Goal: Task Accomplishment & Management: Manage account settings

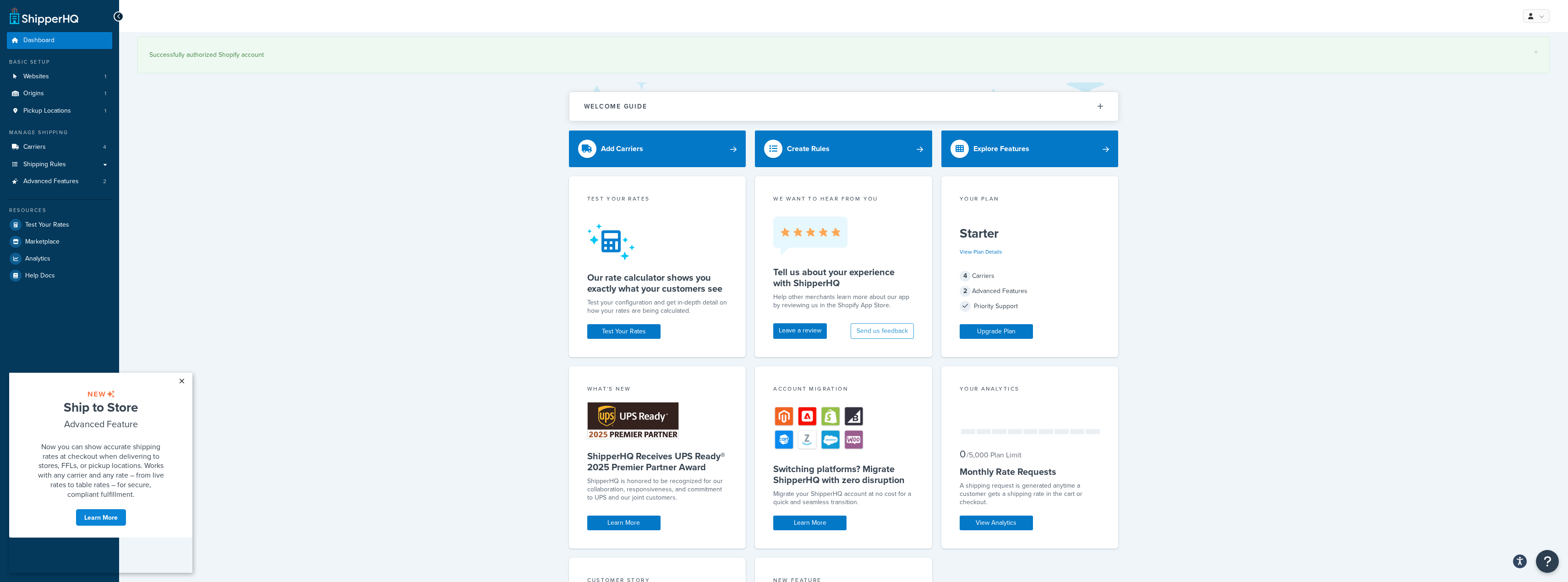
click at [182, 380] on link "×" at bounding box center [182, 381] width 16 height 17
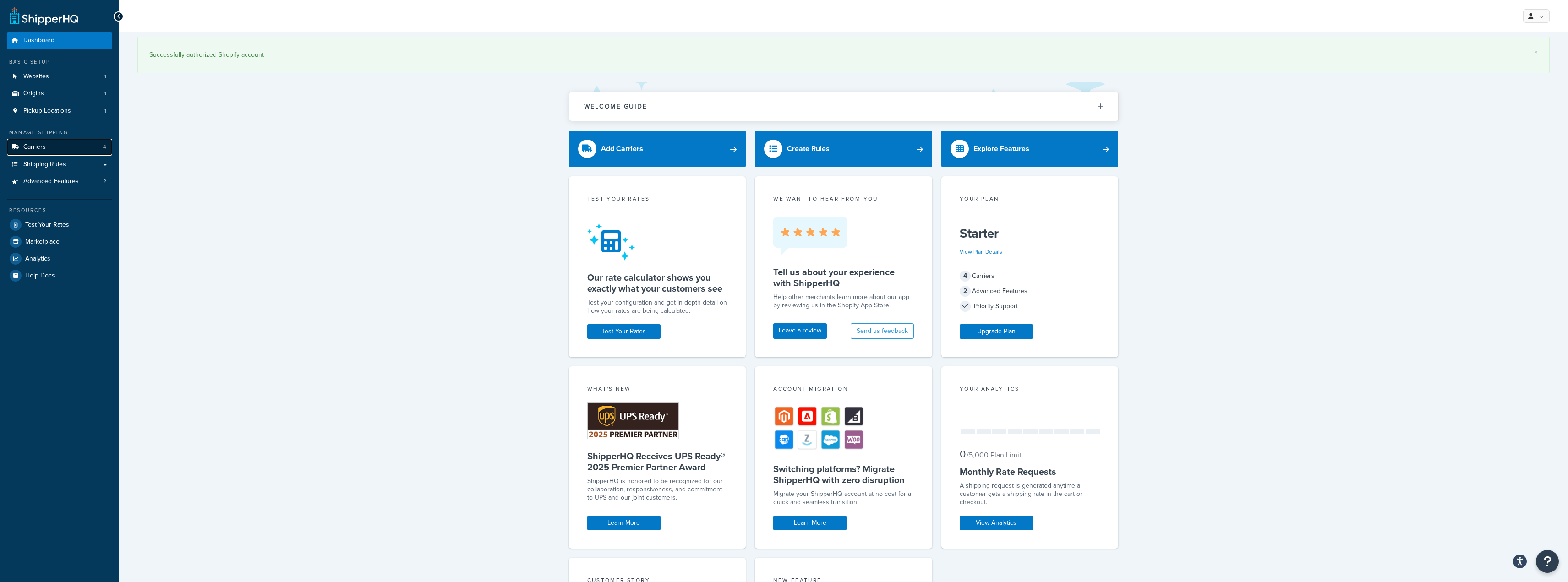
click at [46, 147] on link "Carriers 4" at bounding box center [59, 147] width 105 height 17
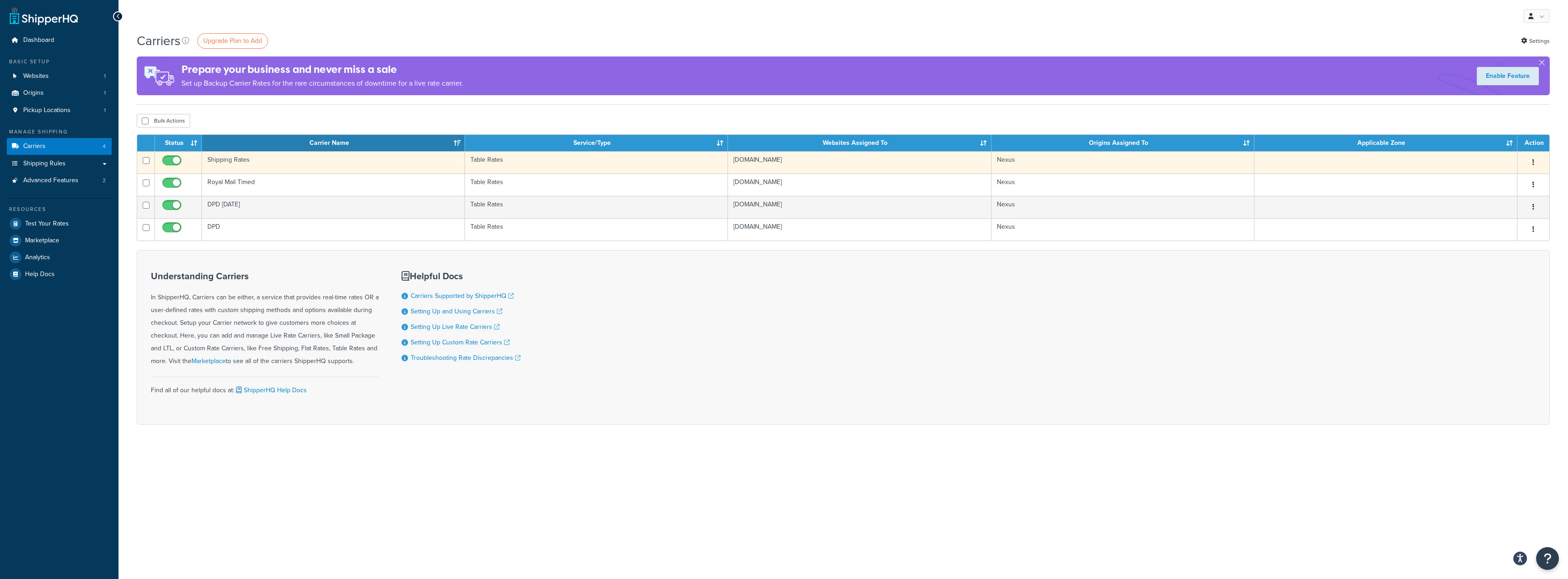
click at [306, 162] on td "Shipping Rates" at bounding box center [334, 162] width 263 height 23
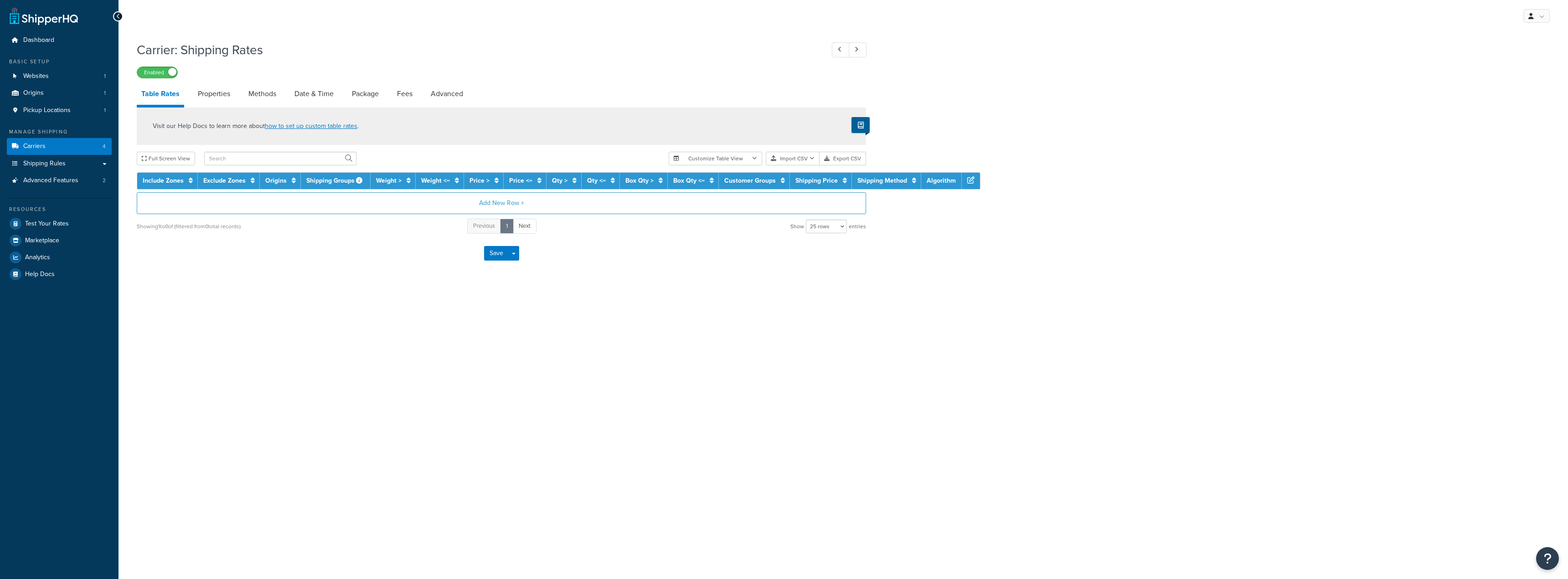
select select "25"
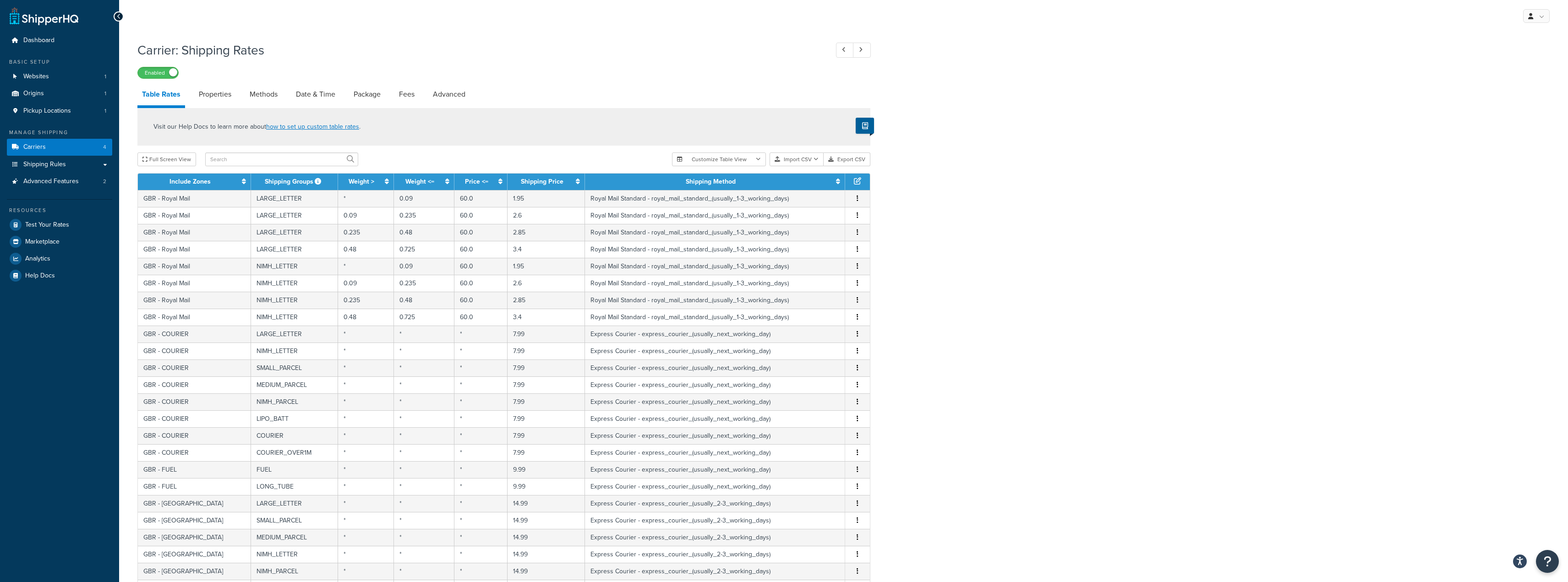
click at [1033, 128] on div "Carrier: Shipping Rates Enabled Table Rates Properties Methods Date & Time Pack…" at bounding box center [844, 378] width 1449 height 683
click at [785, 26] on div "My Profile Billing Global Settings Contact Us Logout" at bounding box center [844, 16] width 1449 height 32
click at [875, 46] on div "Carrier: Shipping Rates Enabled Table Rates Properties Methods Date & Time Pack…" at bounding box center [844, 378] width 1449 height 683
click at [199, 197] on td "GBR - Royal Mail" at bounding box center [194, 199] width 113 height 17
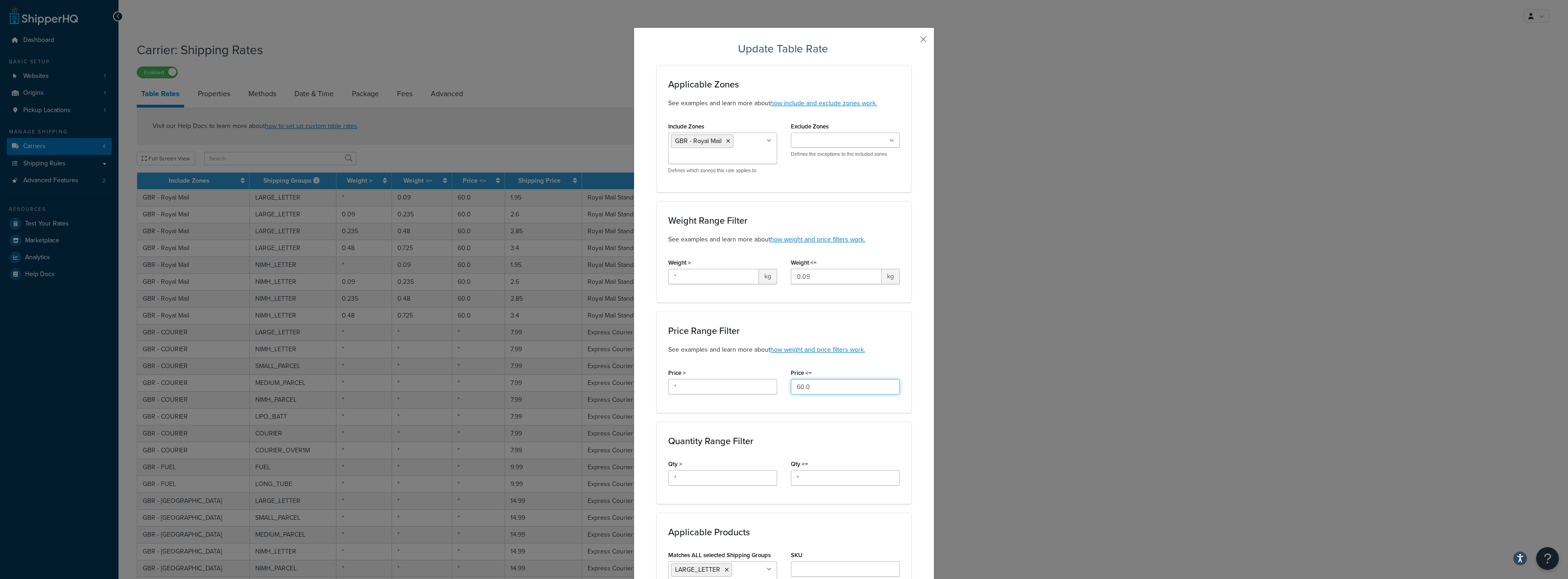
drag, startPoint x: 849, startPoint y: 386, endPoint x: 677, endPoint y: 373, distance: 172.5
click at [677, 373] on div "Price > * Price <= 60.0" at bounding box center [784, 384] width 245 height 35
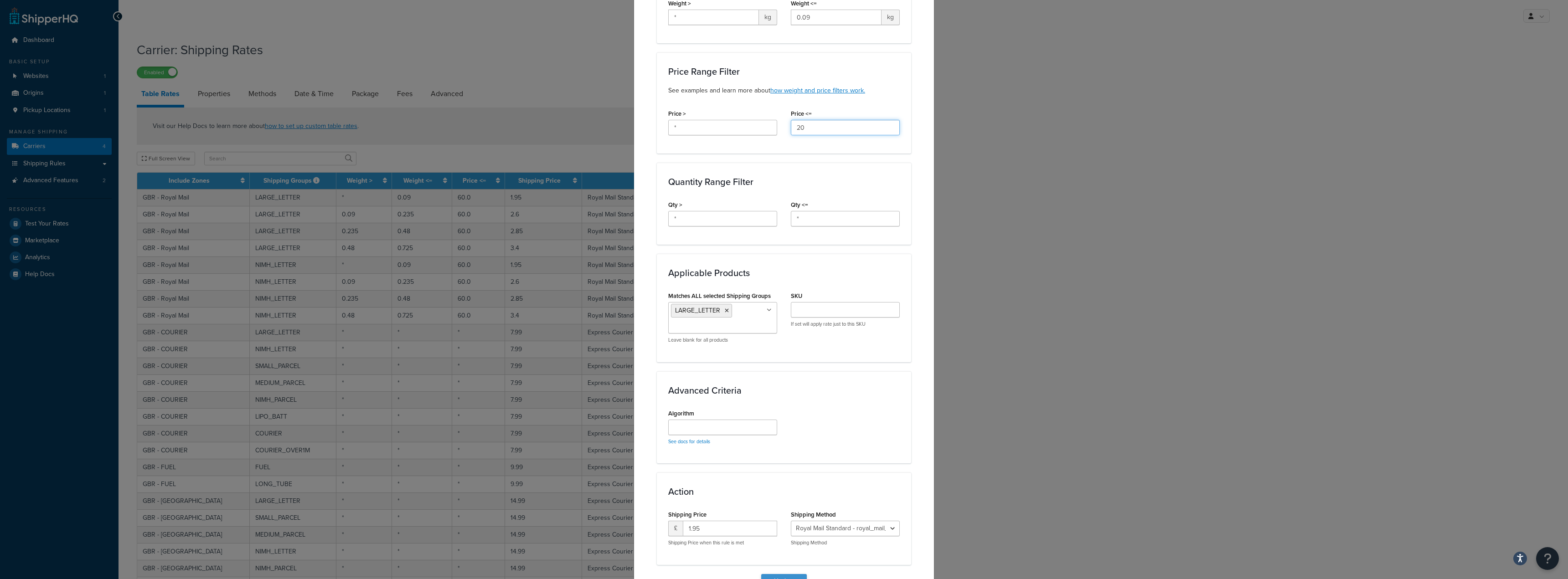
scroll to position [312, 0]
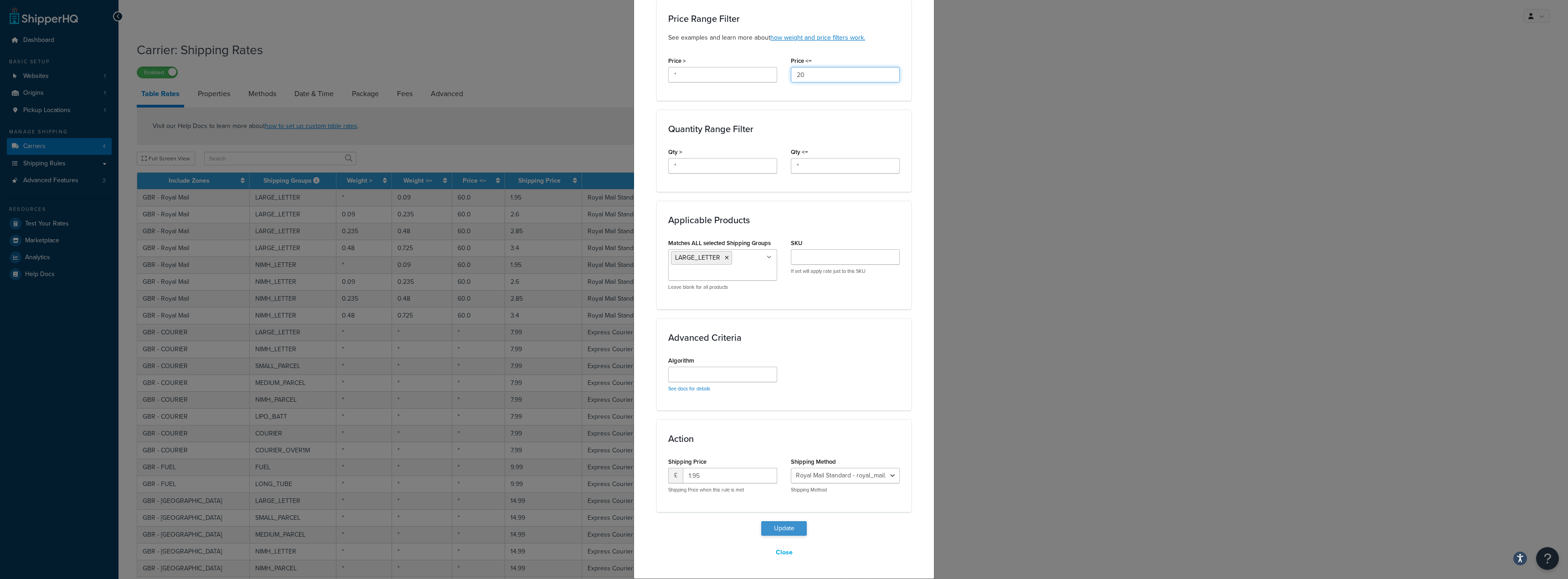
type input "20"
click at [793, 529] on button "Update" at bounding box center [784, 529] width 46 height 15
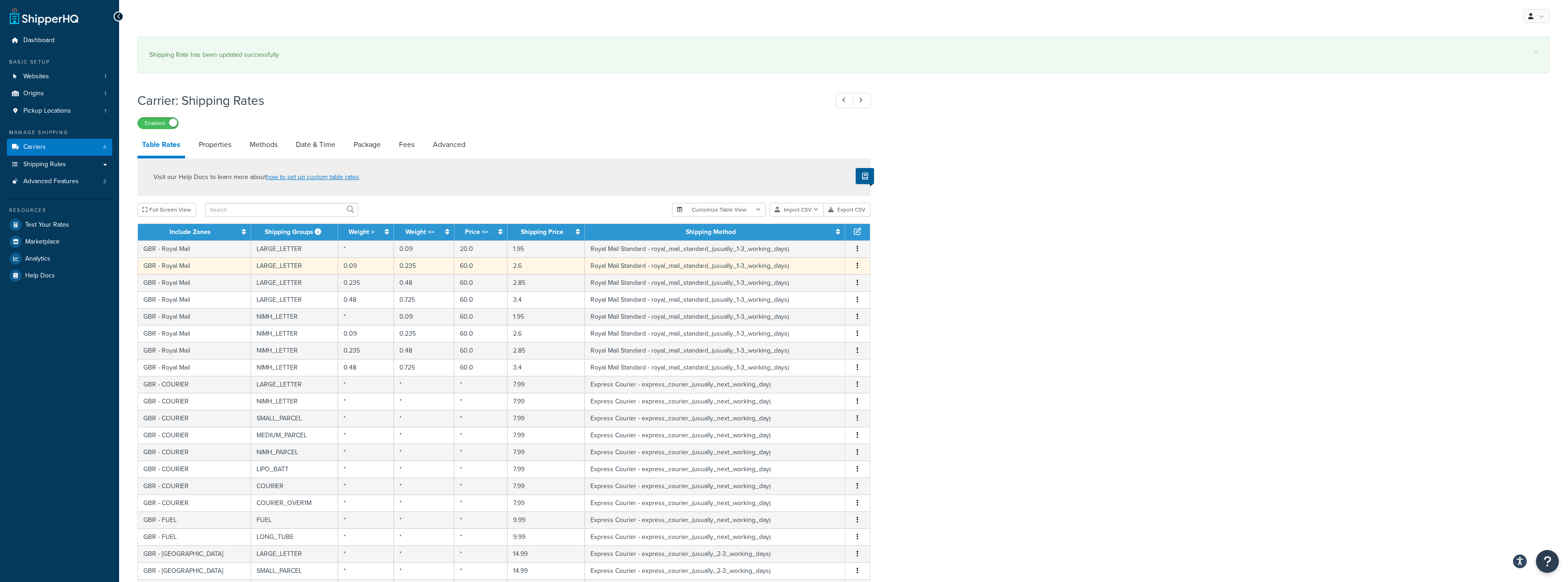
click at [188, 264] on td "GBR - Royal Mail" at bounding box center [194, 266] width 113 height 17
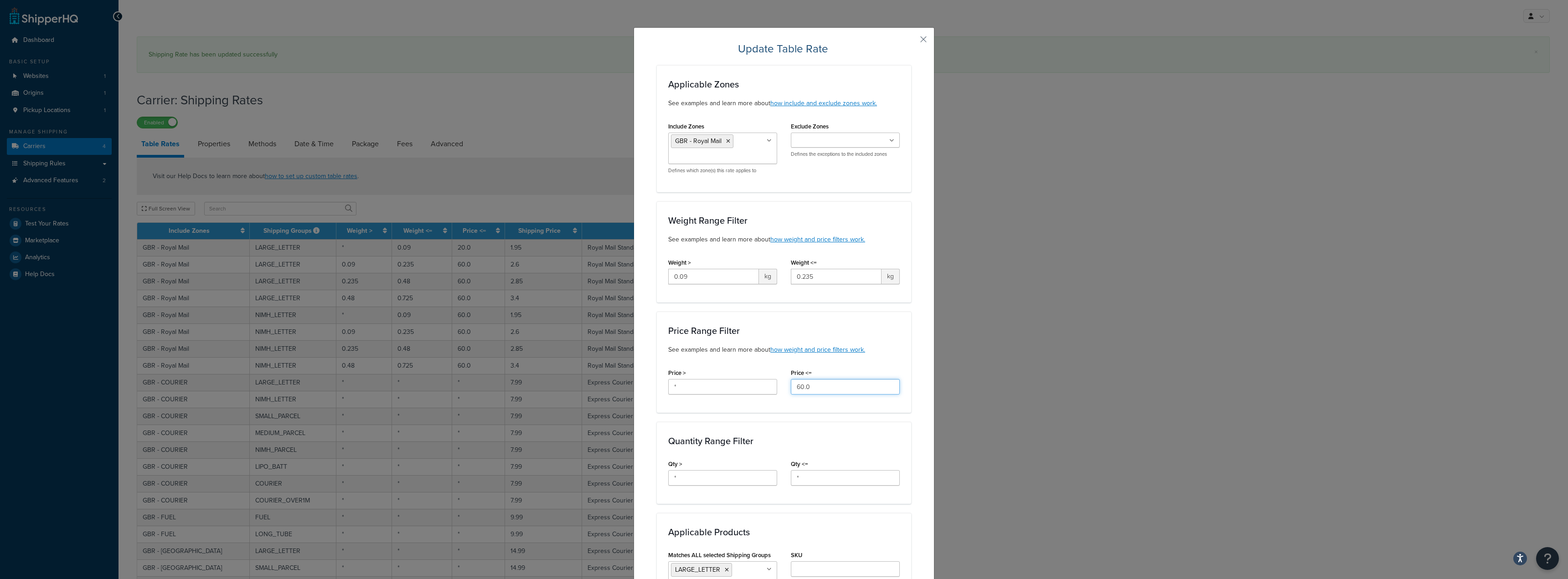
drag, startPoint x: 849, startPoint y: 386, endPoint x: 586, endPoint y: 382, distance: 263.0
click at [614, 381] on div "Update Table Rate Applicable Zones See examples and learn more about how includ…" at bounding box center [784, 290] width 1568 height 579
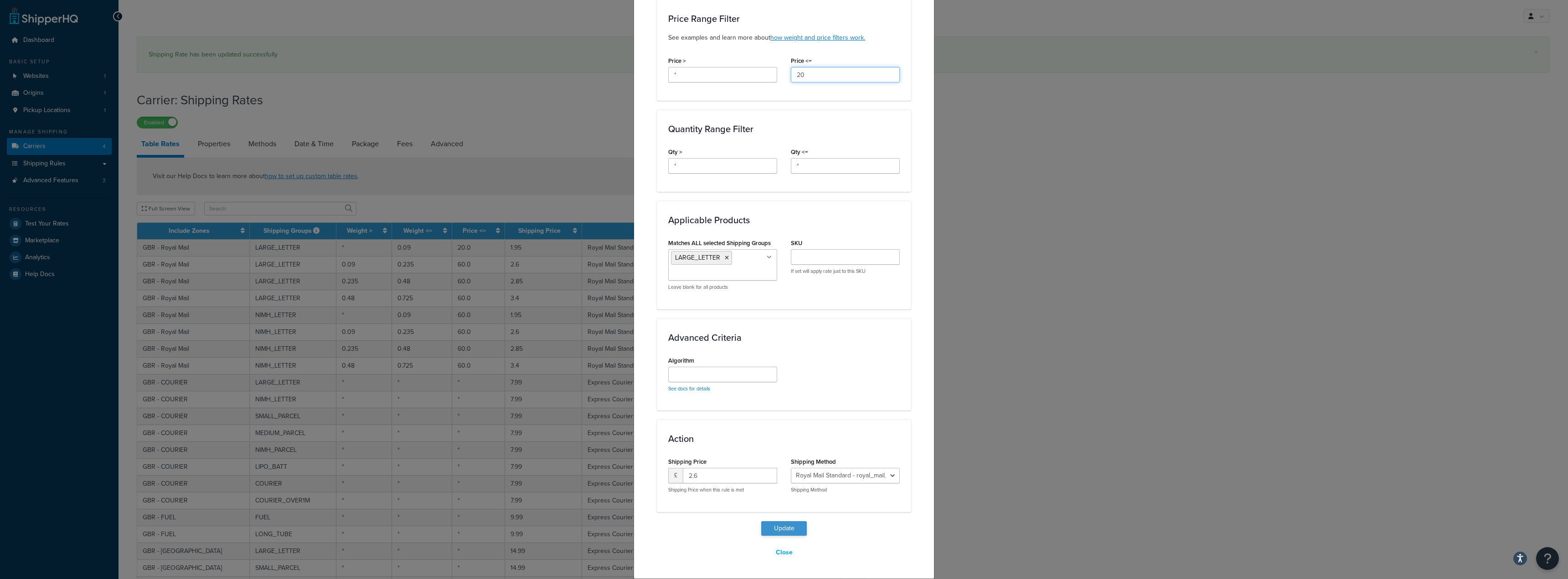
type input "20"
click at [783, 524] on button "Update" at bounding box center [784, 529] width 46 height 15
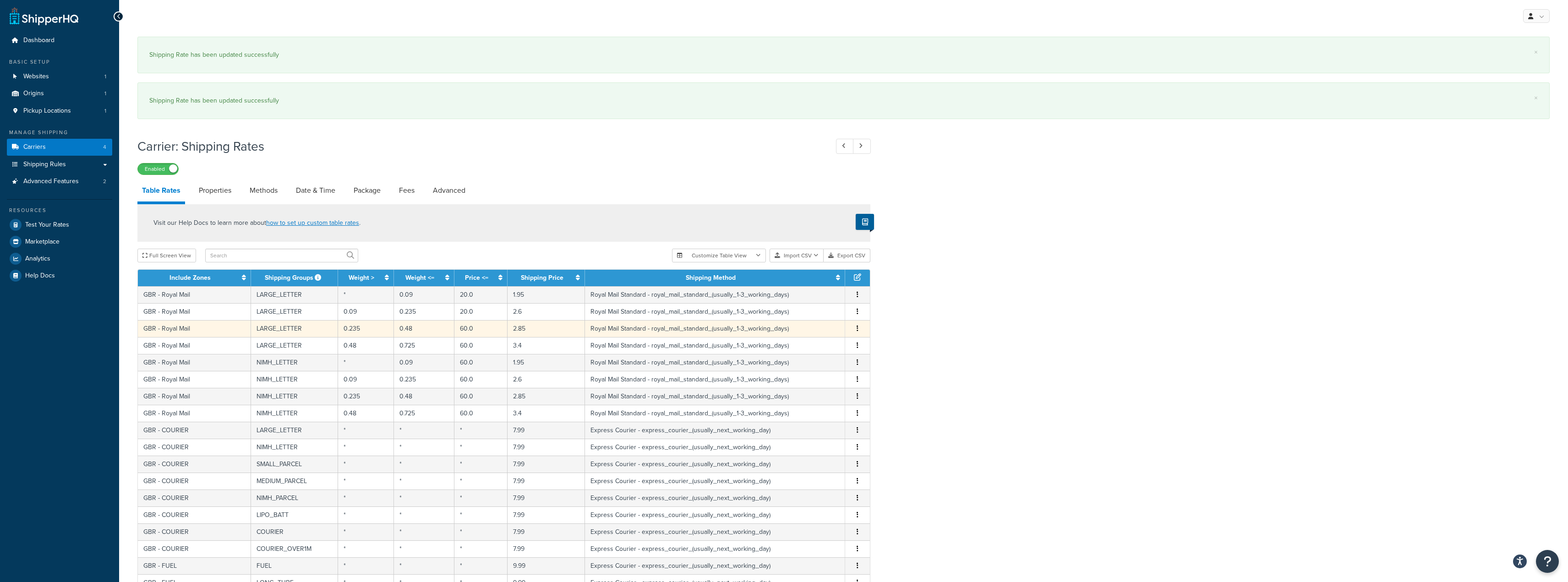
click at [188, 331] on td "GBR - Royal Mail" at bounding box center [194, 328] width 113 height 17
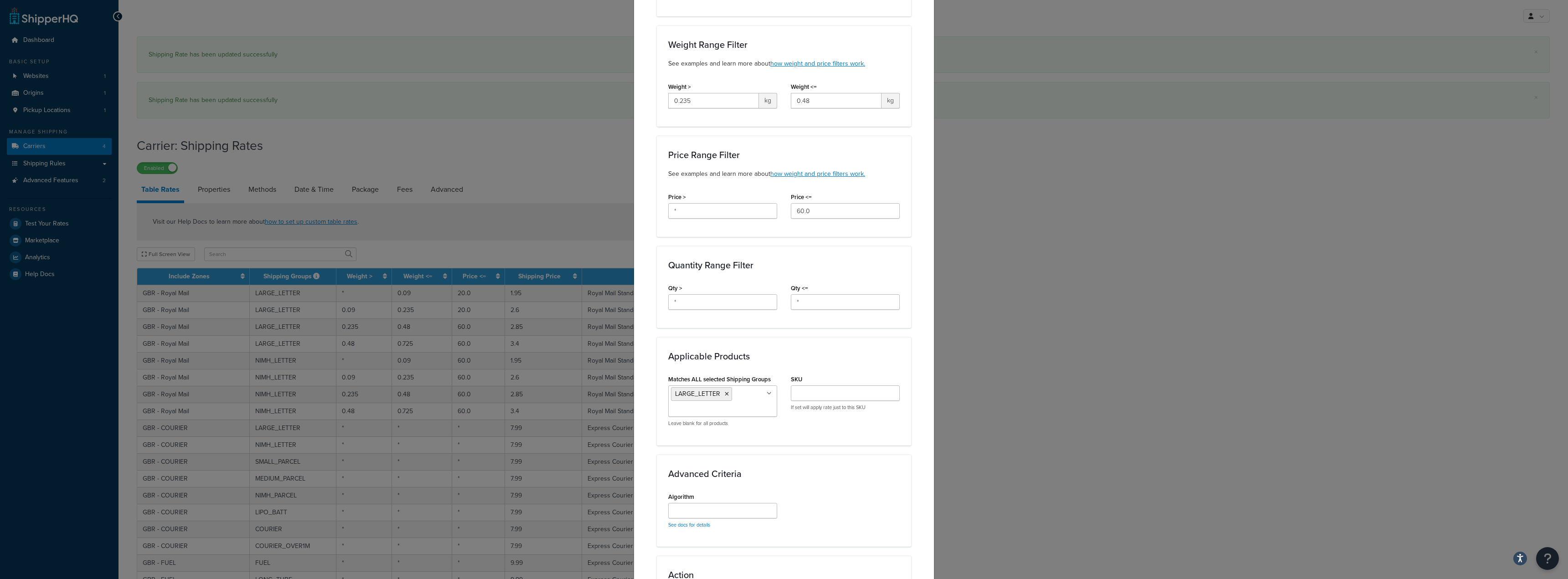
scroll to position [273, 0]
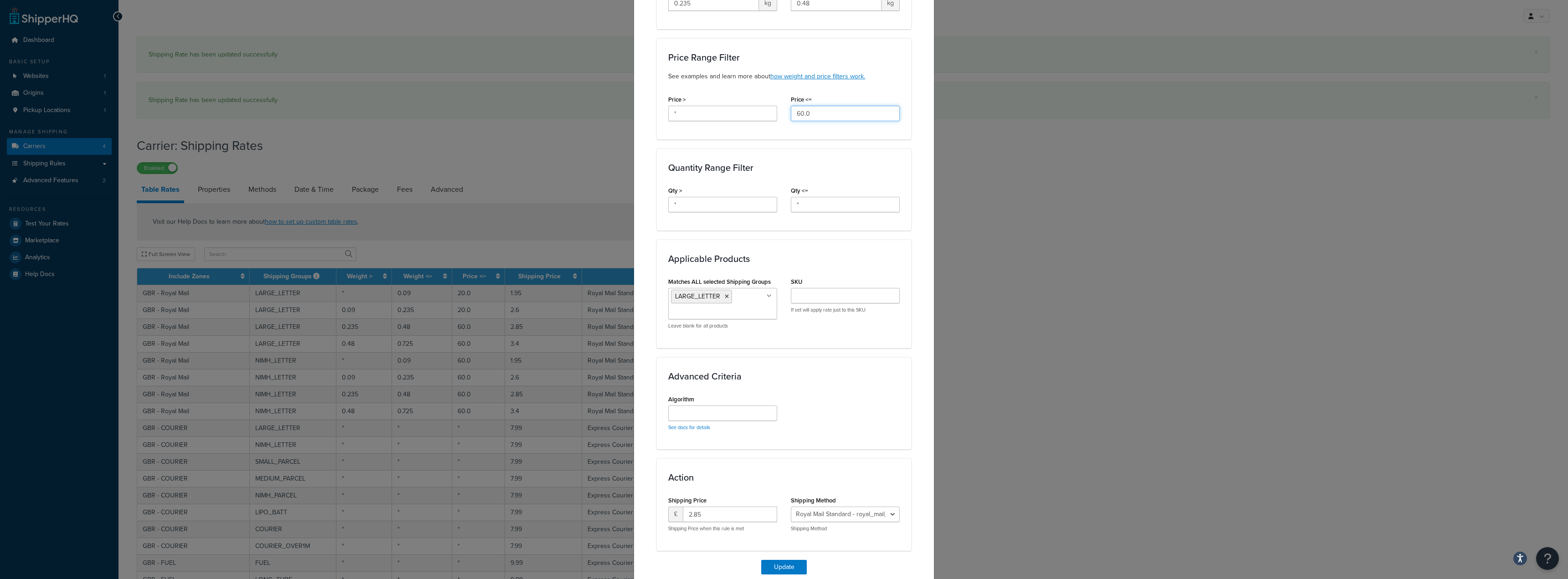
drag, startPoint x: 809, startPoint y: 113, endPoint x: 727, endPoint y: 111, distance: 82.0
click at [746, 108] on div "Price > * Price <= 60.0" at bounding box center [784, 111] width 245 height 35
type input "20"
click at [789, 567] on button "Update" at bounding box center [784, 567] width 46 height 15
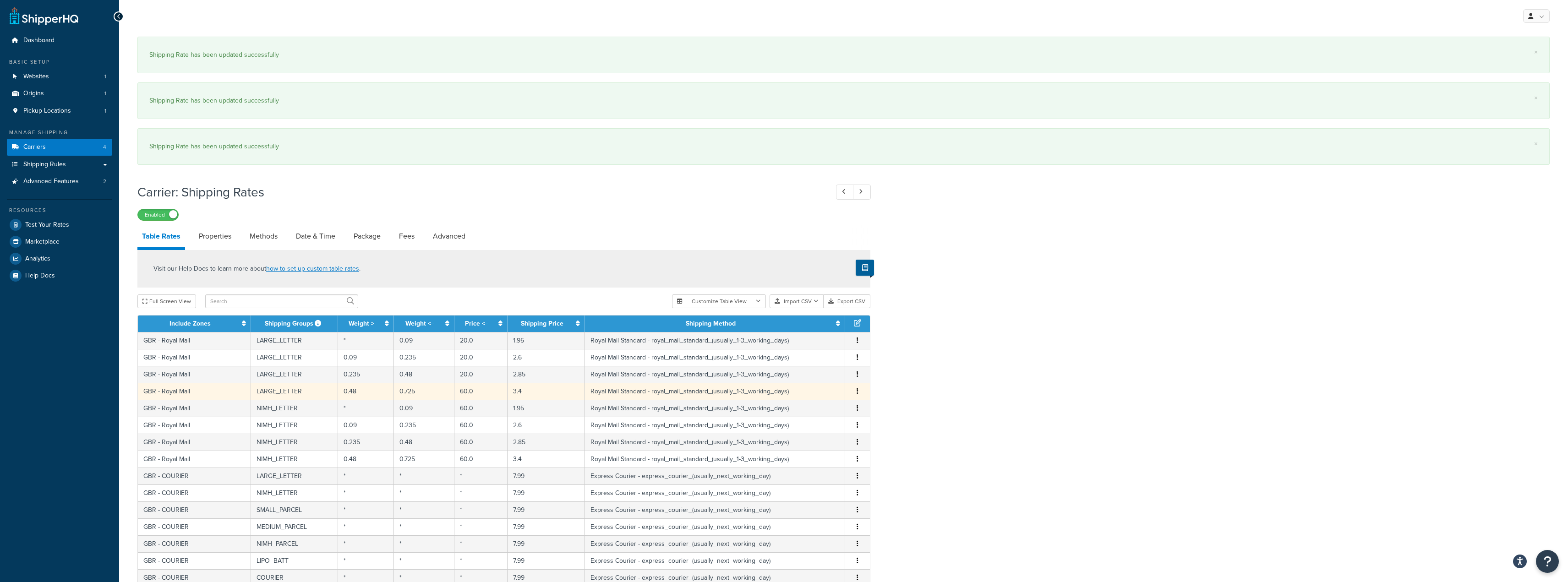
click at [186, 391] on td "GBR - Royal Mail" at bounding box center [194, 391] width 113 height 17
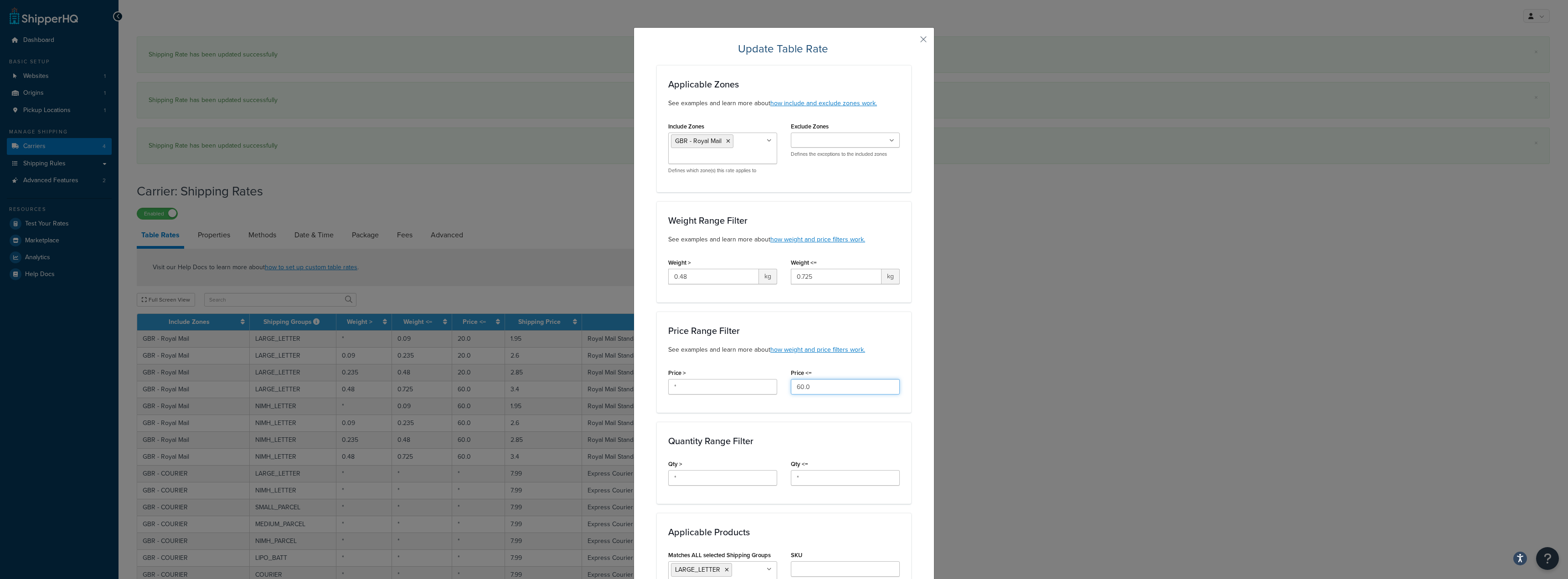
drag, startPoint x: 826, startPoint y: 387, endPoint x: 684, endPoint y: 376, distance: 142.4
click at [688, 376] on div "Price > * Price <= 60.0" at bounding box center [784, 384] width 245 height 35
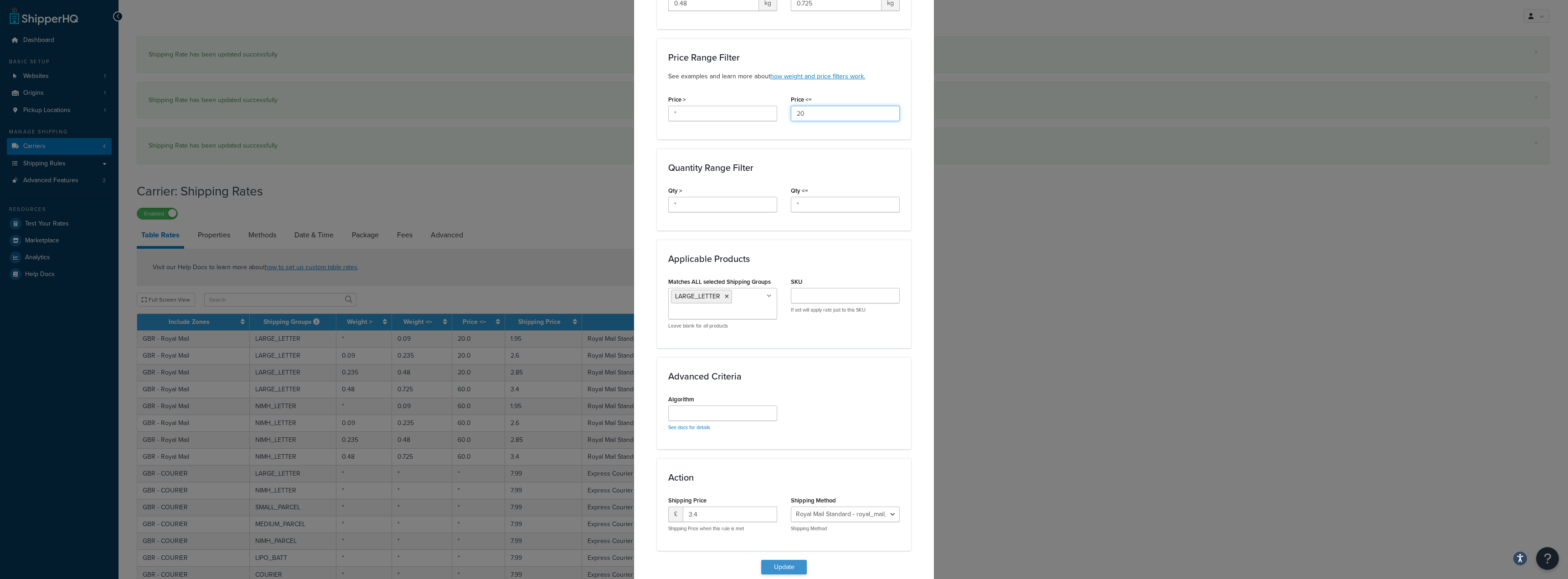
type input "20"
drag, startPoint x: 771, startPoint y: 565, endPoint x: 703, endPoint y: 535, distance: 74.3
click at [772, 565] on button "Update" at bounding box center [784, 567] width 46 height 15
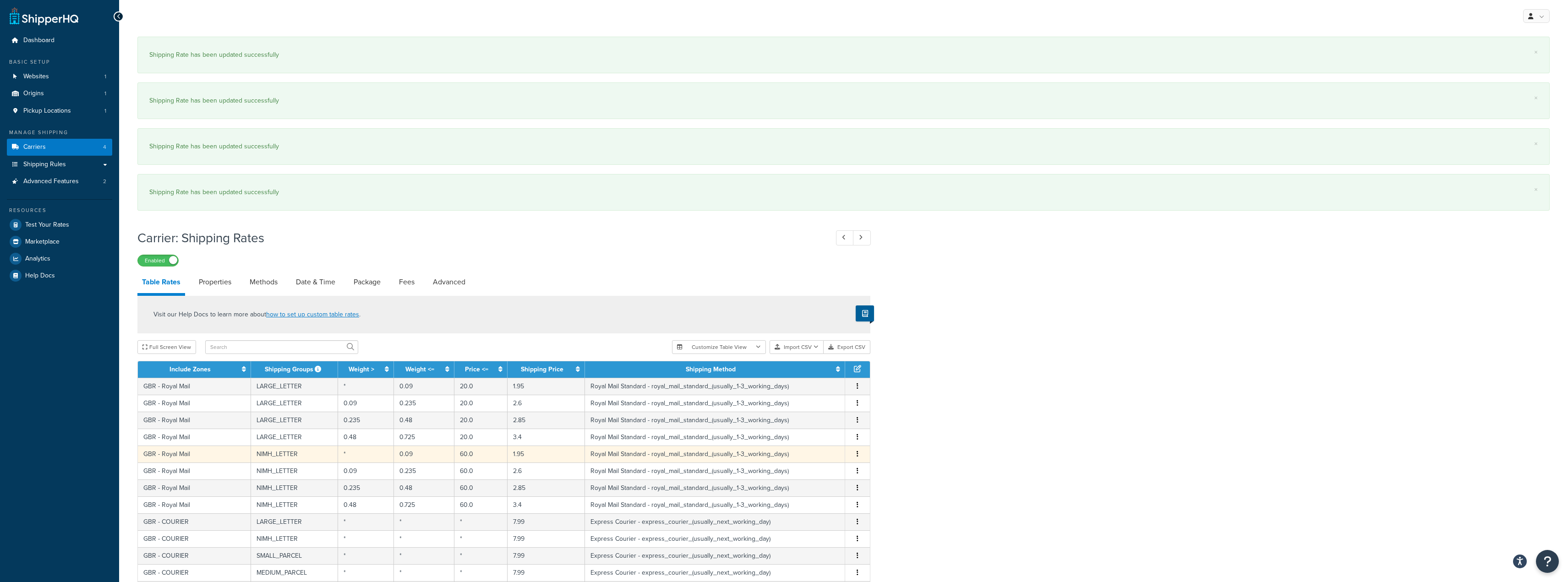
click at [190, 453] on td "GBR - Royal Mail" at bounding box center [194, 454] width 113 height 17
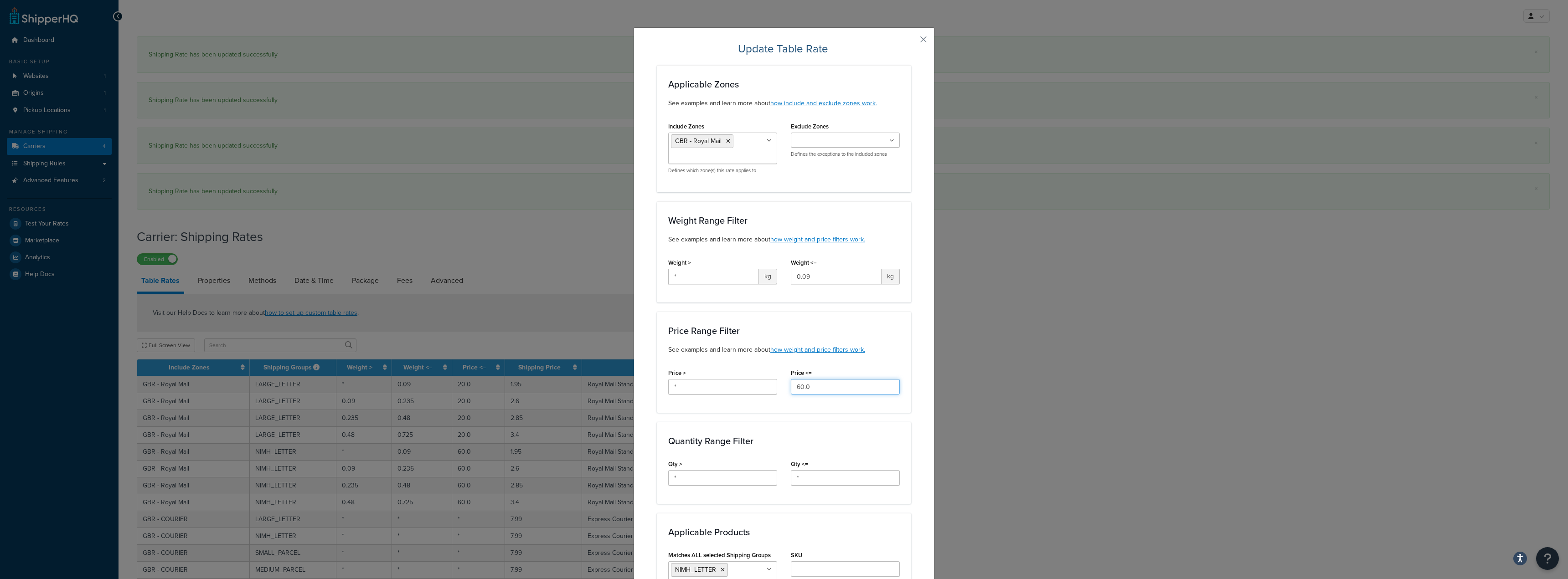
drag, startPoint x: 828, startPoint y: 387, endPoint x: 617, endPoint y: 376, distance: 211.3
click at [638, 381] on div "Update Table Rate Applicable Zones See examples and learn more about how includ…" at bounding box center [784, 459] width 301 height 864
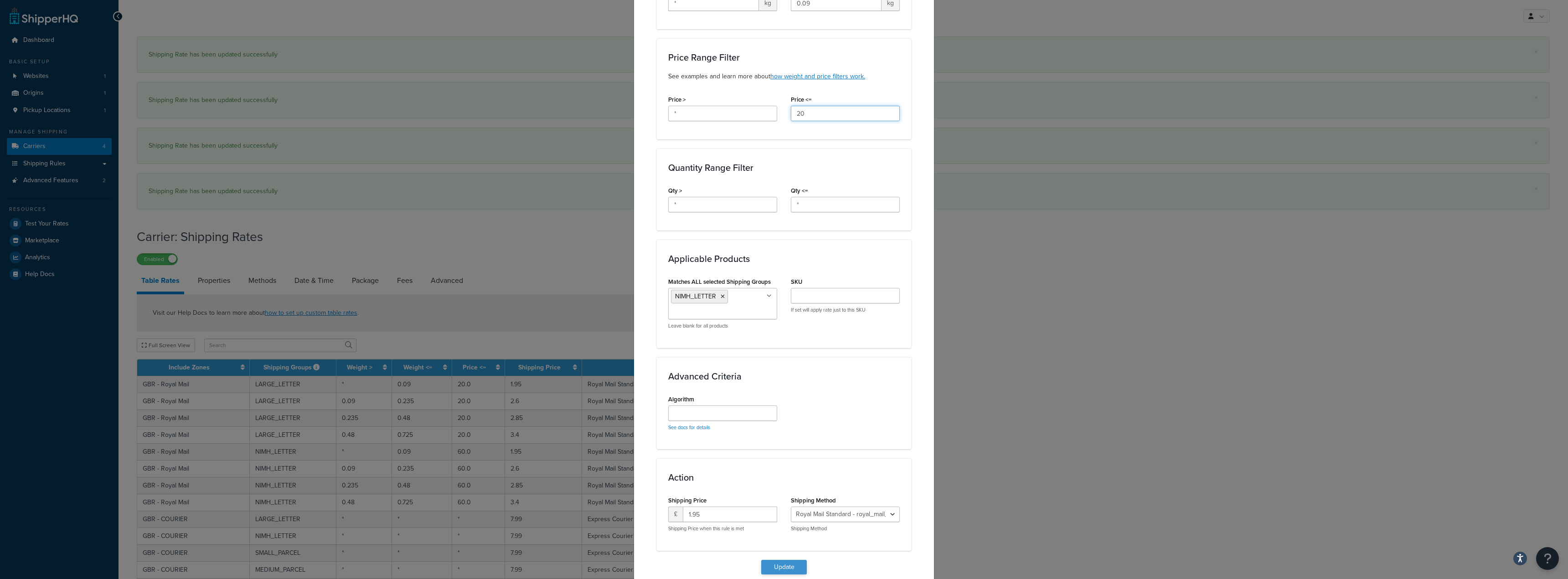
type input "20"
drag, startPoint x: 782, startPoint y: 562, endPoint x: 782, endPoint y: 552, distance: 10.0
click at [782, 562] on button "Update" at bounding box center [784, 567] width 46 height 15
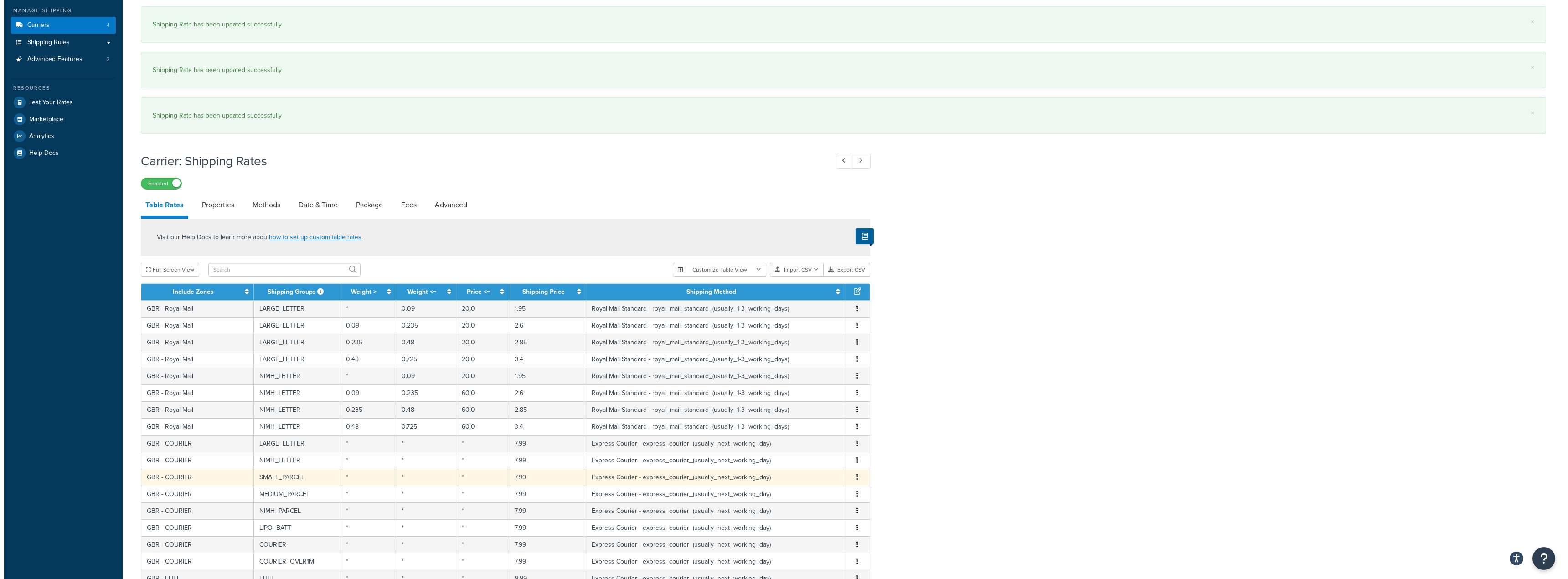
scroll to position [182, 0]
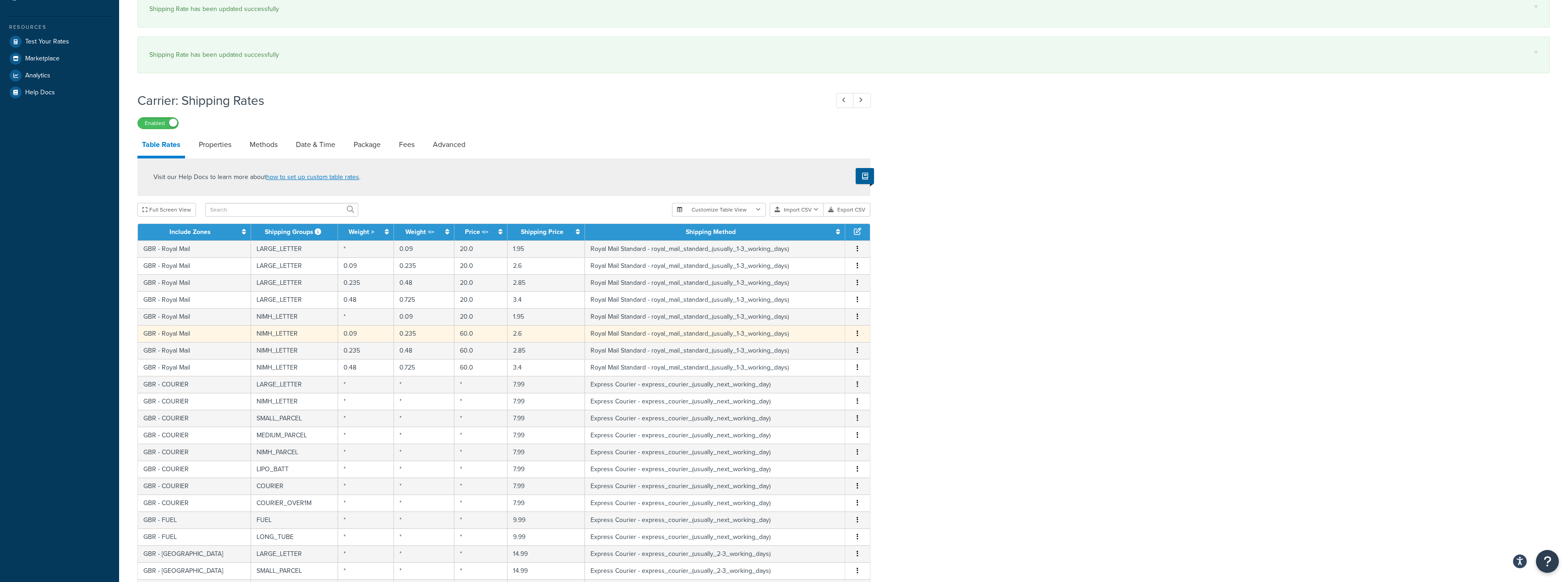
click at [188, 333] on td "GBR - Royal Mail" at bounding box center [194, 334] width 113 height 17
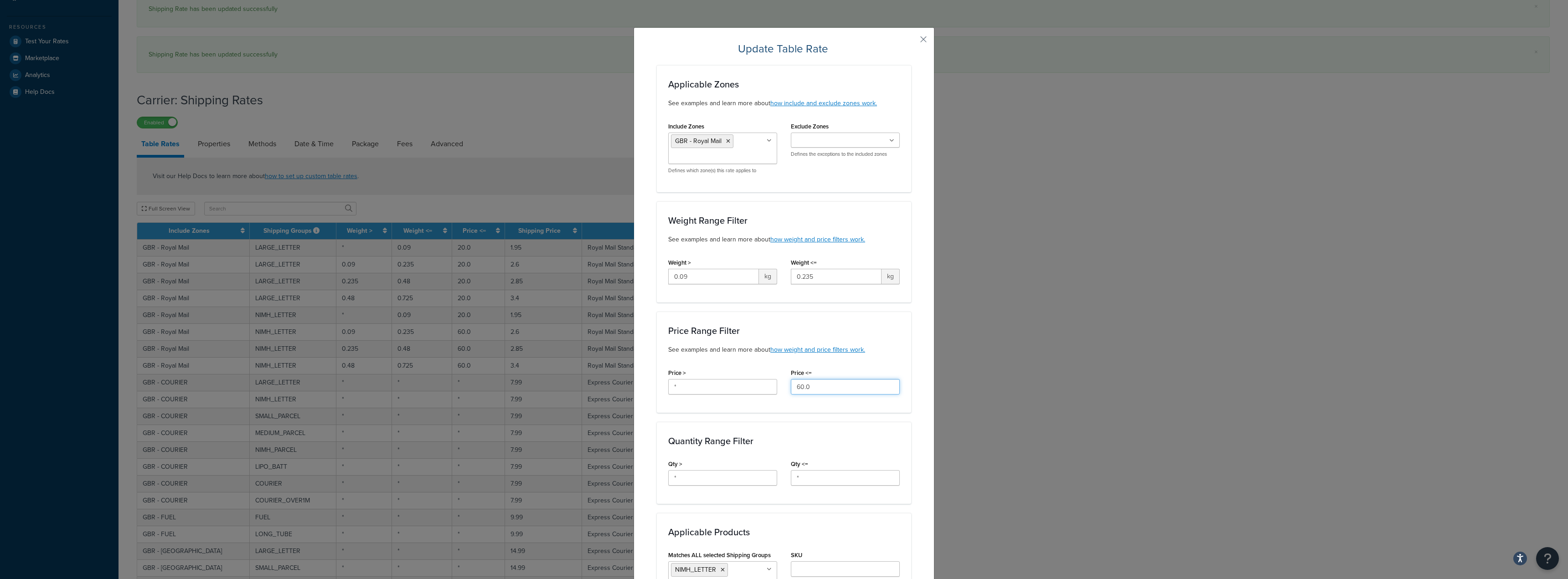
drag, startPoint x: 830, startPoint y: 387, endPoint x: 668, endPoint y: 376, distance: 162.4
click at [680, 376] on div "Price > * Price <= 60.0" at bounding box center [784, 384] width 245 height 35
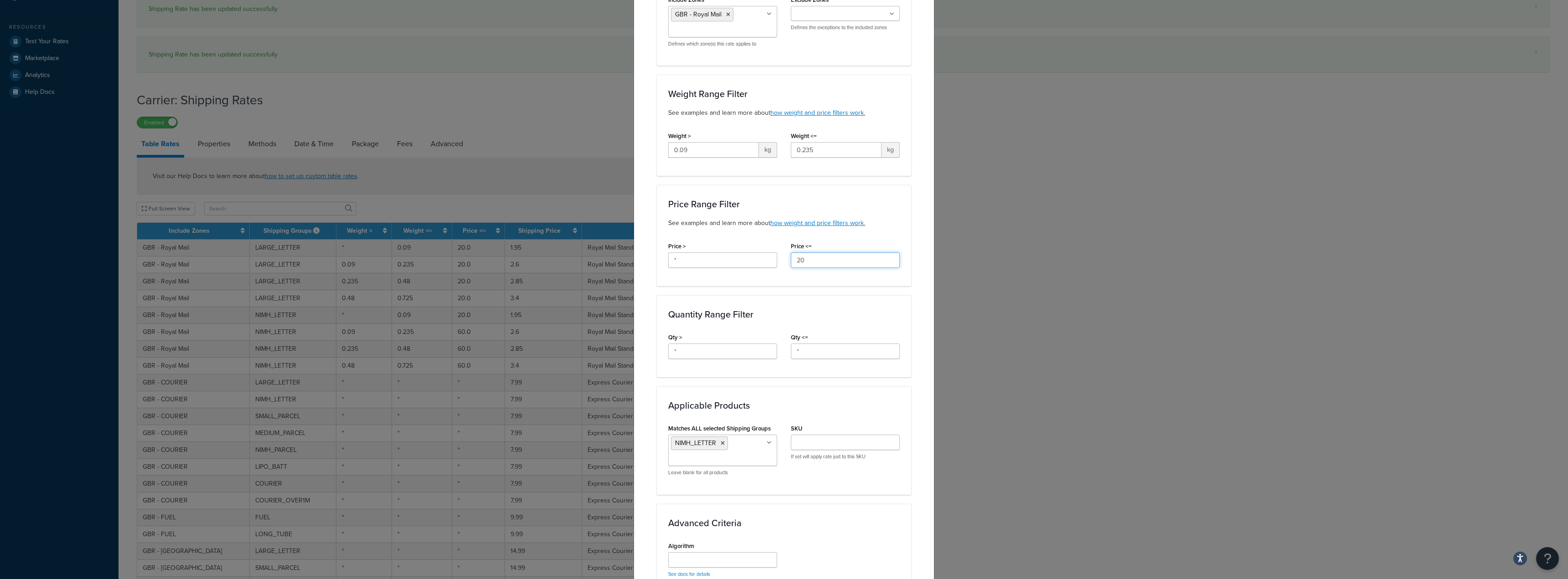
scroll to position [273, 0]
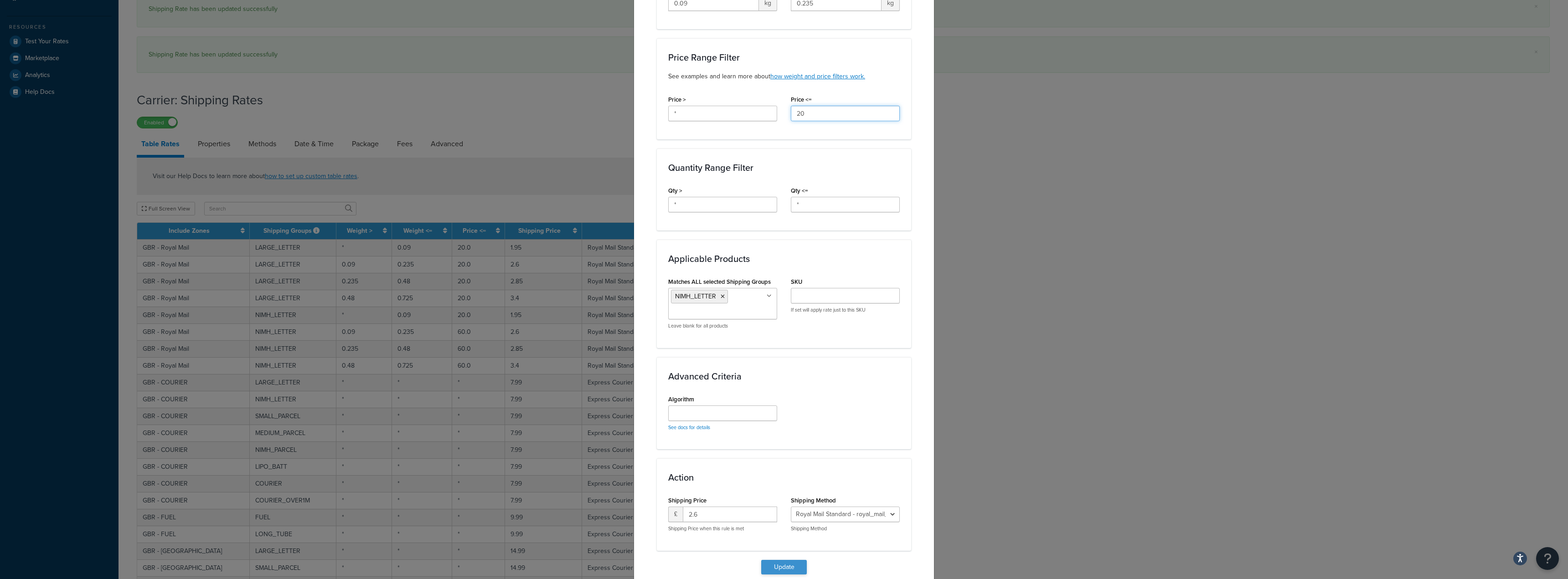
type input "20"
click at [780, 561] on button "Update" at bounding box center [784, 567] width 46 height 15
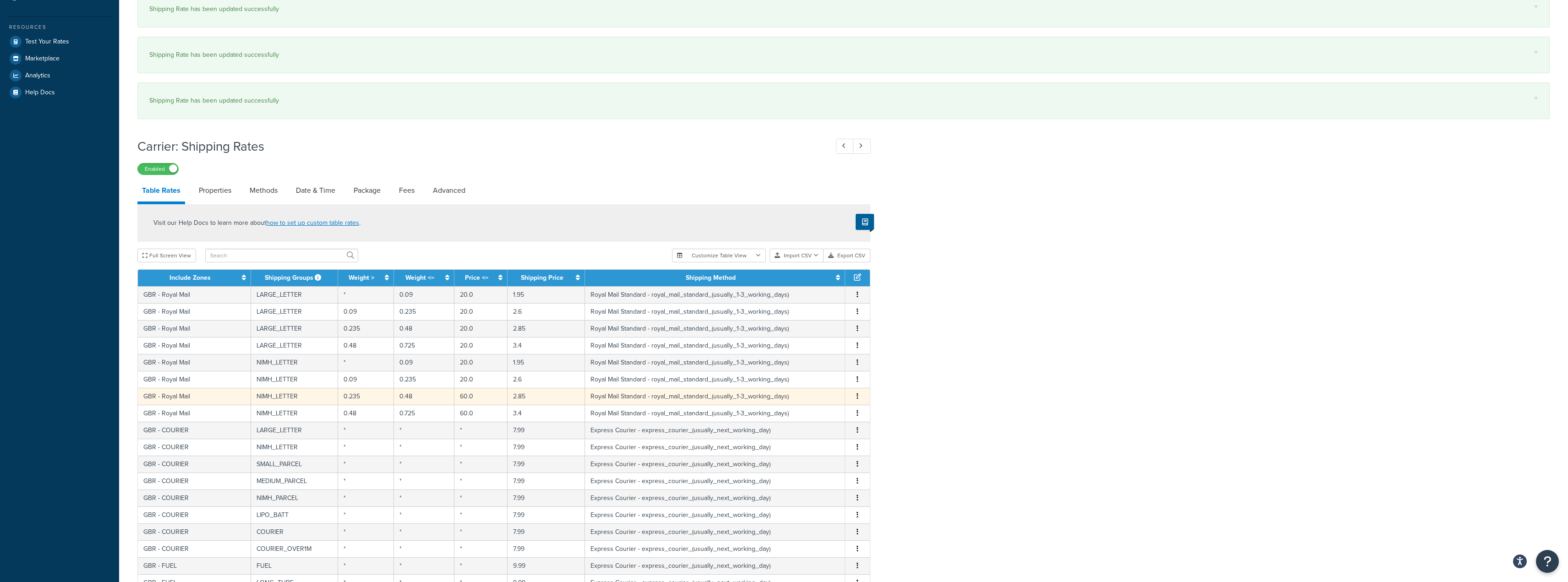
click at [191, 395] on td "GBR - Royal Mail" at bounding box center [194, 396] width 113 height 17
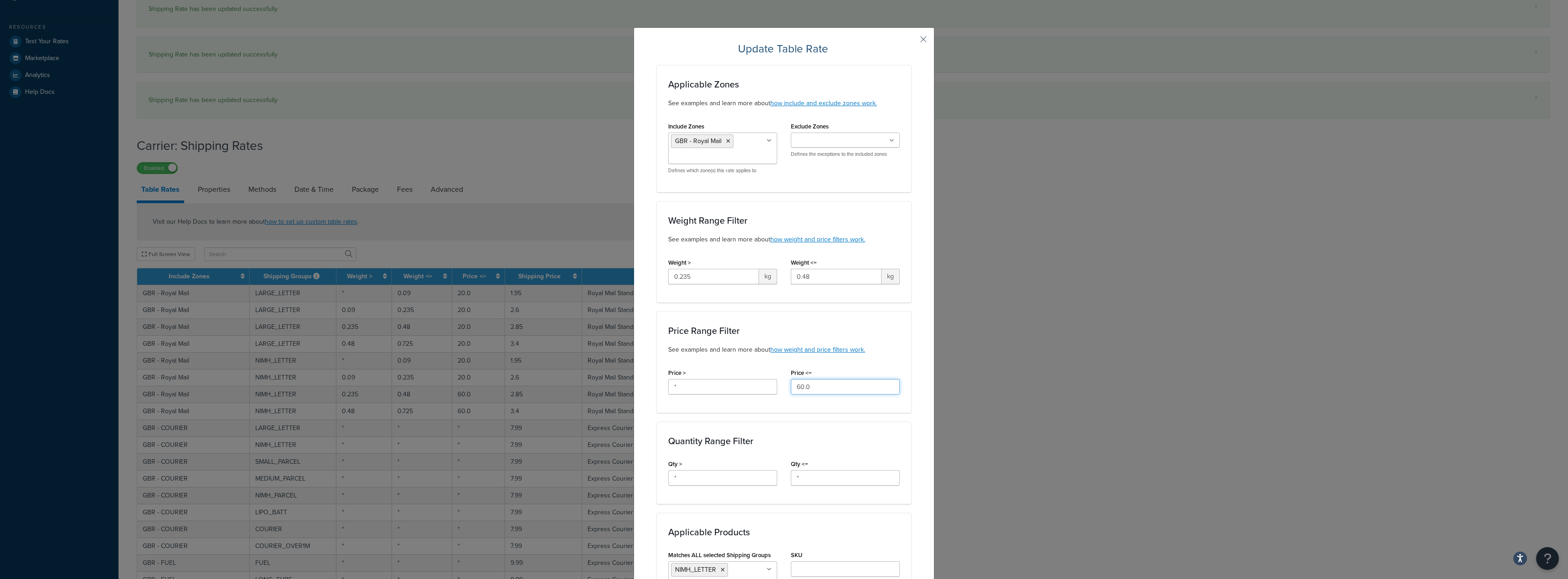
drag, startPoint x: 811, startPoint y: 383, endPoint x: 687, endPoint y: 389, distance: 124.1
click at [687, 389] on div "Price > * Price <= 60.0" at bounding box center [784, 384] width 245 height 35
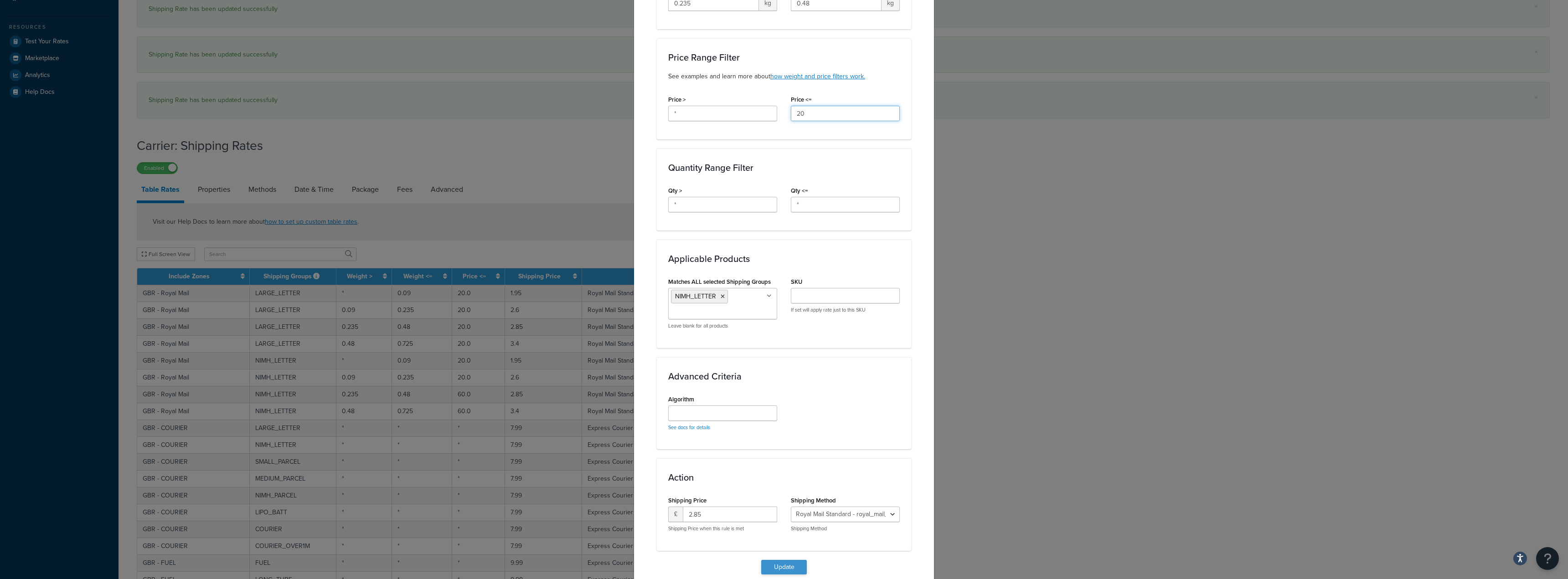
type input "20"
click at [772, 567] on button "Update" at bounding box center [784, 567] width 46 height 15
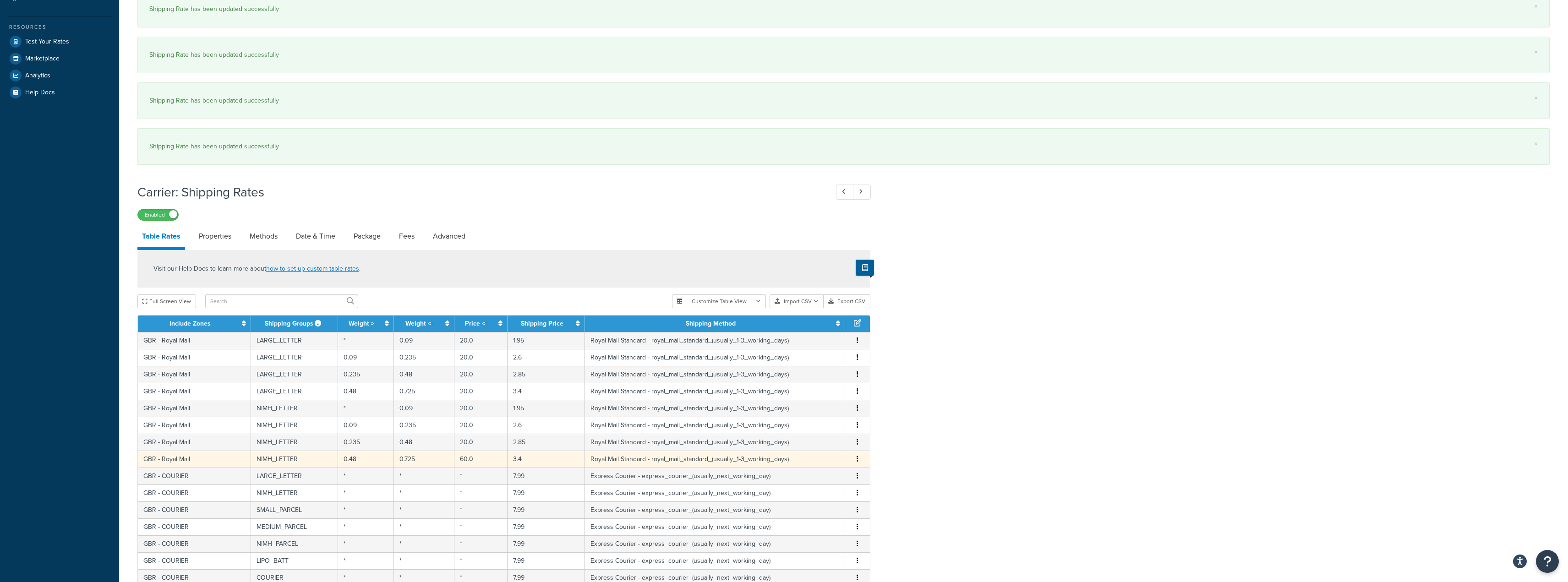
click at [182, 457] on td "GBR - Royal Mail" at bounding box center [194, 459] width 113 height 17
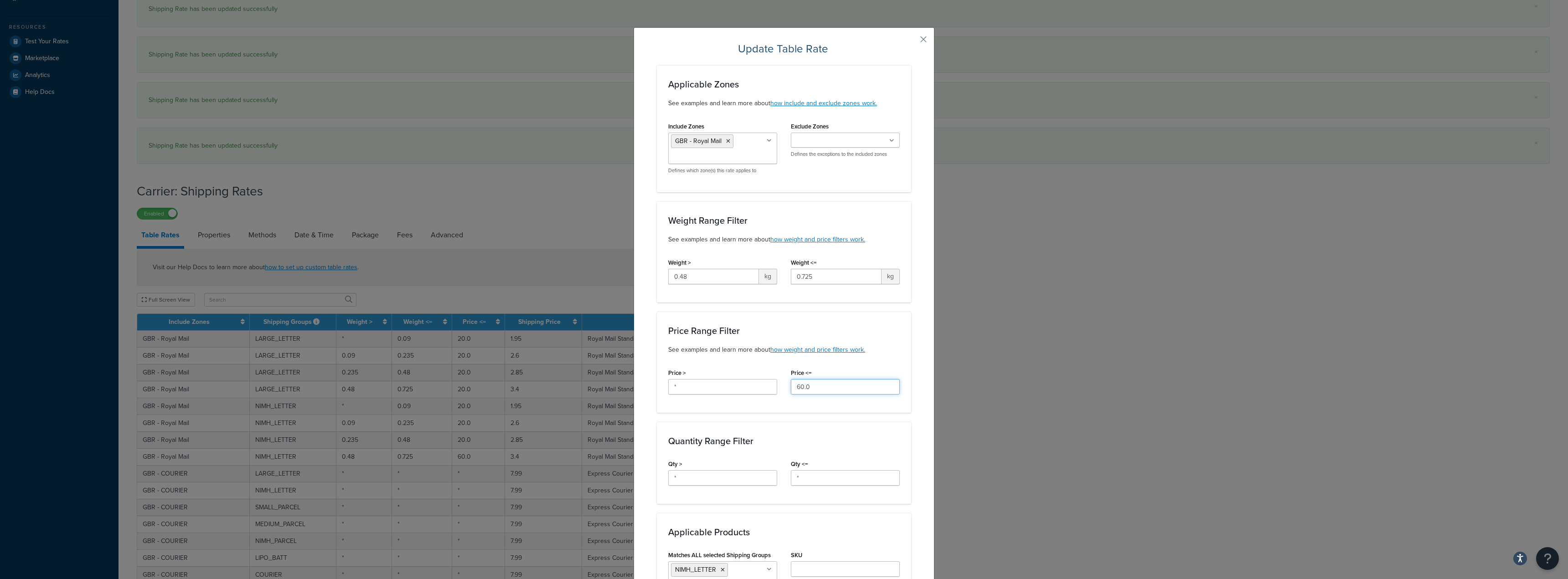
drag, startPoint x: 847, startPoint y: 386, endPoint x: 669, endPoint y: 361, distance: 179.7
click at [694, 372] on div "Price > * Price <= 60.0" at bounding box center [784, 384] width 245 height 35
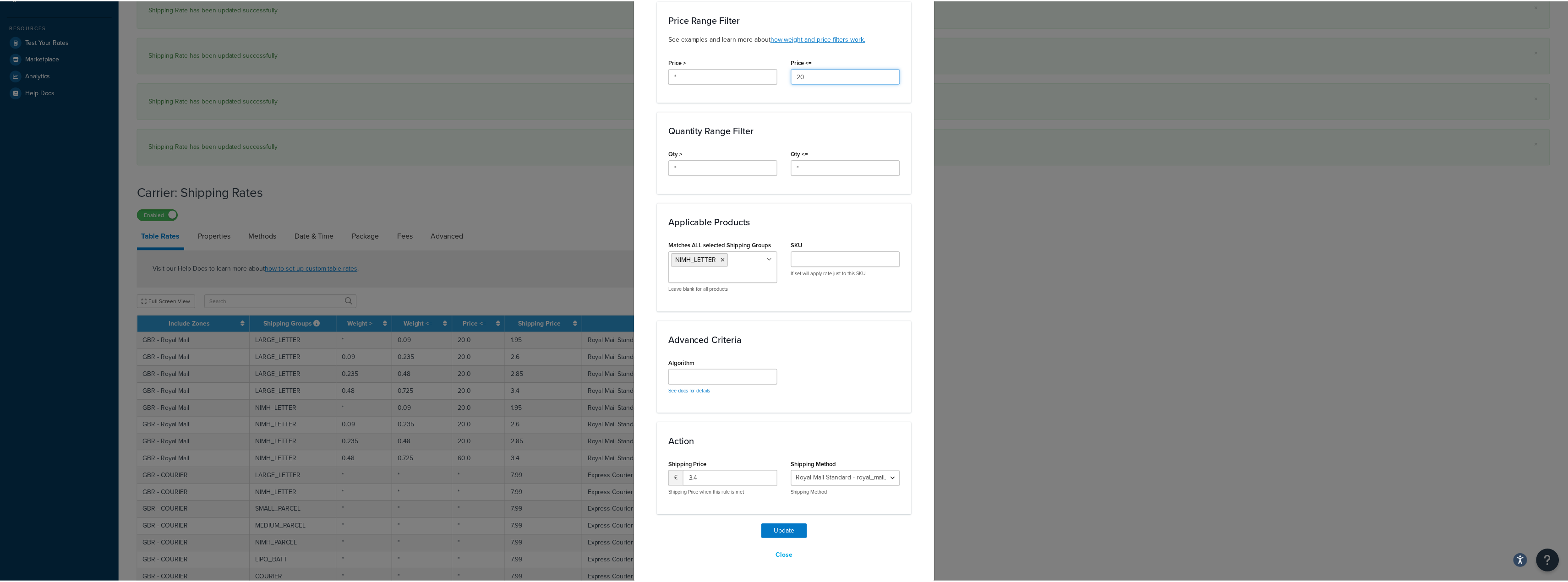
scroll to position [314, 0]
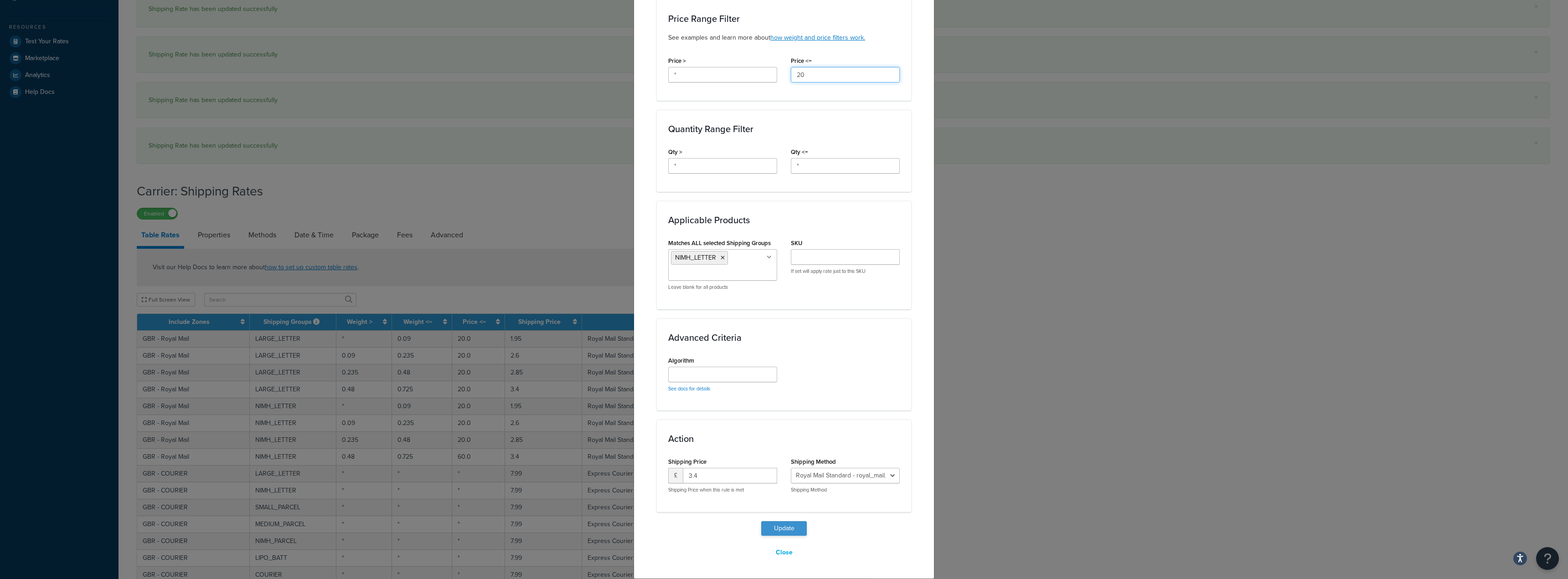
type input "20"
click at [782, 529] on button "Update" at bounding box center [784, 529] width 46 height 15
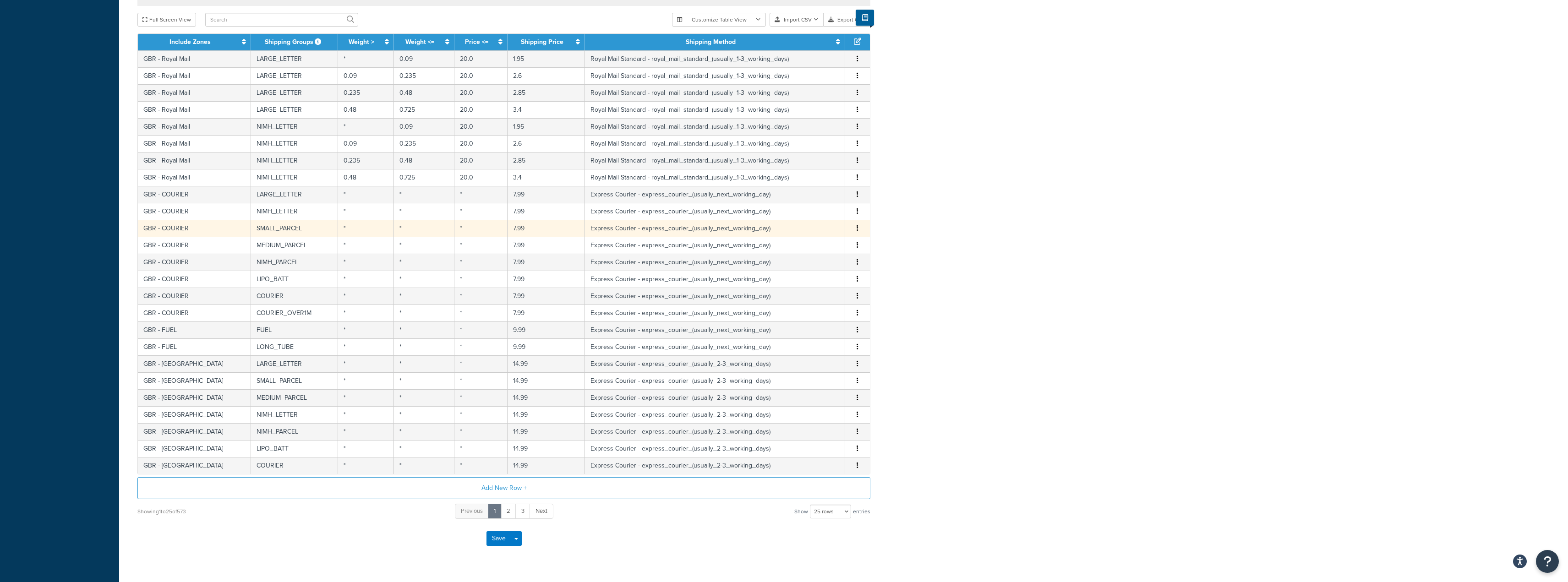
scroll to position [531, 0]
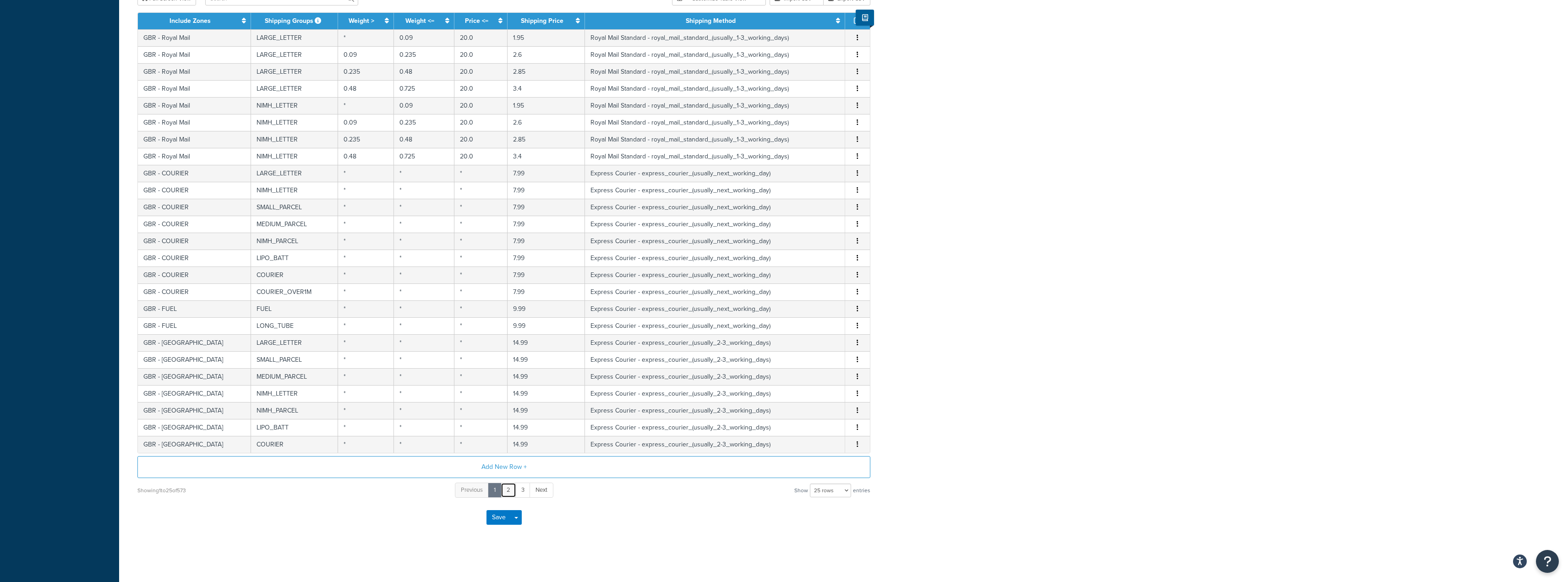
click at [509, 487] on link "2" at bounding box center [508, 490] width 15 height 15
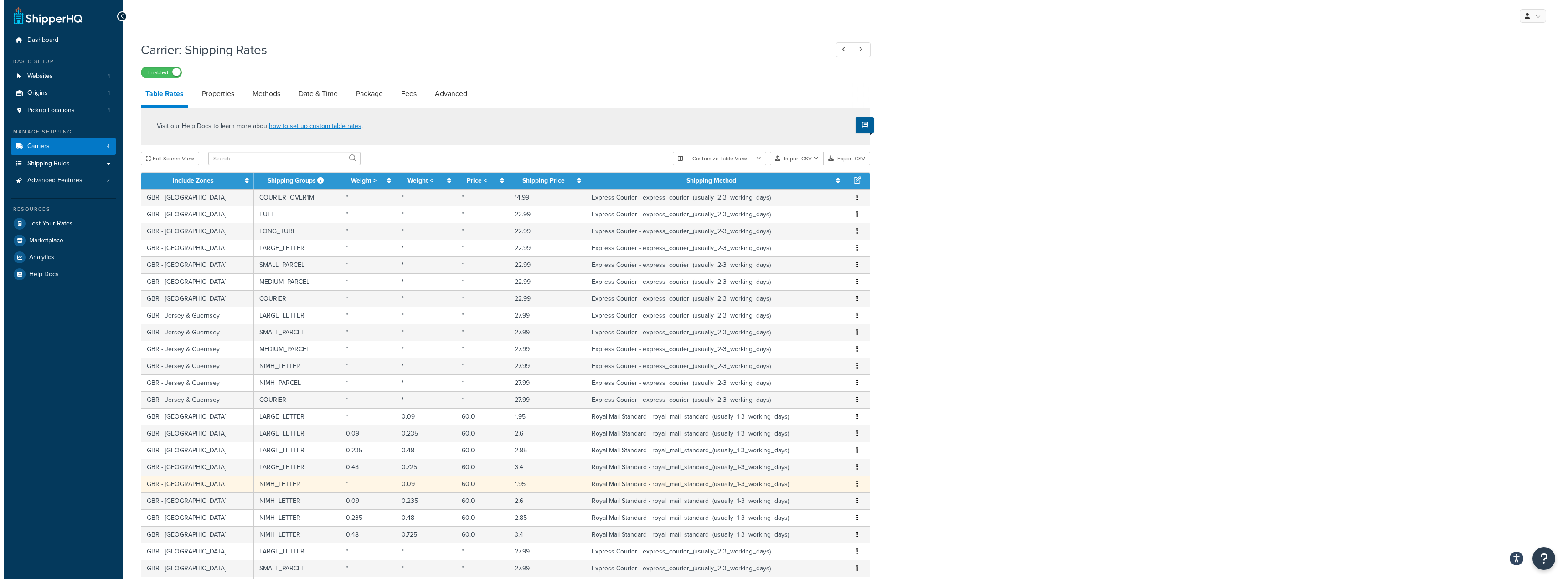
scroll to position [137, 0]
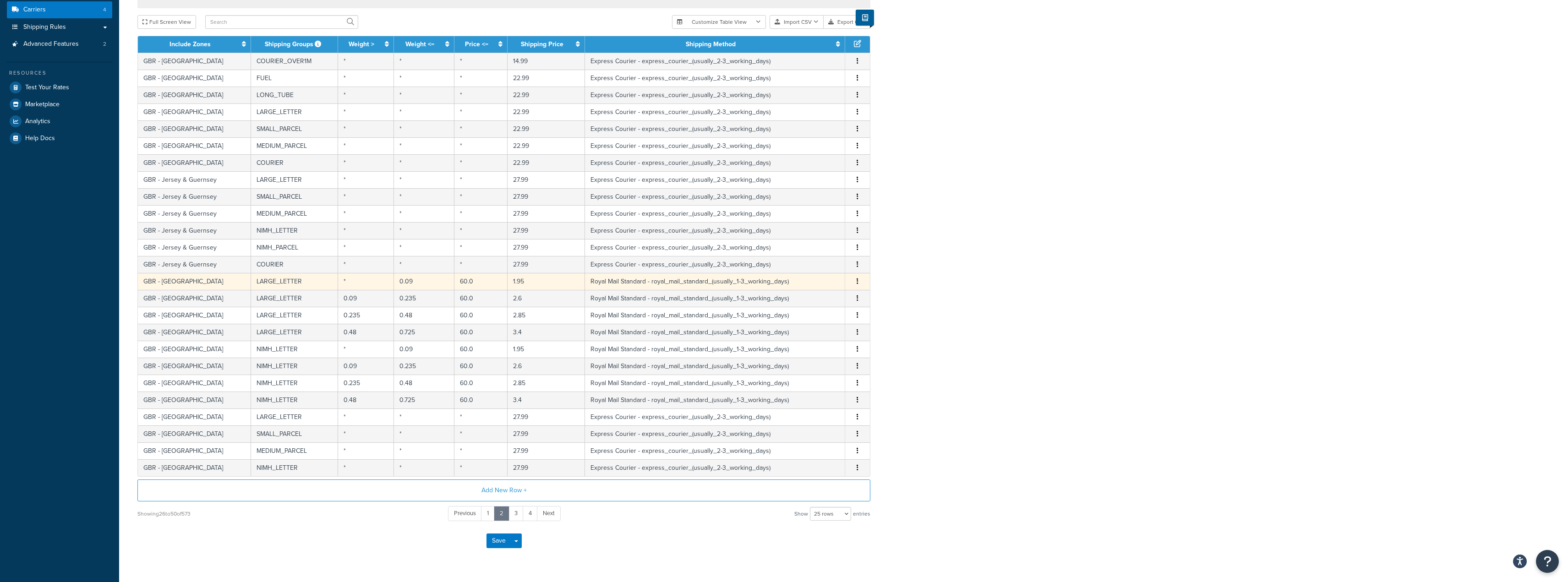
click at [472, 282] on td "60.0" at bounding box center [481, 281] width 54 height 17
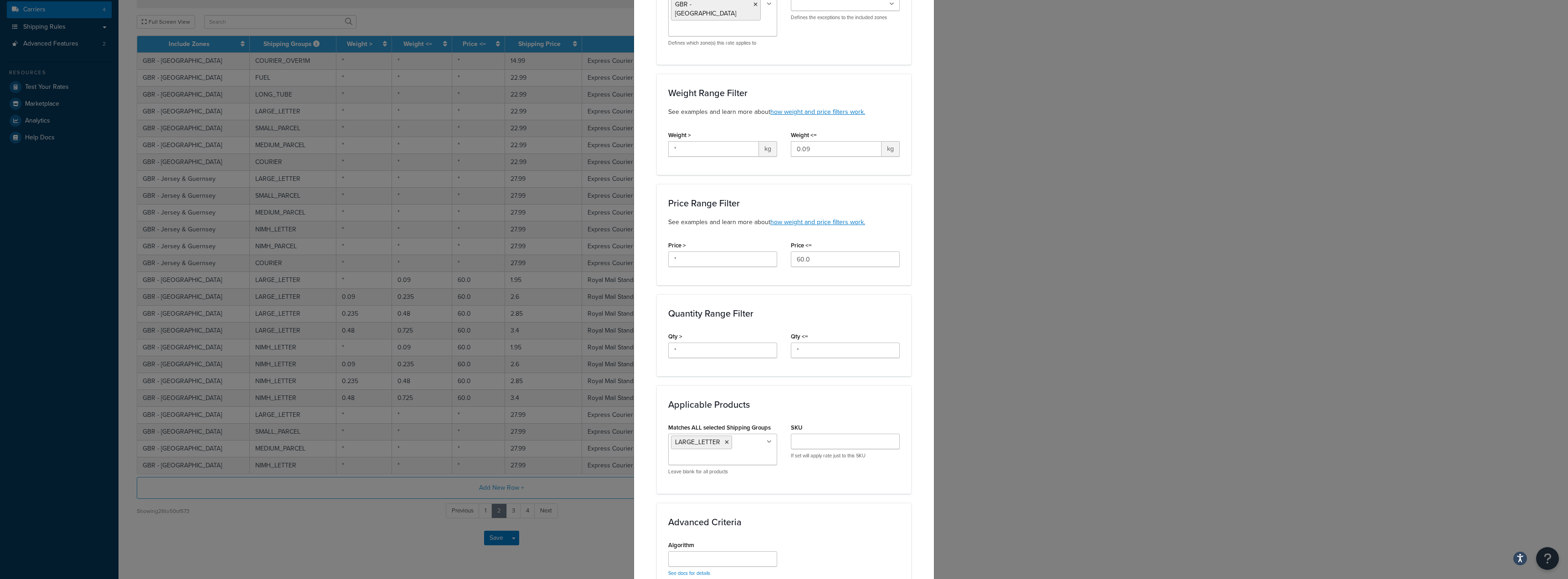
click at [821, 241] on div "Price <= 60.0" at bounding box center [845, 252] width 109 height 28
drag, startPoint x: 827, startPoint y: 251, endPoint x: 669, endPoint y: 266, distance: 158.7
click at [698, 255] on div "Price > * Price <= 60.0" at bounding box center [784, 256] width 245 height 35
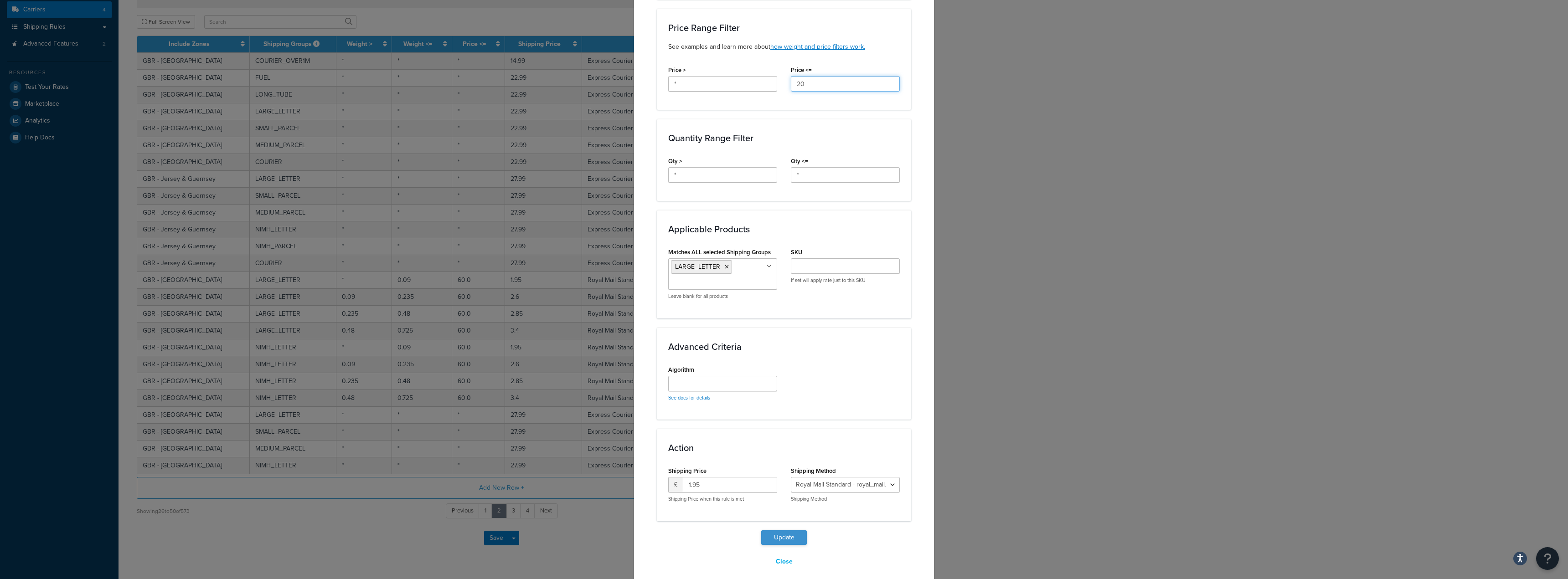
type input "20"
click at [780, 530] on button "Update" at bounding box center [784, 538] width 46 height 15
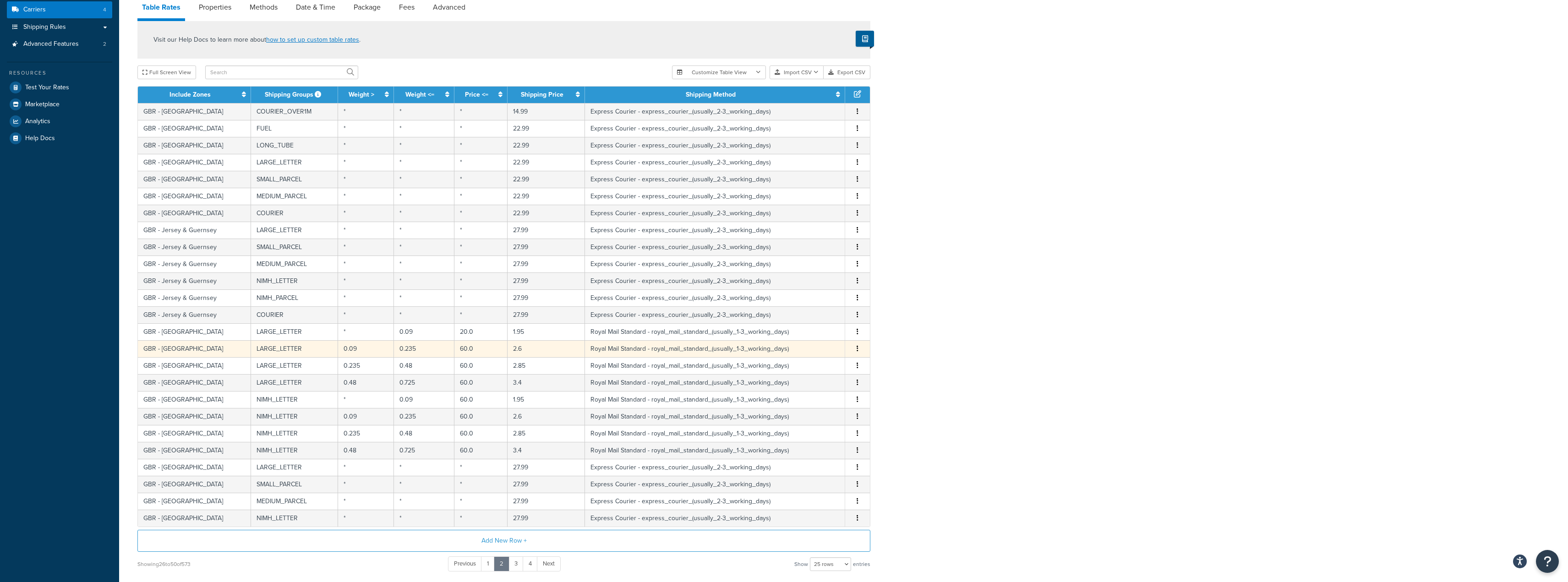
click at [466, 347] on td "60.0" at bounding box center [481, 348] width 54 height 17
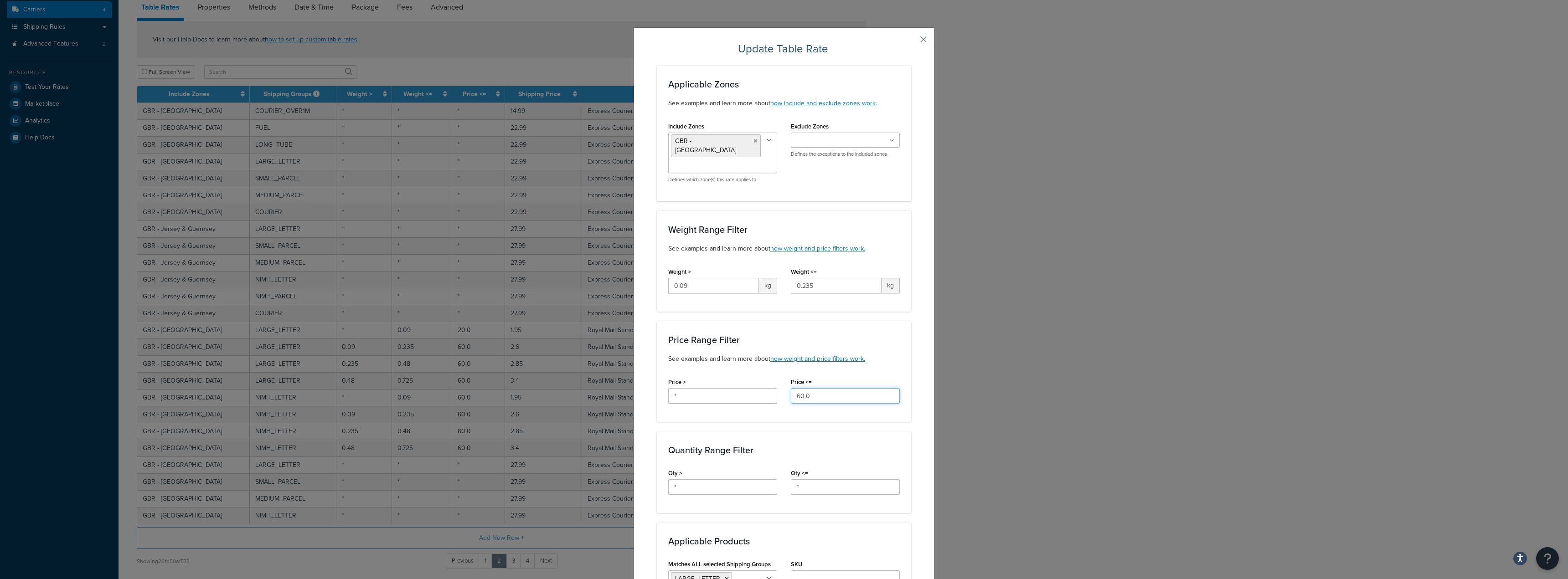
drag, startPoint x: 812, startPoint y: 383, endPoint x: 747, endPoint y: 378, distance: 65.2
click at [756, 378] on div "Price > * Price <= 60.0" at bounding box center [784, 393] width 245 height 35
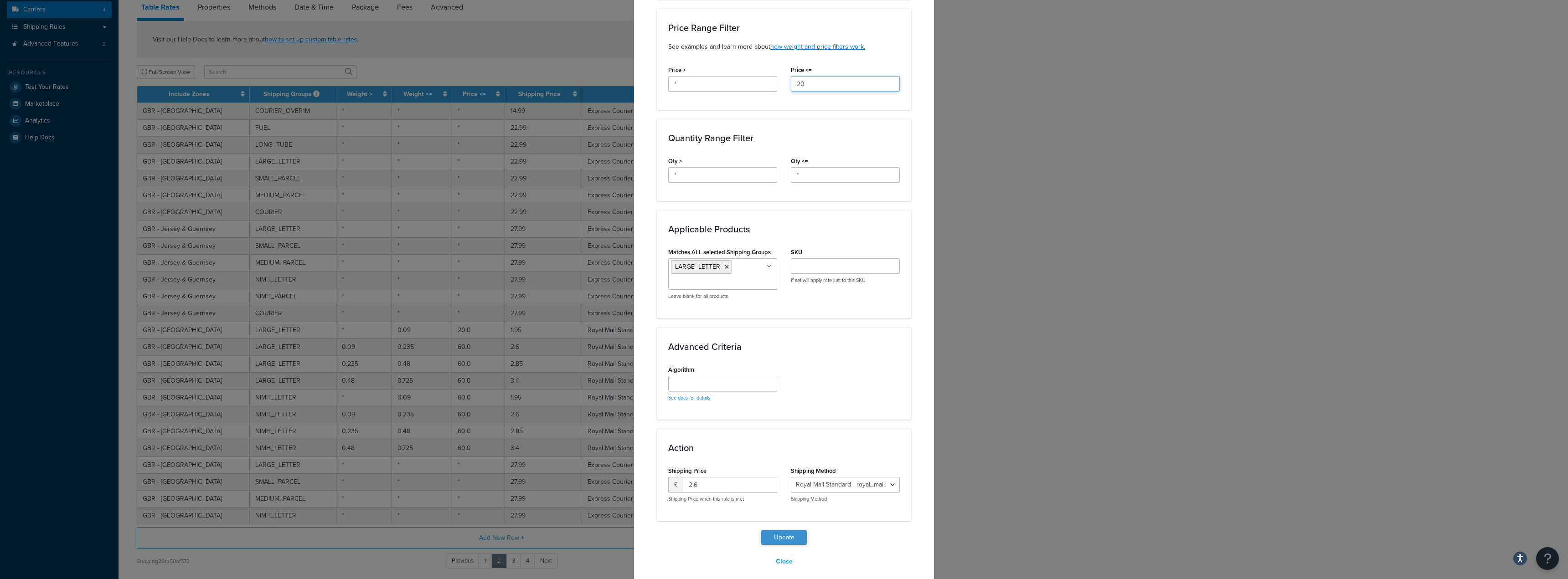
type input "20"
click at [791, 530] on button "Update" at bounding box center [784, 538] width 46 height 15
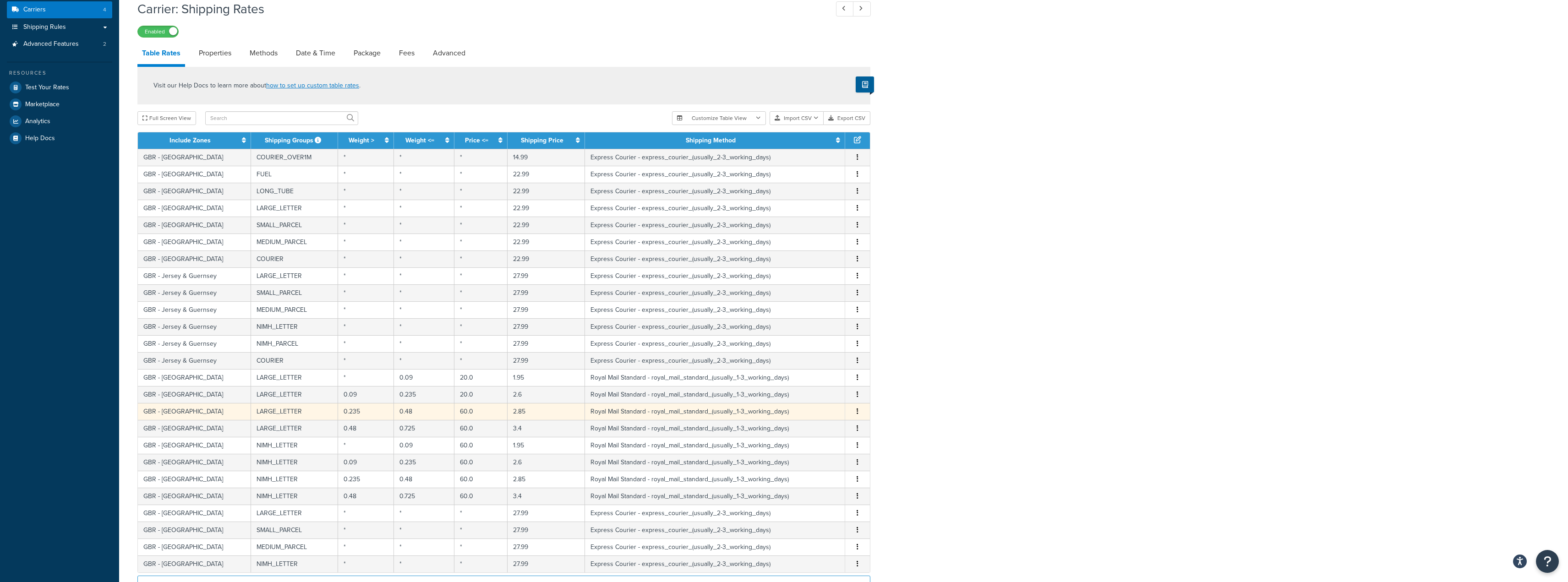
click at [475, 413] on td "60.0" at bounding box center [481, 411] width 54 height 17
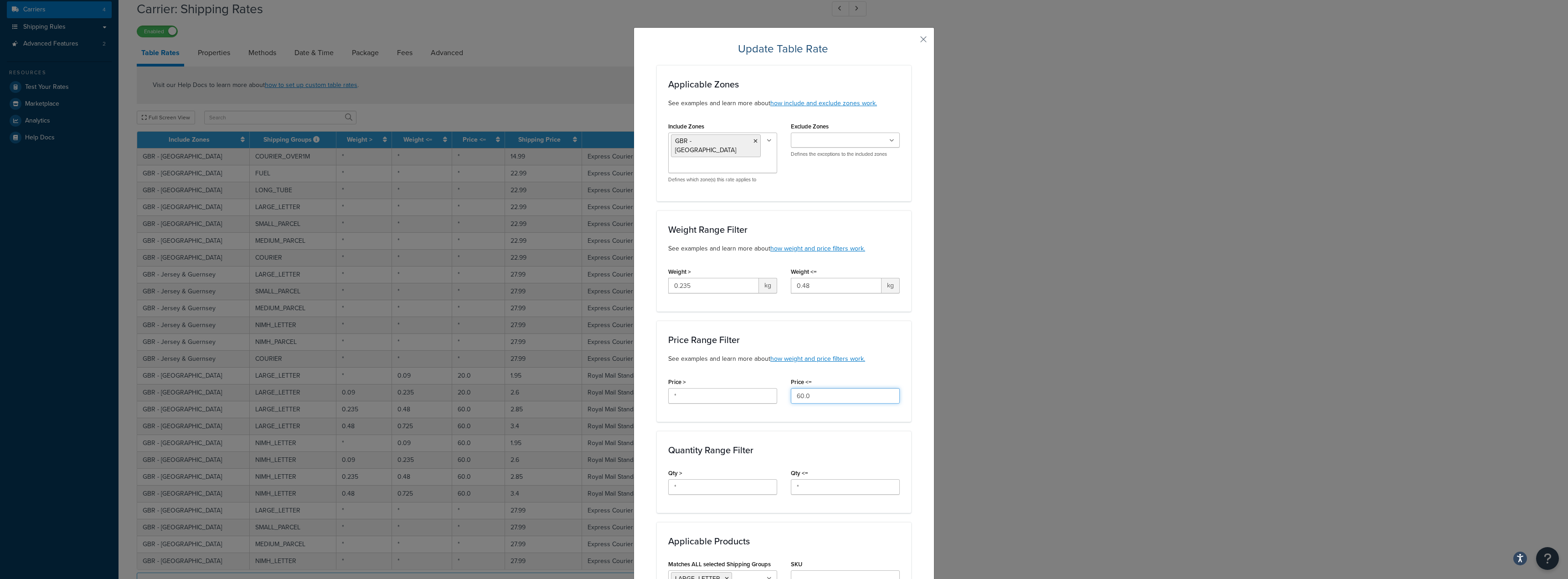
click at [677, 375] on div "Price > * Price <= 60.0" at bounding box center [784, 393] width 245 height 35
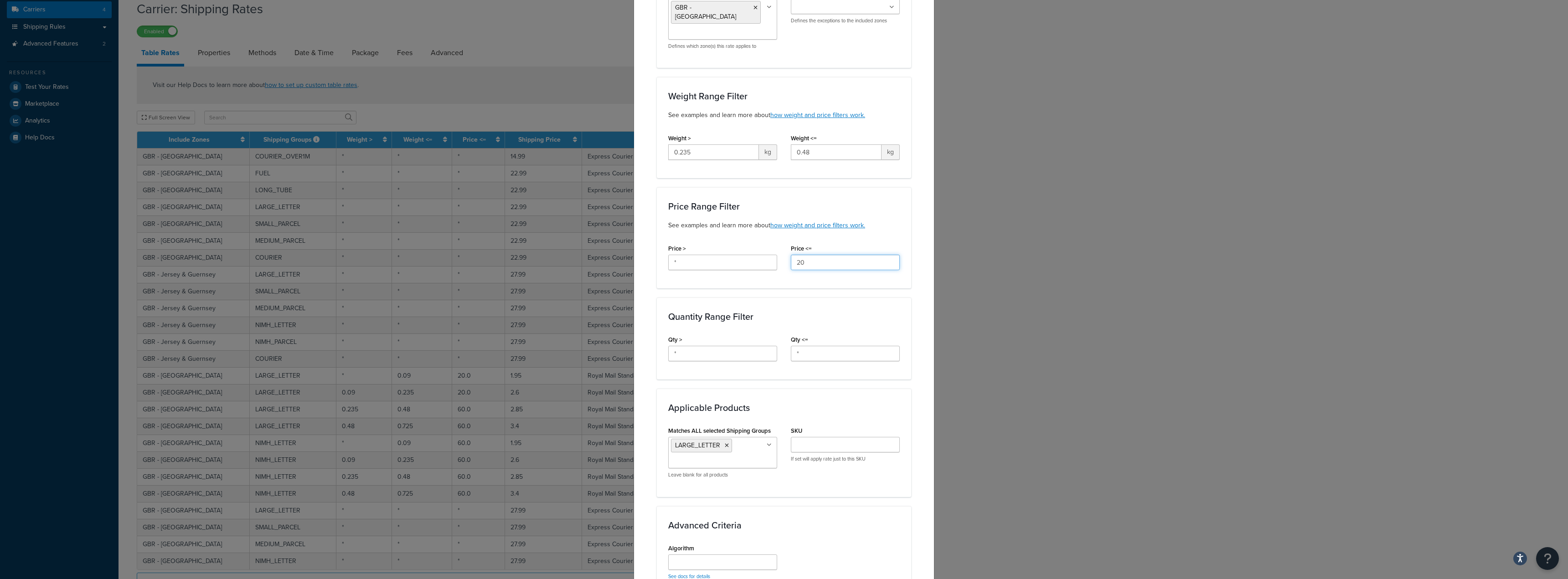
scroll to position [273, 0]
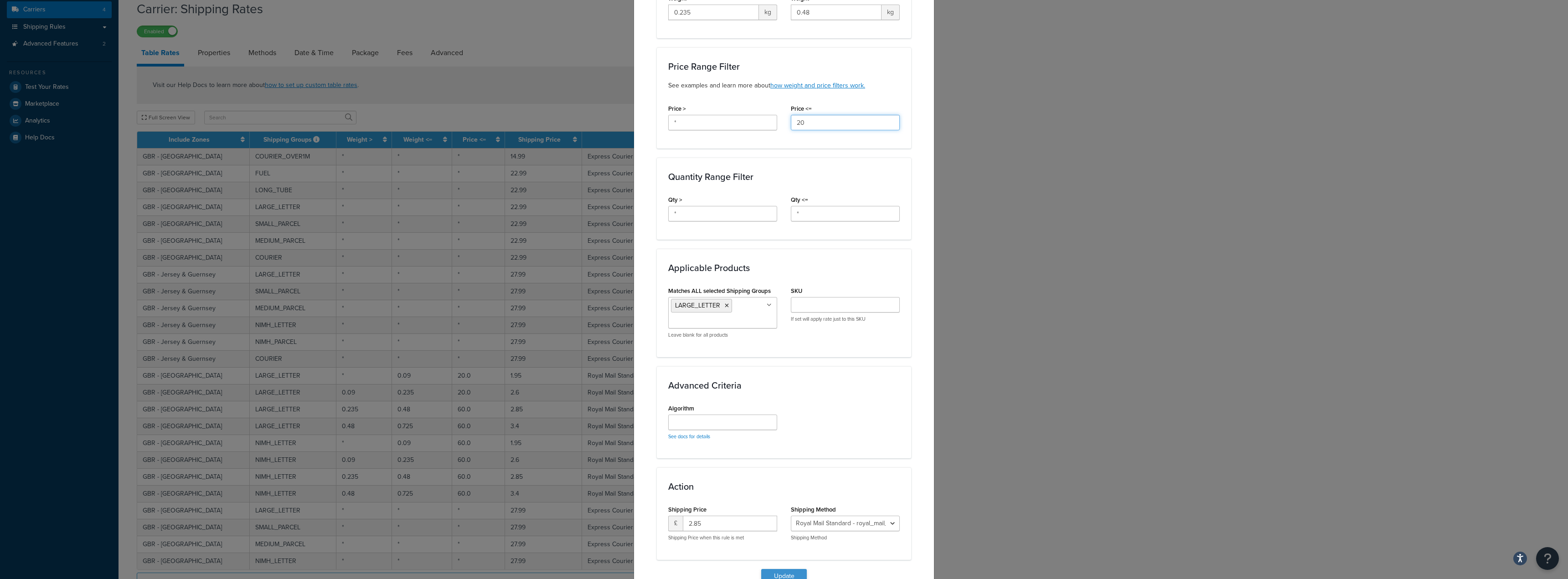
type input "20"
click at [782, 569] on button "Update" at bounding box center [784, 576] width 46 height 15
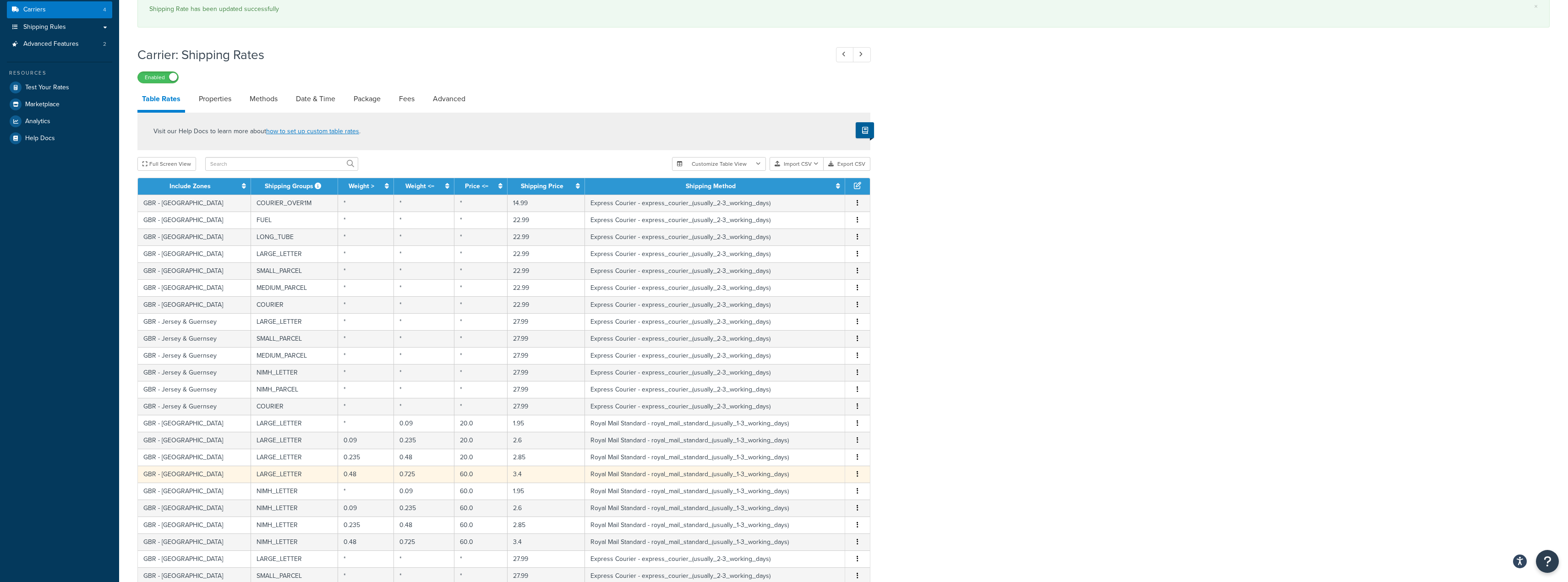
click at [469, 475] on td "60.0" at bounding box center [481, 474] width 54 height 17
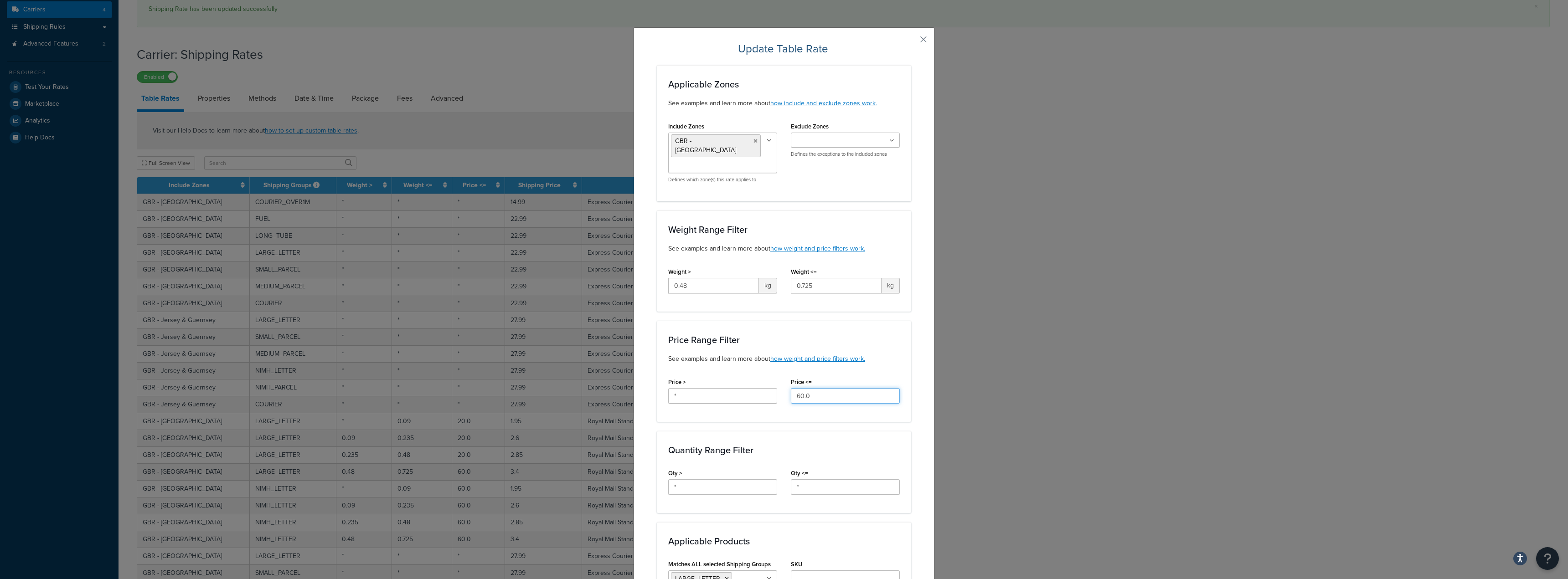
drag, startPoint x: 812, startPoint y: 387, endPoint x: 634, endPoint y: 370, distance: 178.8
click at [678, 375] on div "Price > * Price <= 60.0" at bounding box center [784, 393] width 245 height 35
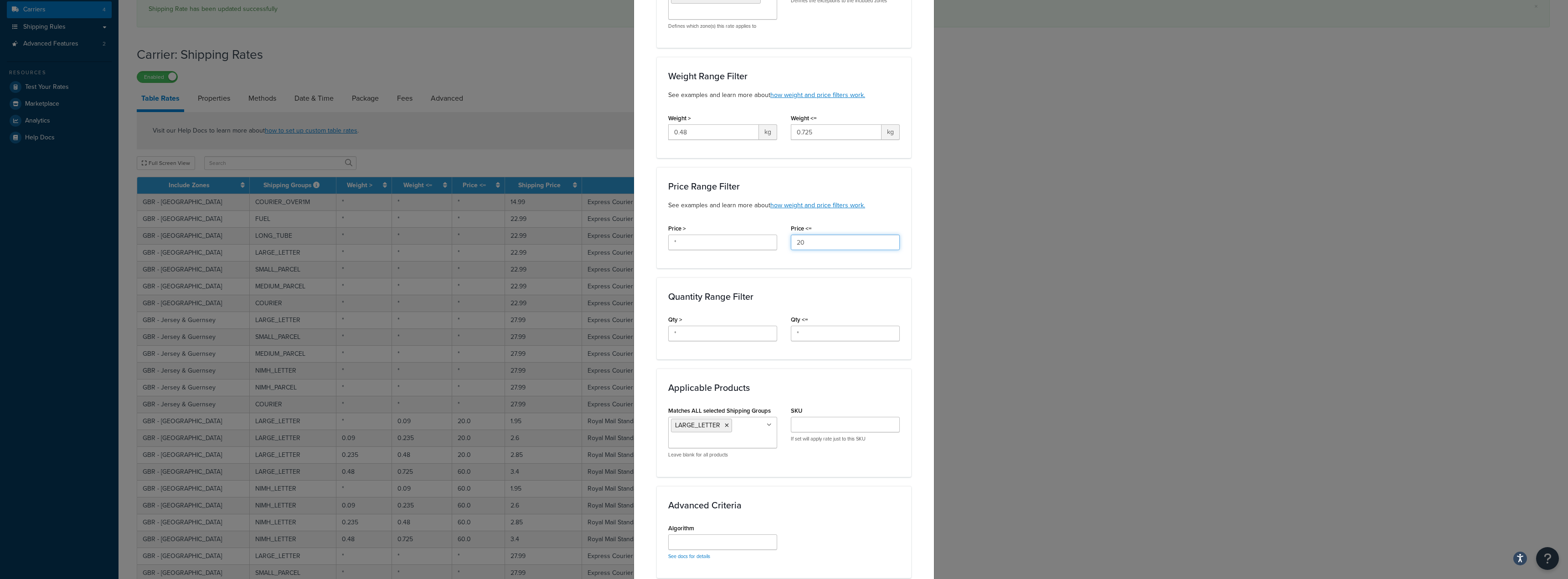
scroll to position [312, 0]
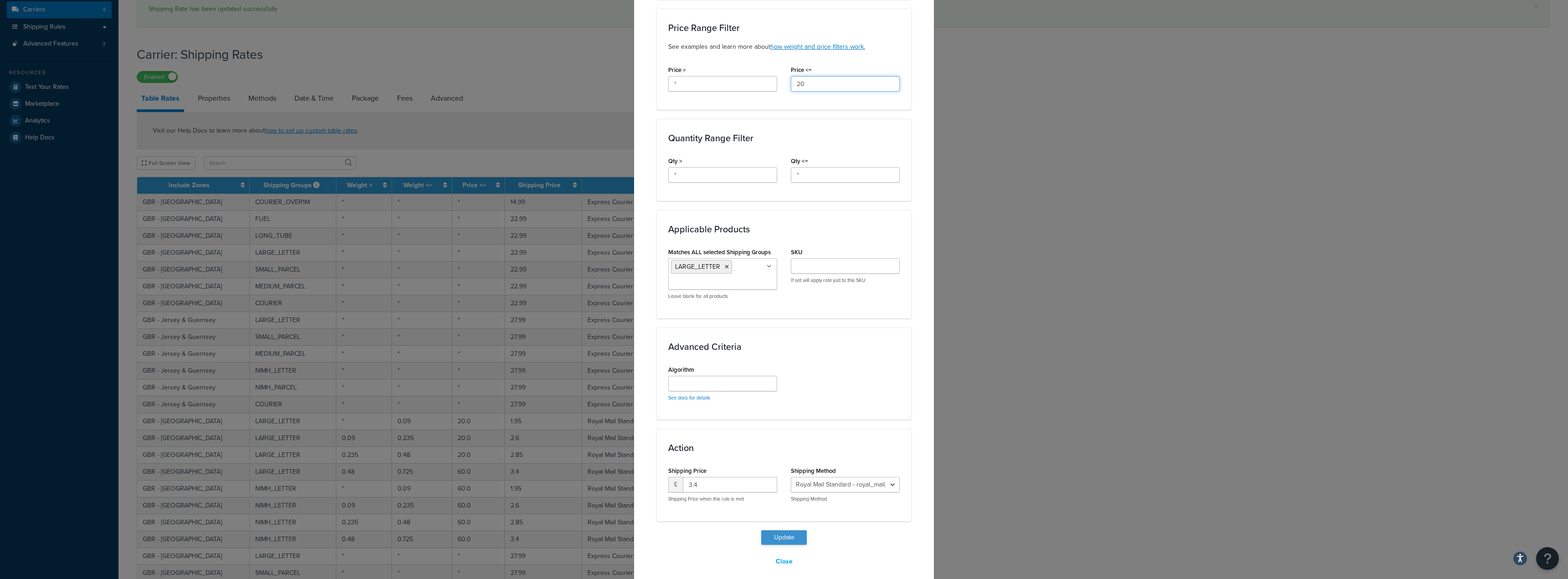
type input "20"
click at [787, 530] on button "Update" at bounding box center [784, 538] width 46 height 15
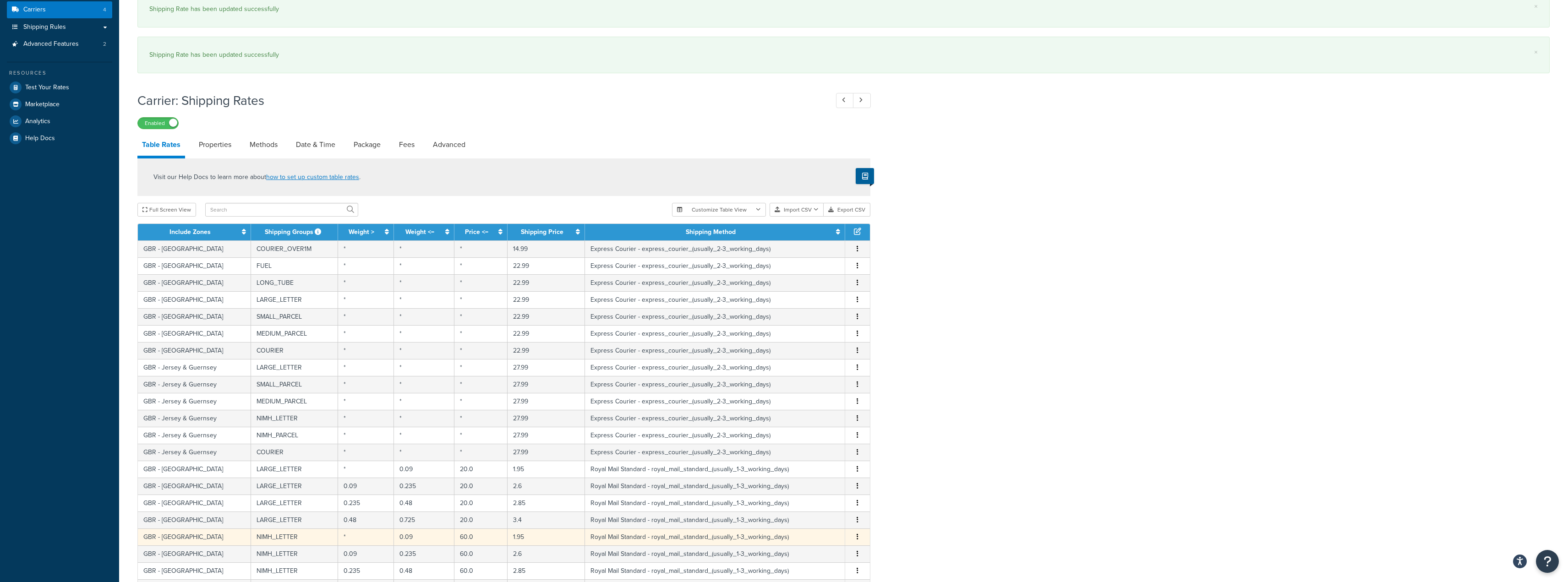
click at [470, 534] on td "60.0" at bounding box center [481, 537] width 54 height 17
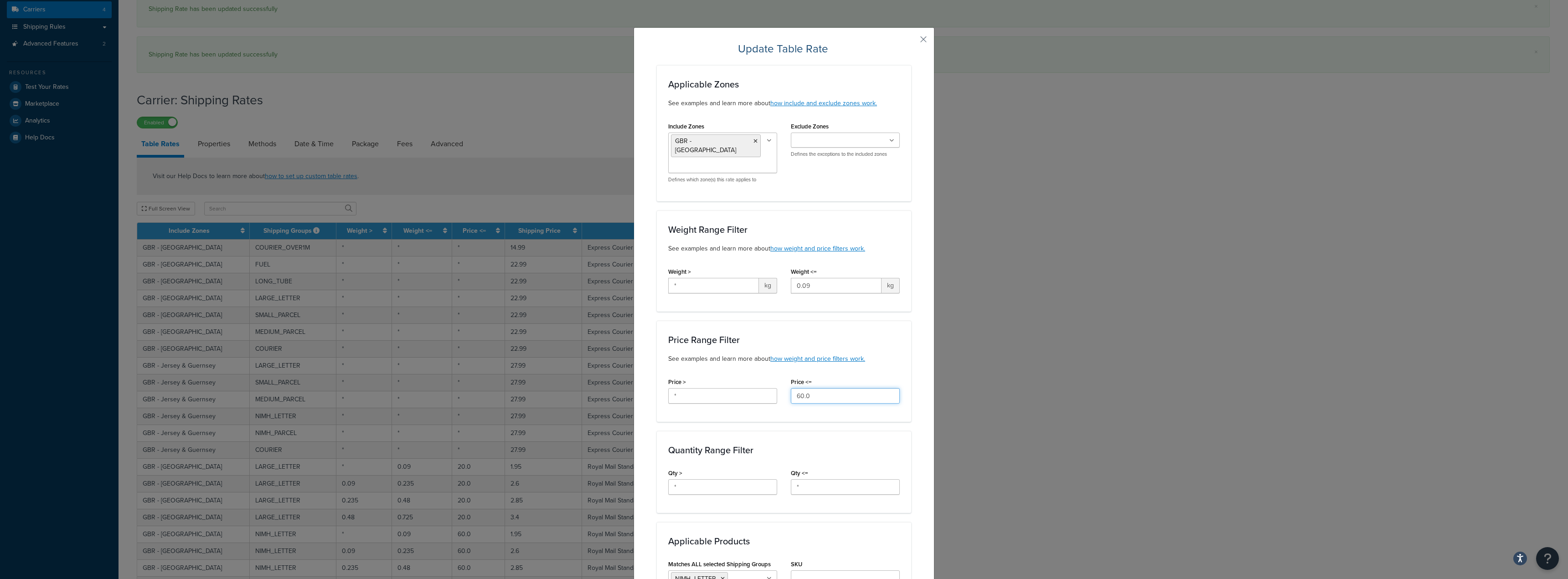
drag, startPoint x: 819, startPoint y: 386, endPoint x: 662, endPoint y: 389, distance: 157.0
click at [676, 383] on div "Price > * Price <= 60.0" at bounding box center [784, 393] width 245 height 35
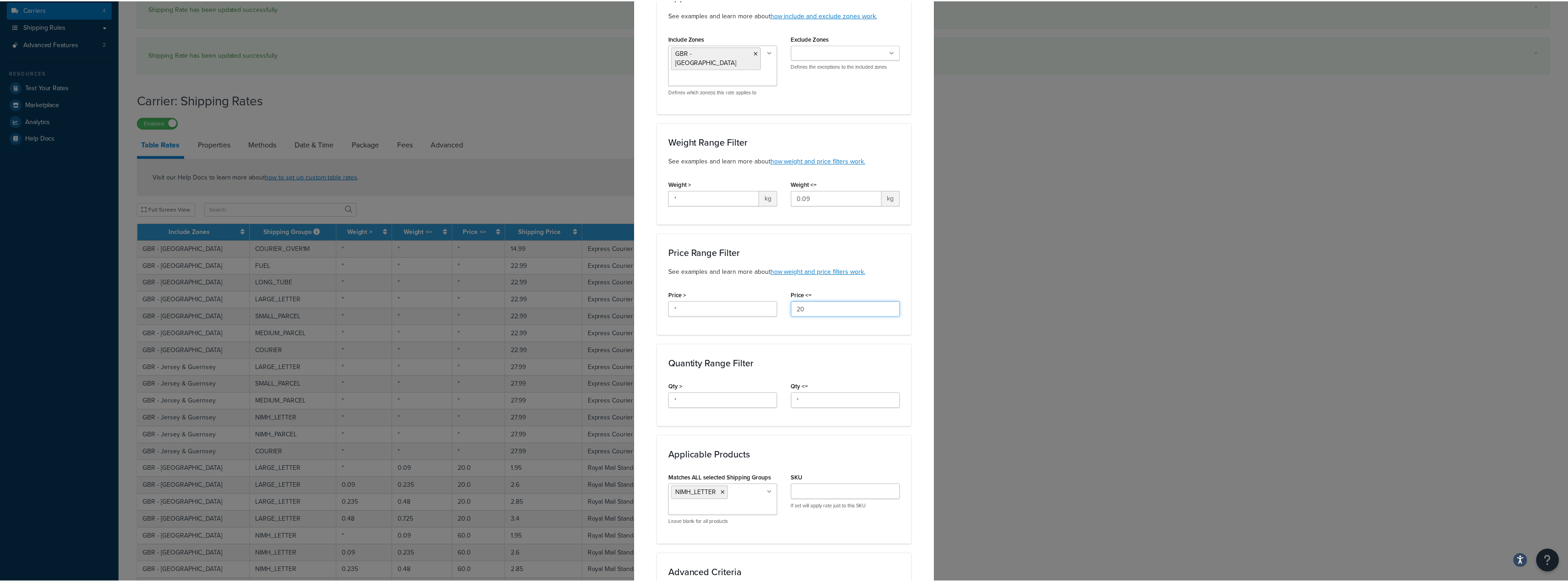
scroll to position [274, 0]
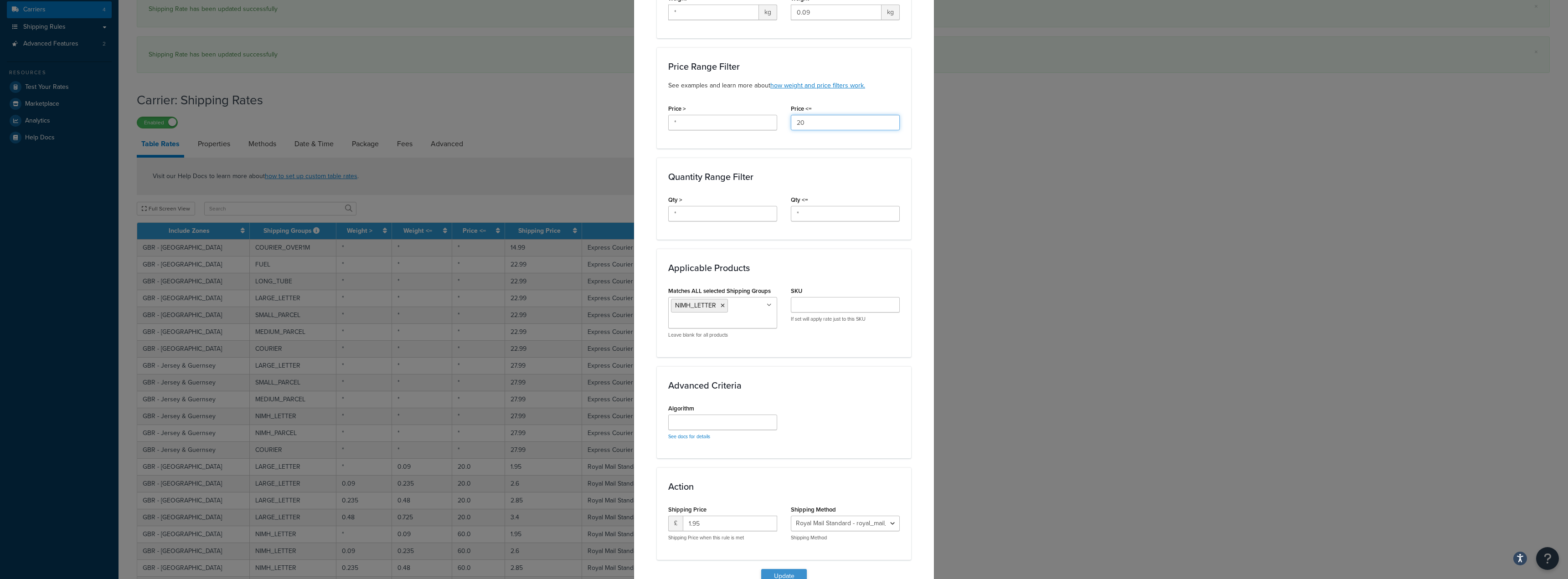
type input "20"
click at [794, 569] on button "Update" at bounding box center [784, 576] width 46 height 15
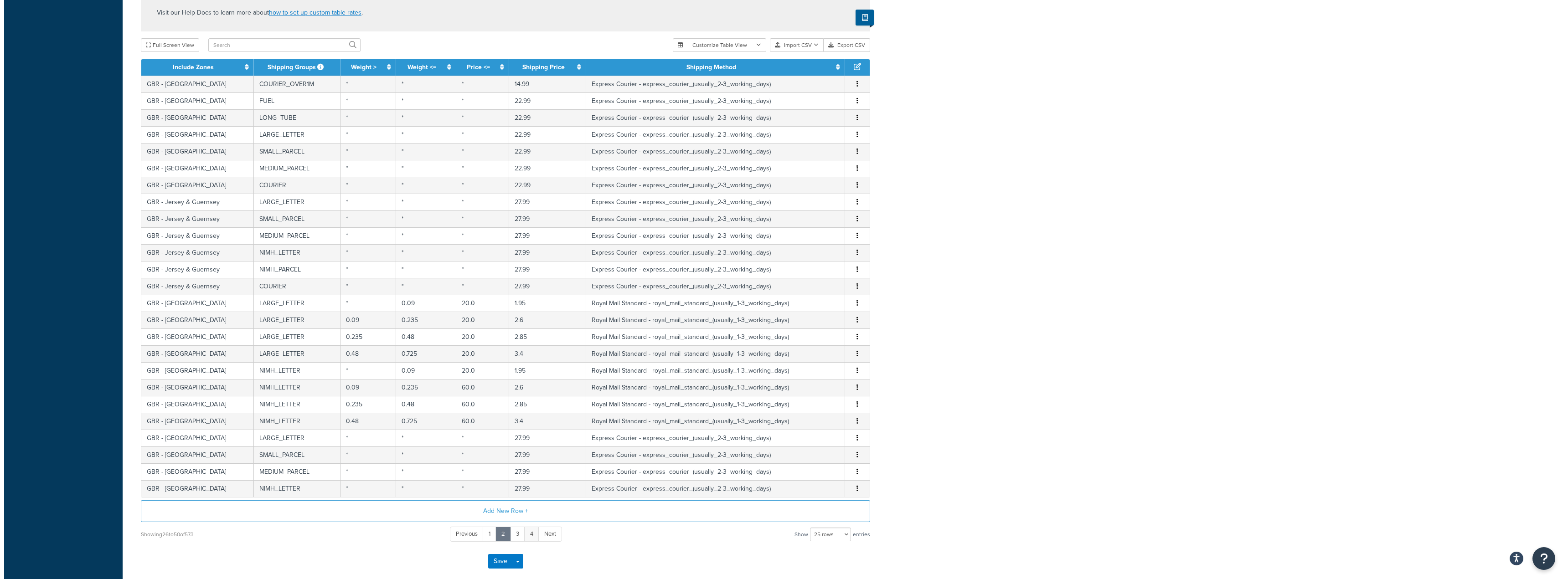
scroll to position [364, 0]
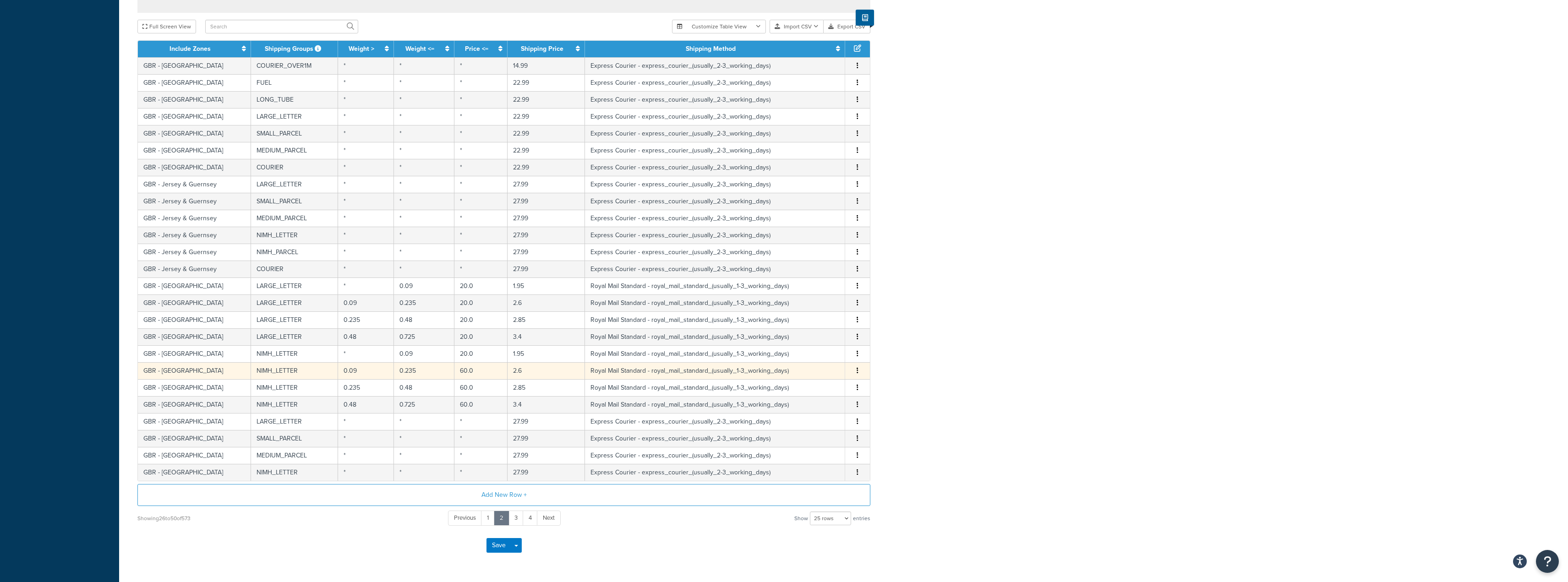
click at [465, 371] on td "60.0" at bounding box center [481, 370] width 54 height 17
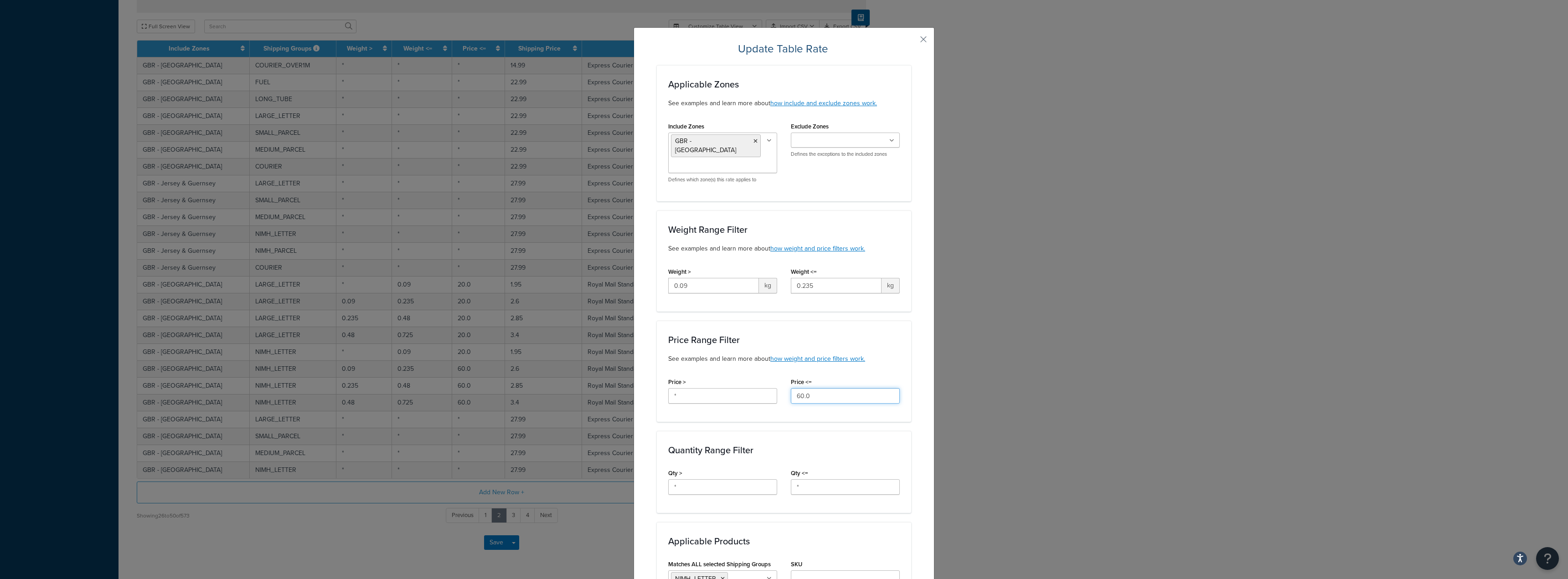
drag, startPoint x: 847, startPoint y: 389, endPoint x: 642, endPoint y: 407, distance: 205.8
click at [674, 389] on div "Price > * Price <= 60.0" at bounding box center [784, 393] width 245 height 35
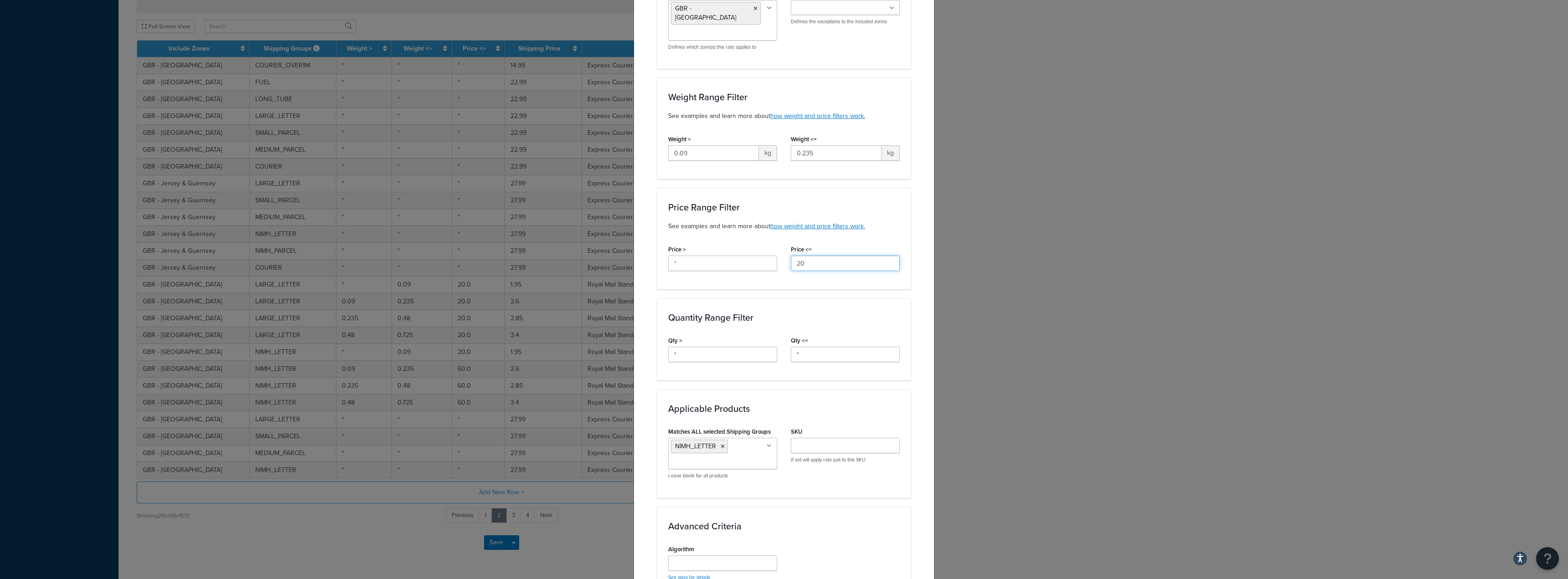
scroll to position [273, 0]
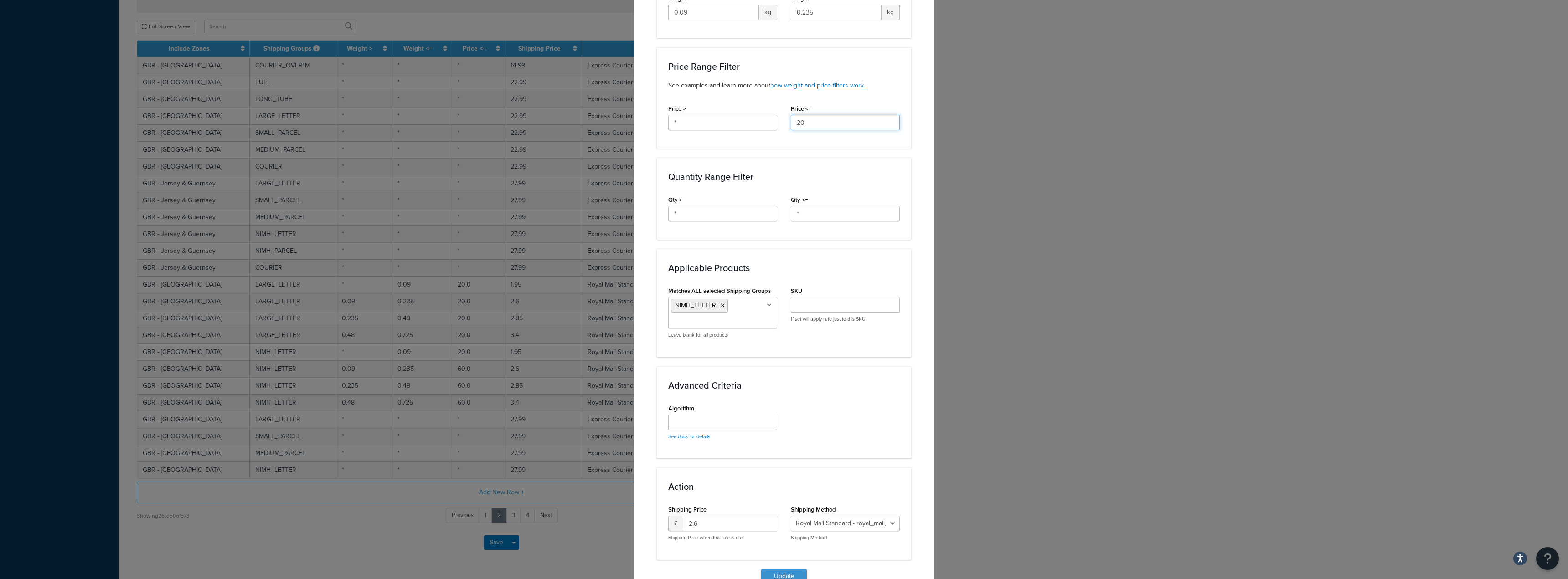
type input "20"
click at [779, 569] on button "Update" at bounding box center [784, 576] width 46 height 15
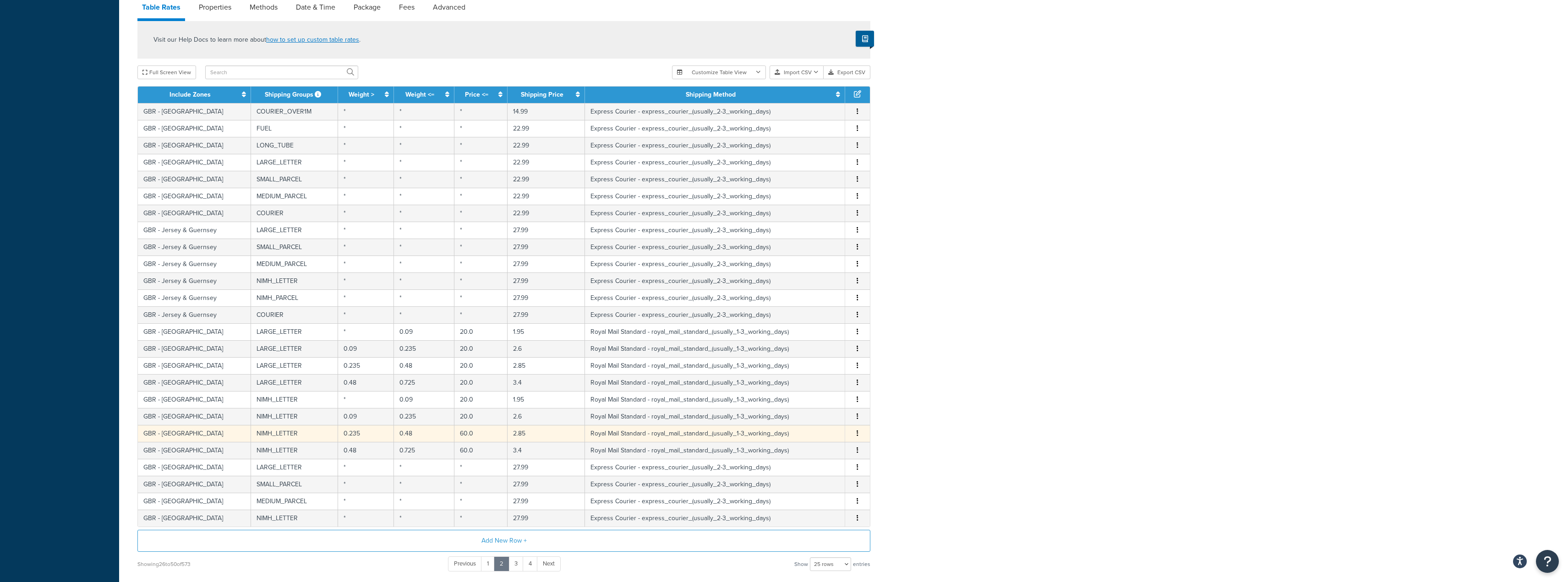
click at [458, 433] on td "60.0" at bounding box center [481, 433] width 54 height 17
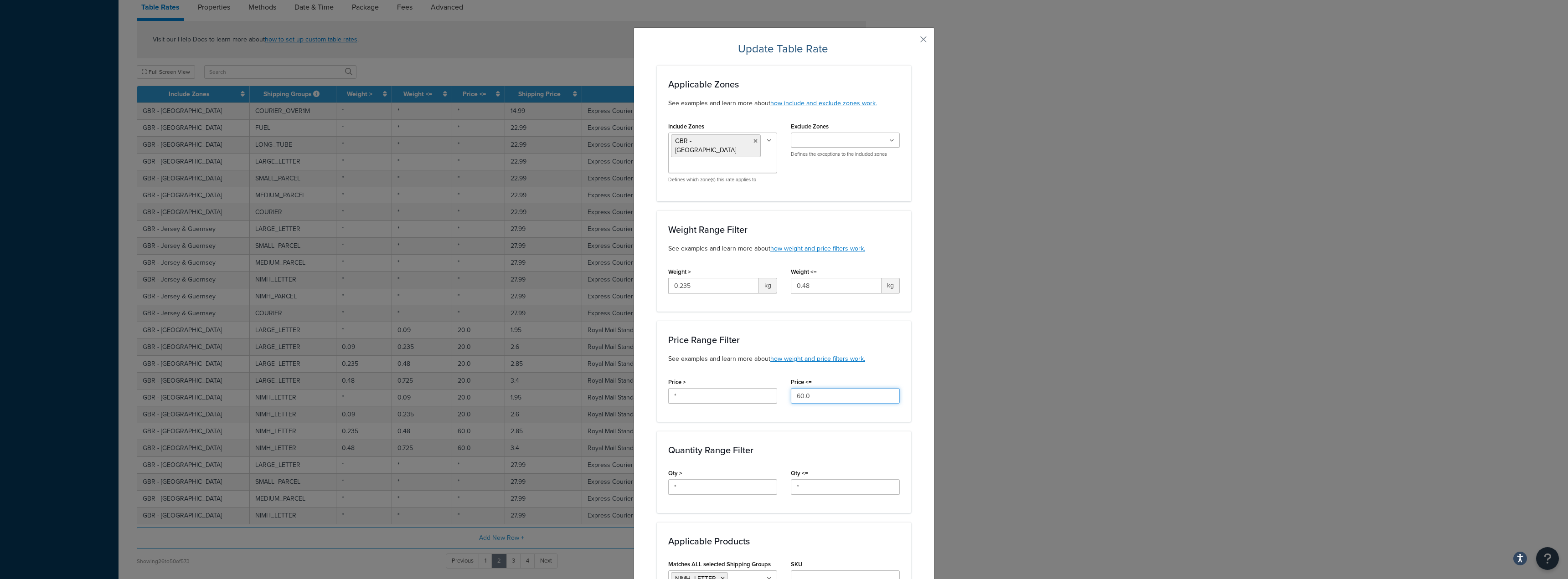
drag, startPoint x: 817, startPoint y: 386, endPoint x: 642, endPoint y: 389, distance: 175.0
click at [664, 383] on div "Price > * Price <= 60.0" at bounding box center [784, 393] width 245 height 35
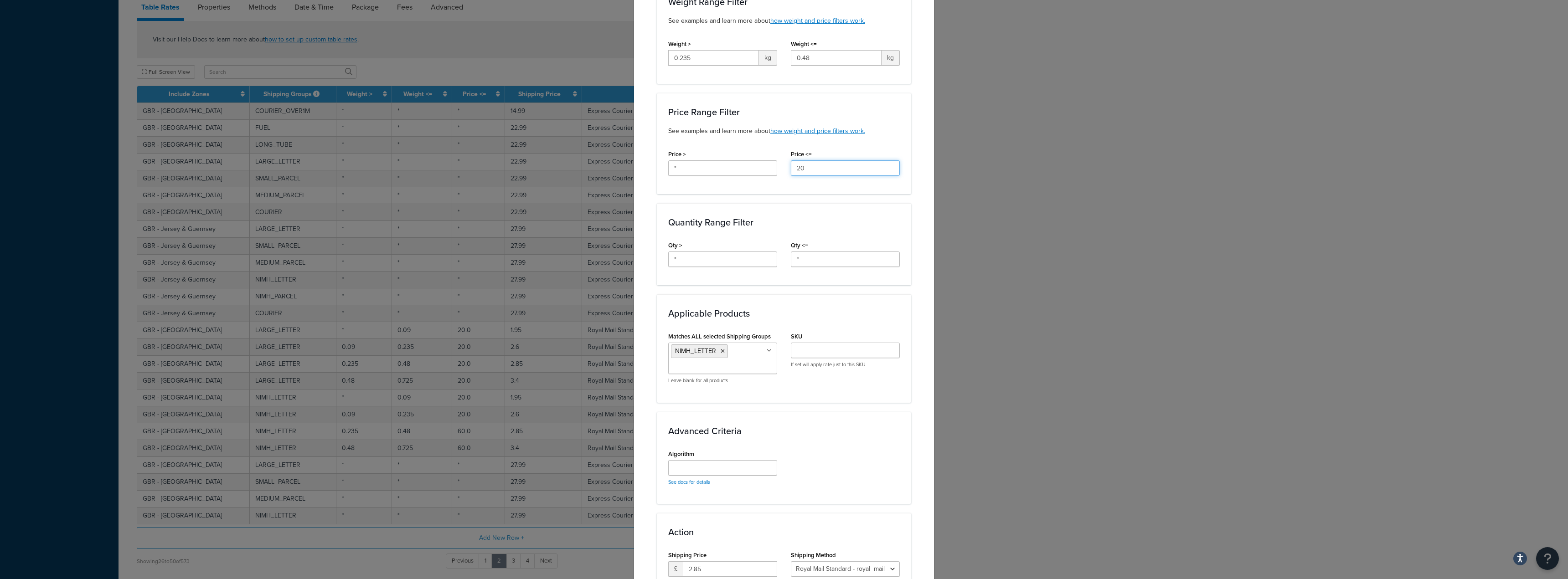
scroll to position [312, 0]
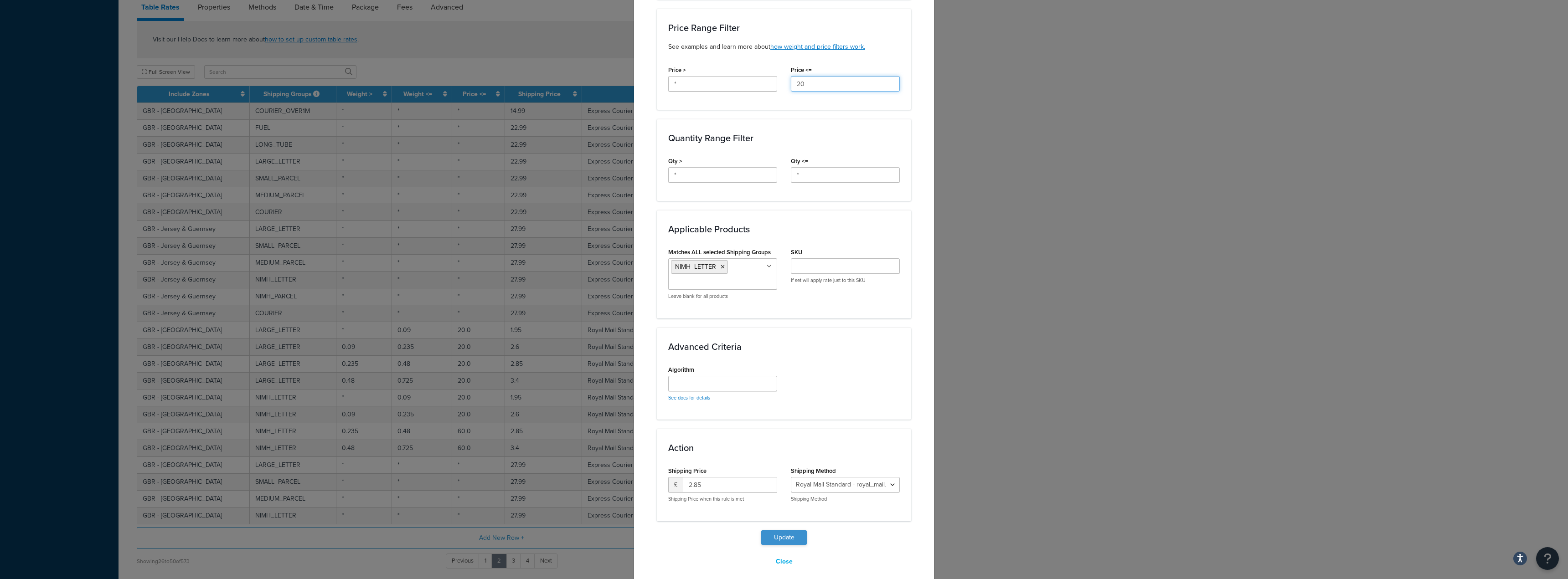
type input "20"
click at [788, 530] on button "Update" at bounding box center [784, 538] width 46 height 15
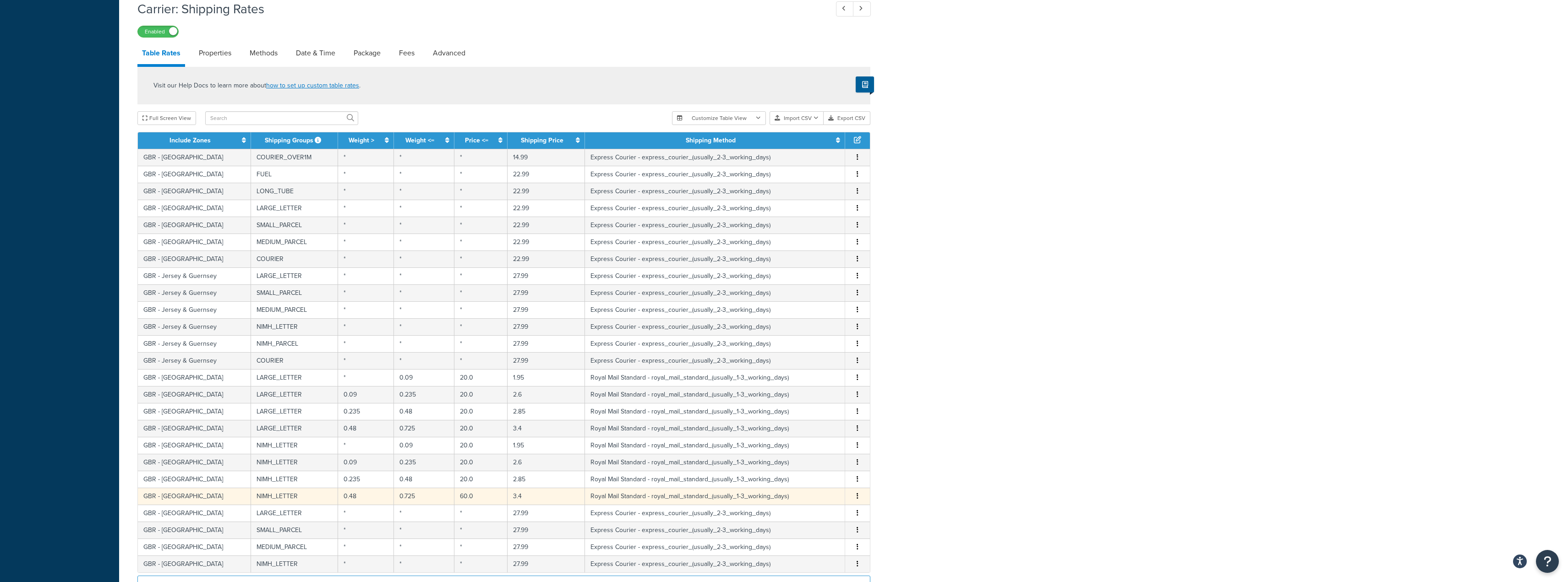
click at [464, 498] on td "60.0" at bounding box center [481, 496] width 54 height 17
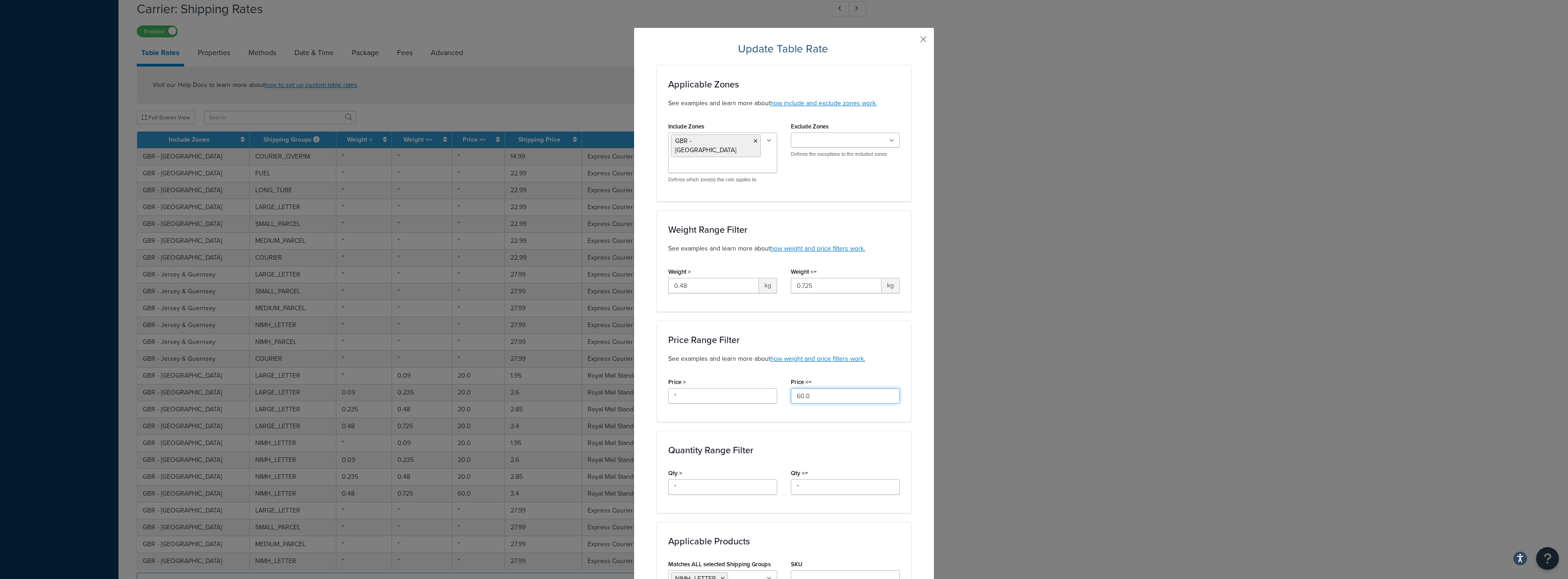
drag, startPoint x: 790, startPoint y: 382, endPoint x: 687, endPoint y: 374, distance: 103.3
click at [687, 375] on div "Price > * Price <= 60.0" at bounding box center [784, 393] width 245 height 35
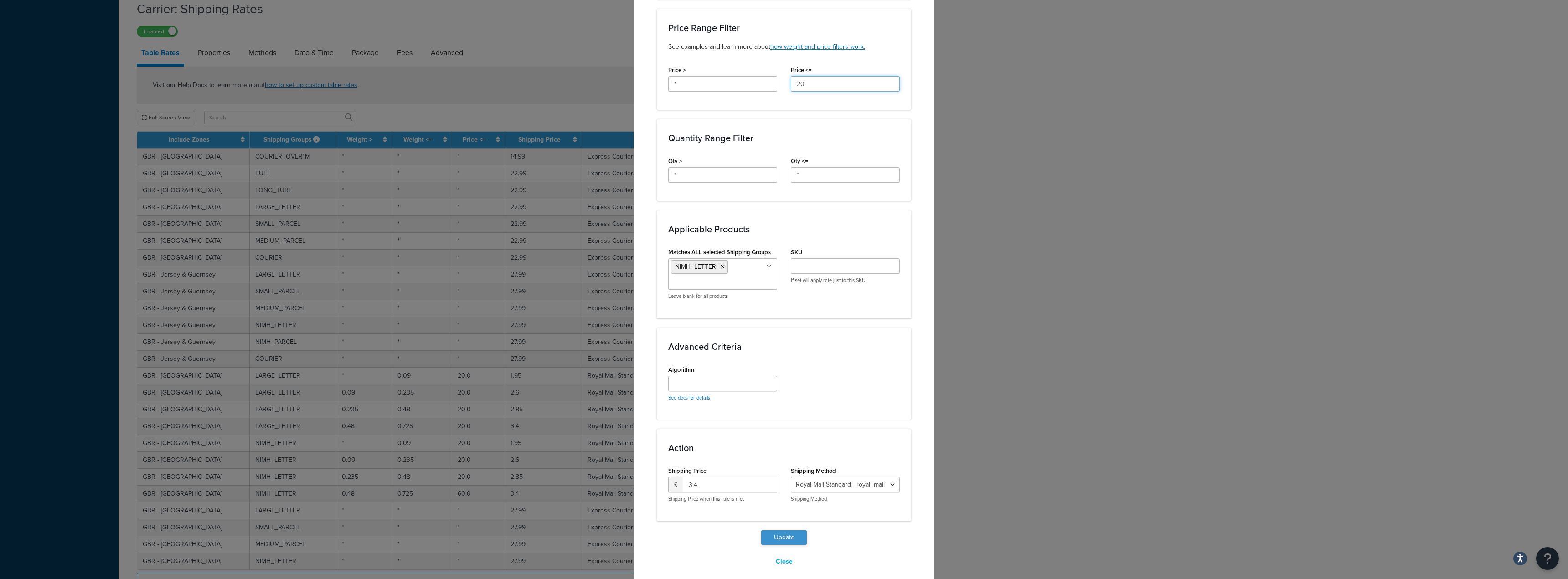
type input "20"
click at [796, 530] on button "Update" at bounding box center [784, 538] width 46 height 15
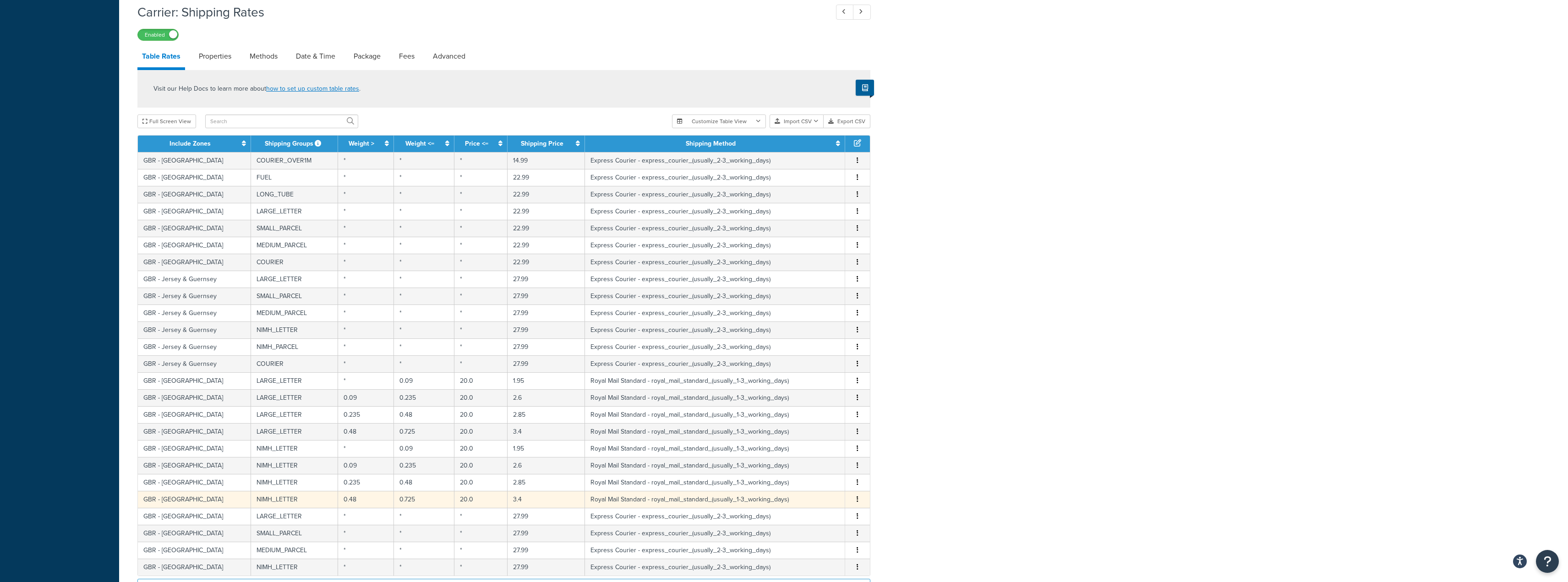
scroll to position [531, 0]
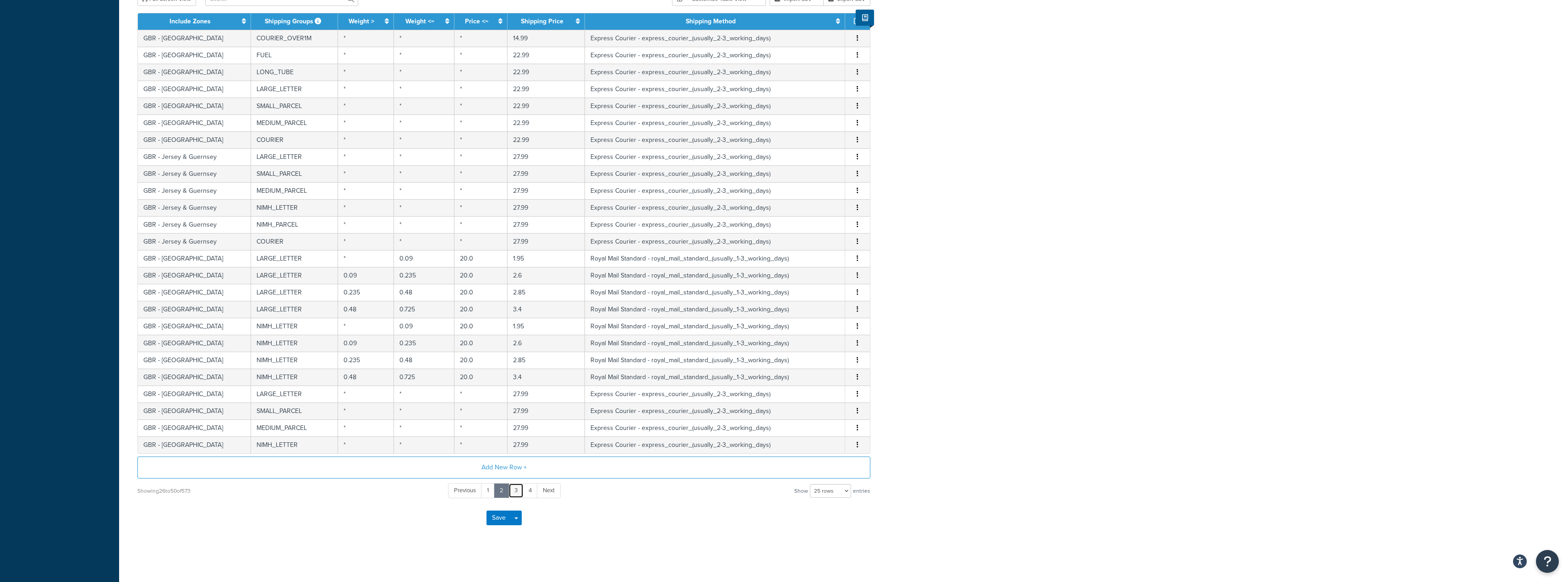
click at [516, 492] on link "3" at bounding box center [516, 490] width 15 height 15
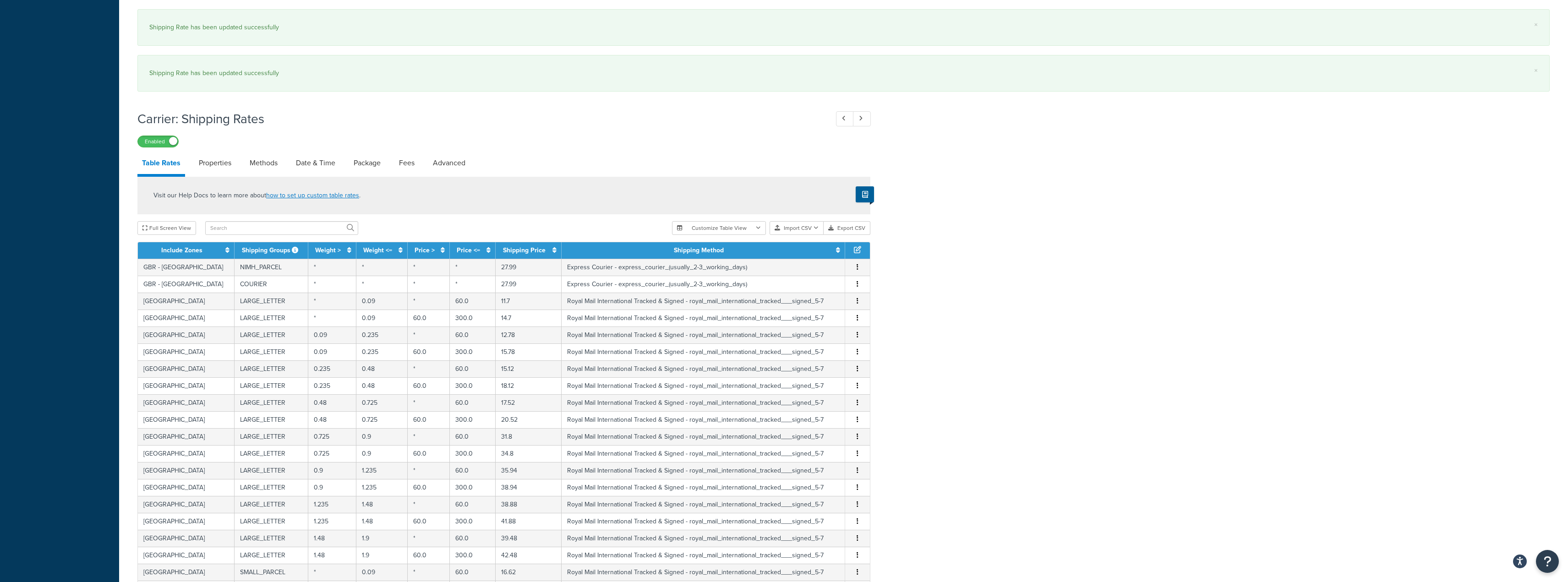
scroll to position [531, 0]
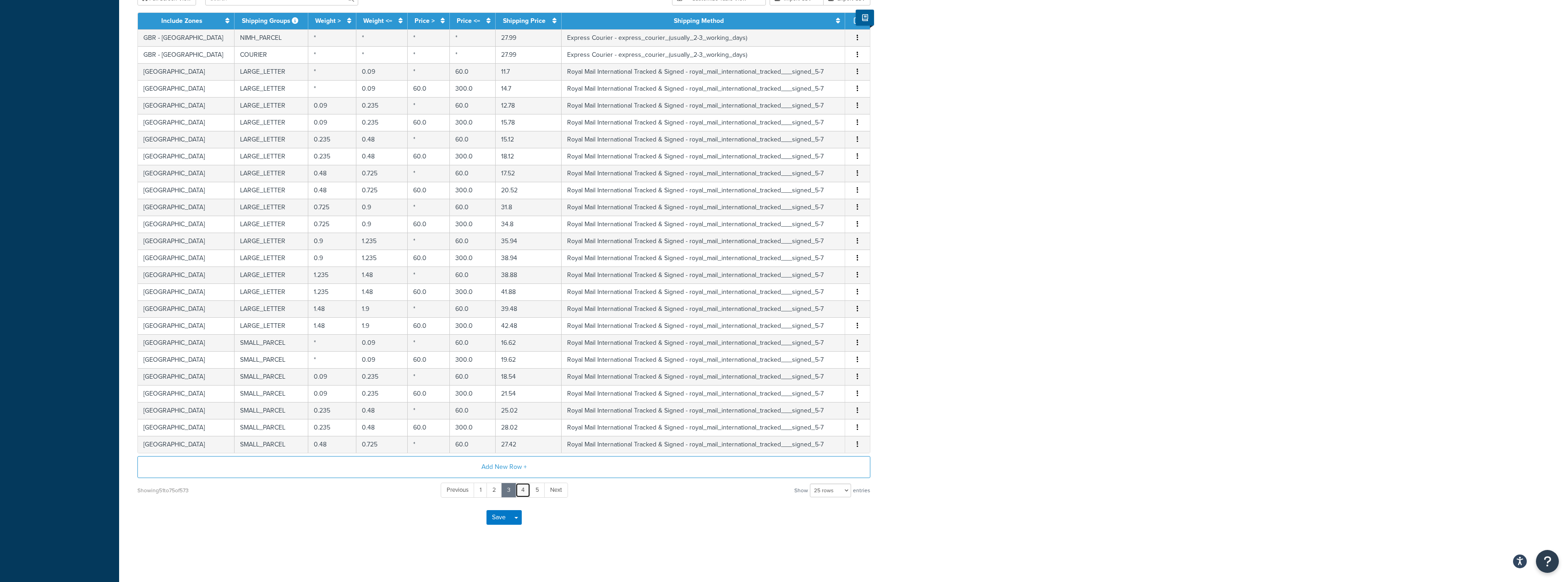
click at [524, 490] on link "4" at bounding box center [522, 490] width 15 height 15
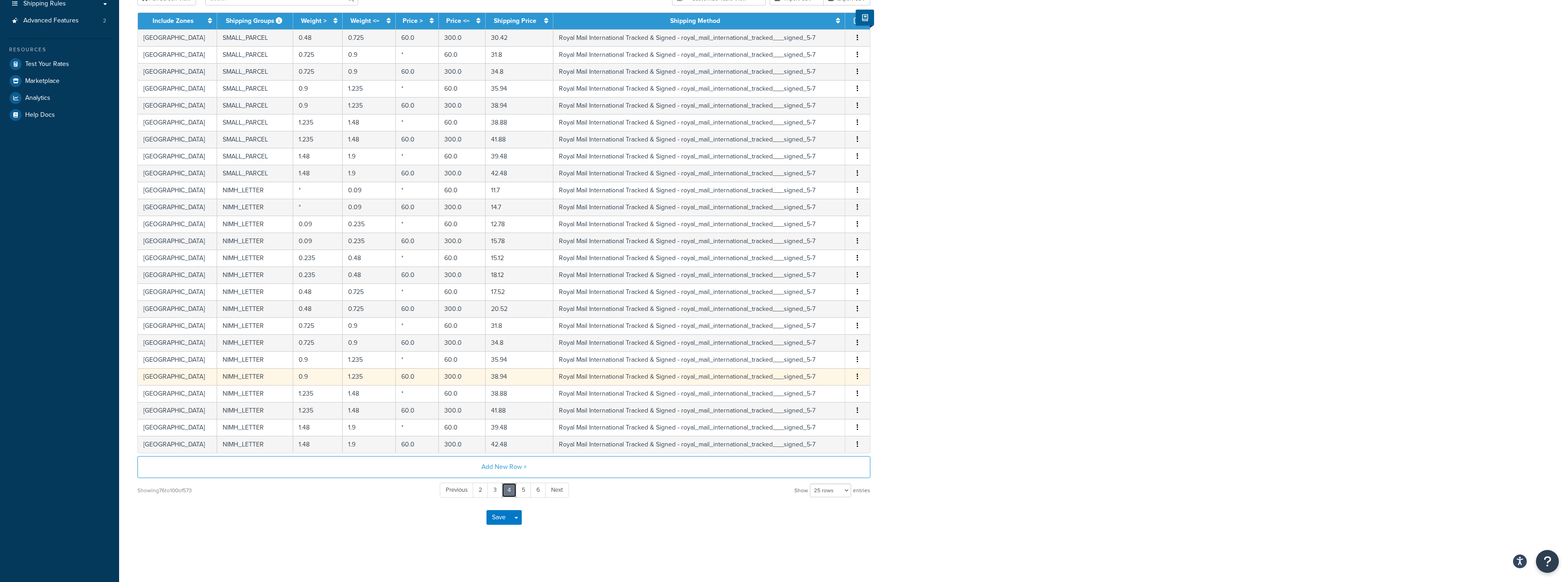
scroll to position [161, 0]
click at [526, 490] on link "5" at bounding box center [523, 490] width 15 height 15
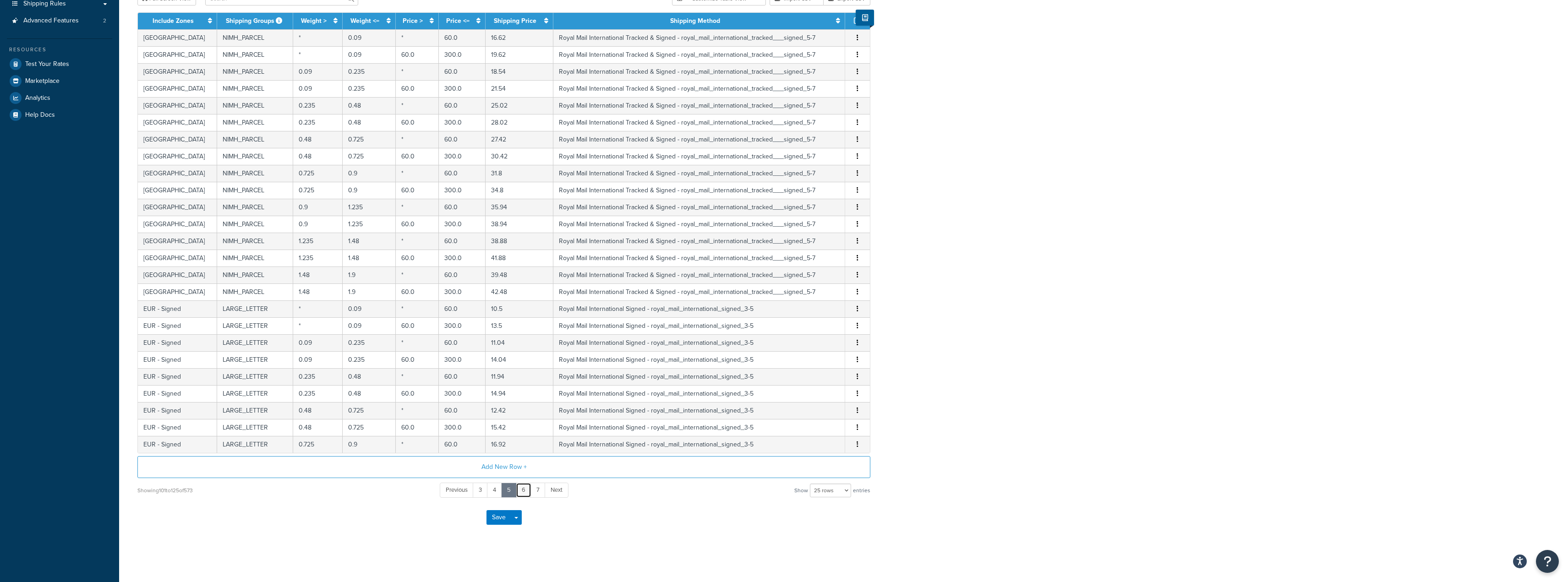
click at [521, 489] on link "6" at bounding box center [523, 490] width 15 height 15
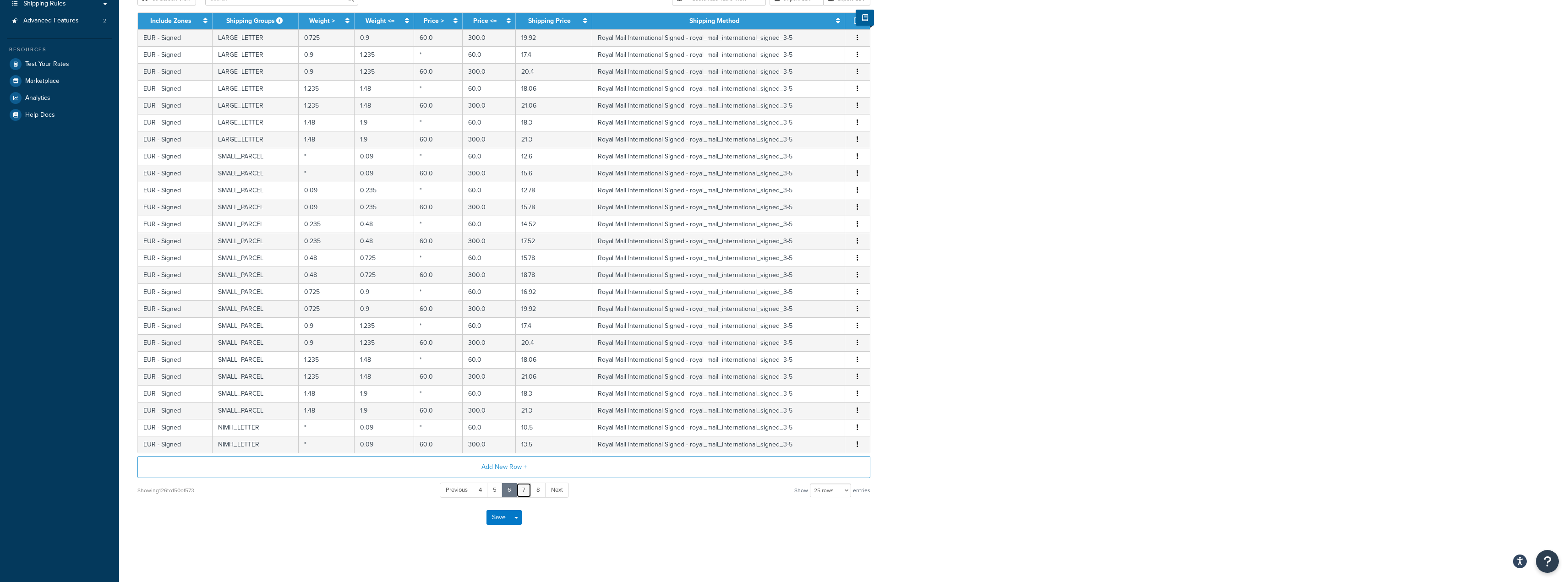
click at [521, 490] on link "7" at bounding box center [524, 490] width 15 height 15
click at [522, 488] on link "8" at bounding box center [523, 490] width 15 height 15
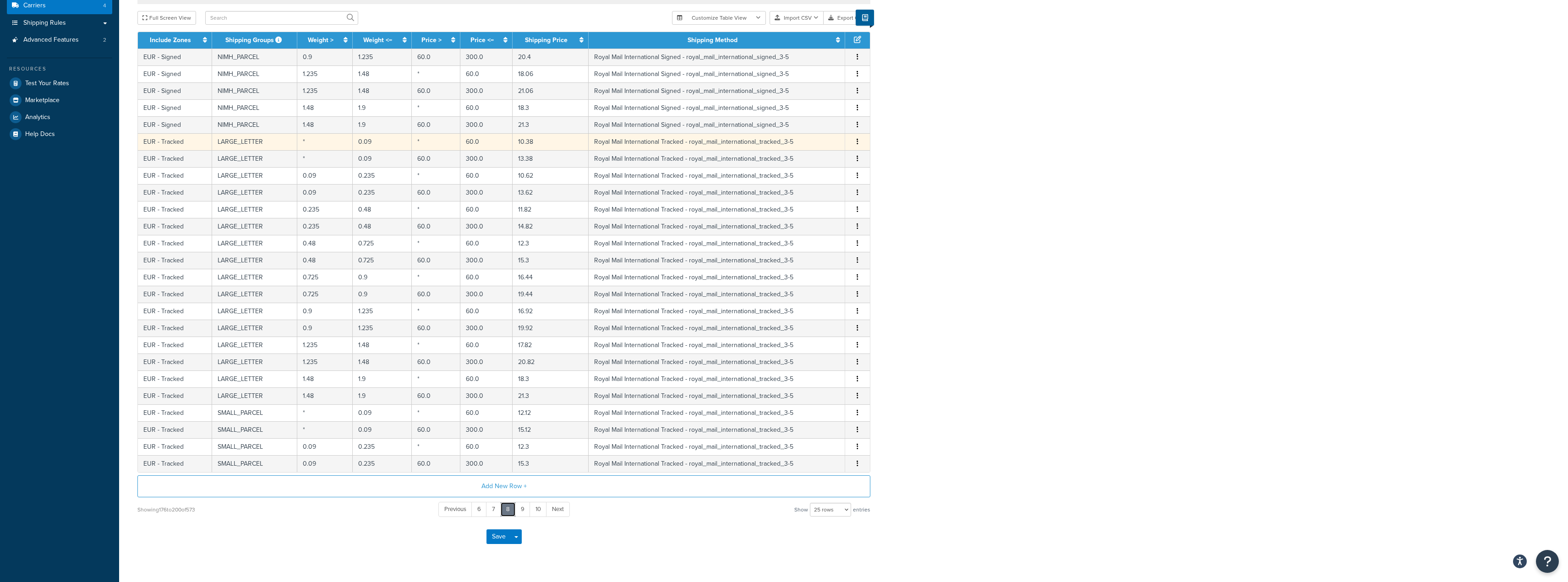
scroll to position [0, 0]
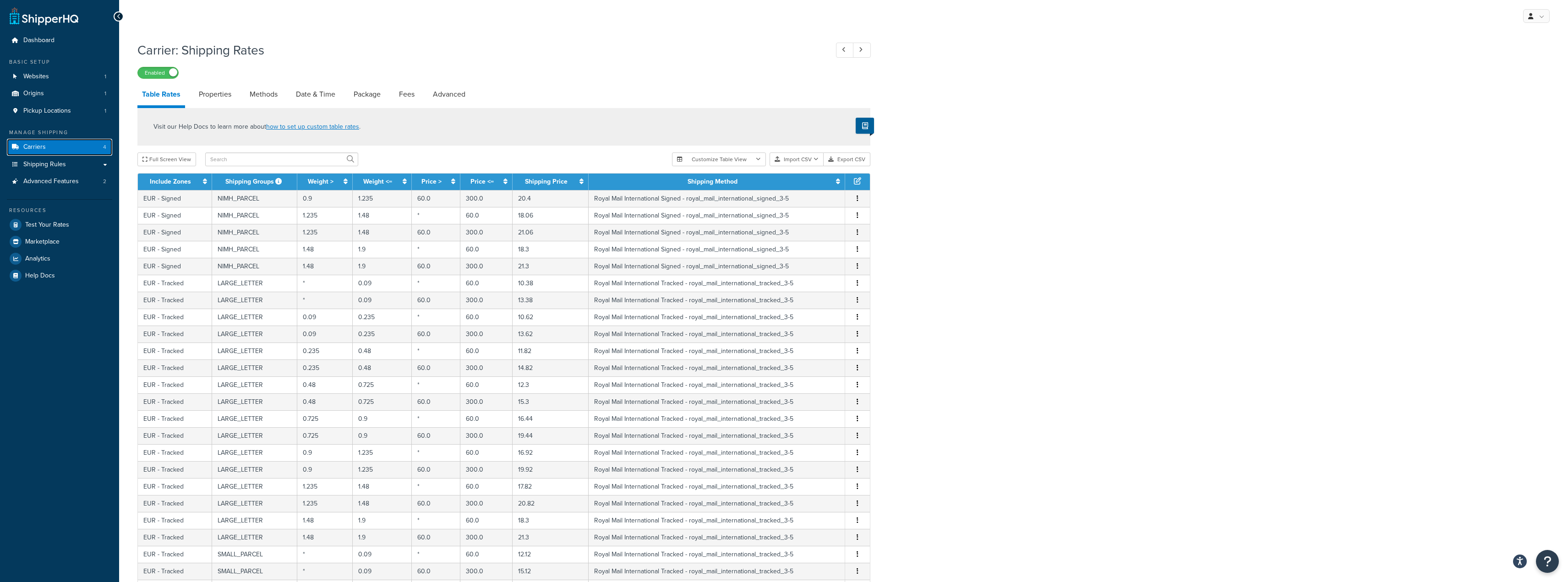
click at [32, 147] on span "Carriers" at bounding box center [34, 147] width 23 height 8
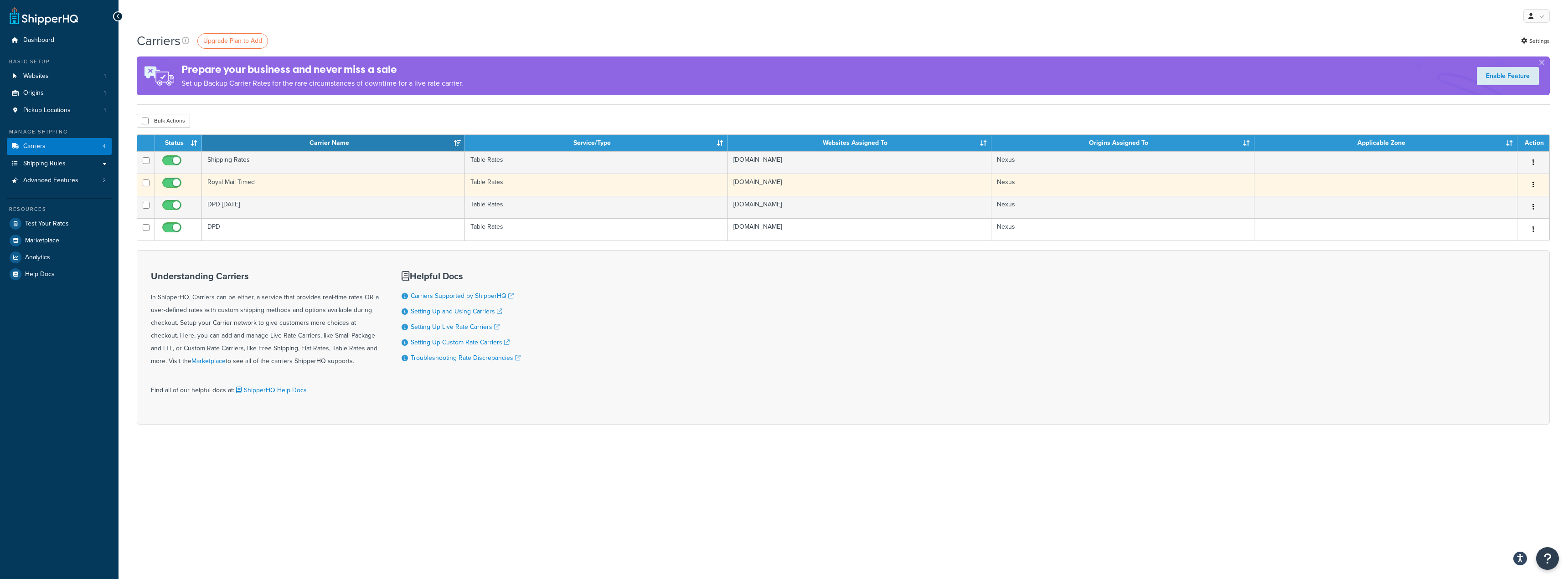
click at [226, 184] on td "Royal Mail Timed" at bounding box center [334, 184] width 263 height 23
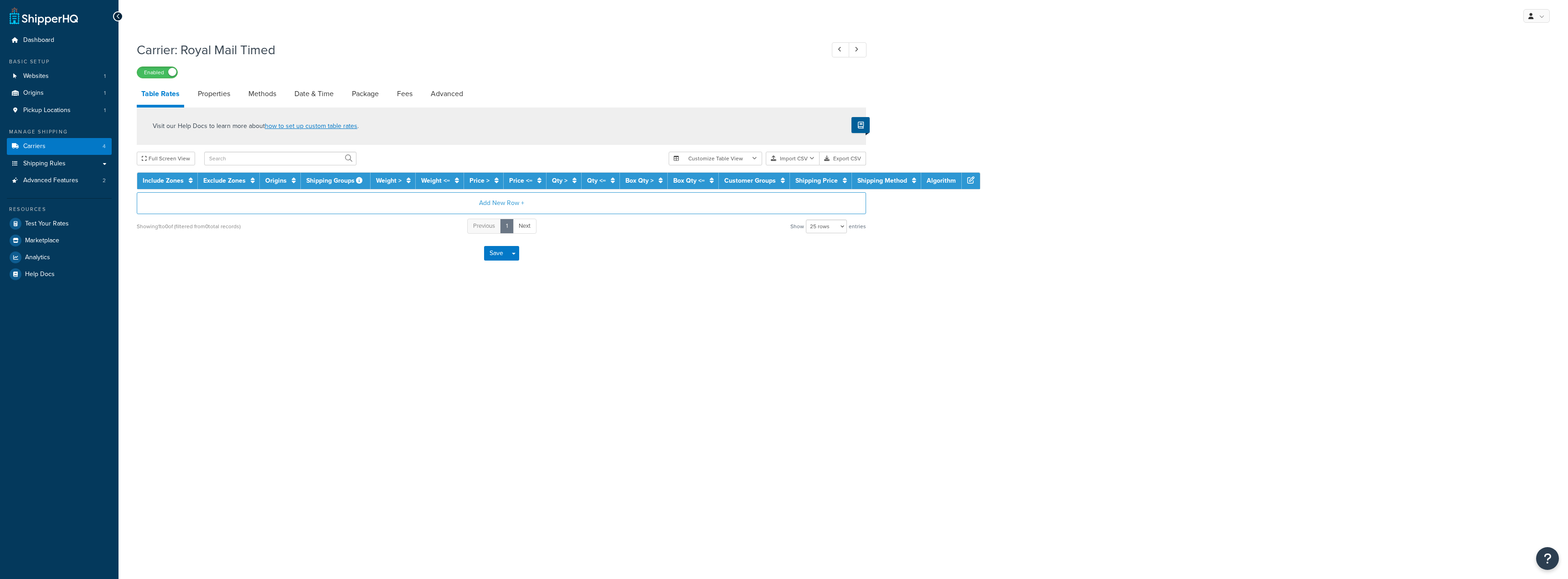
select select "25"
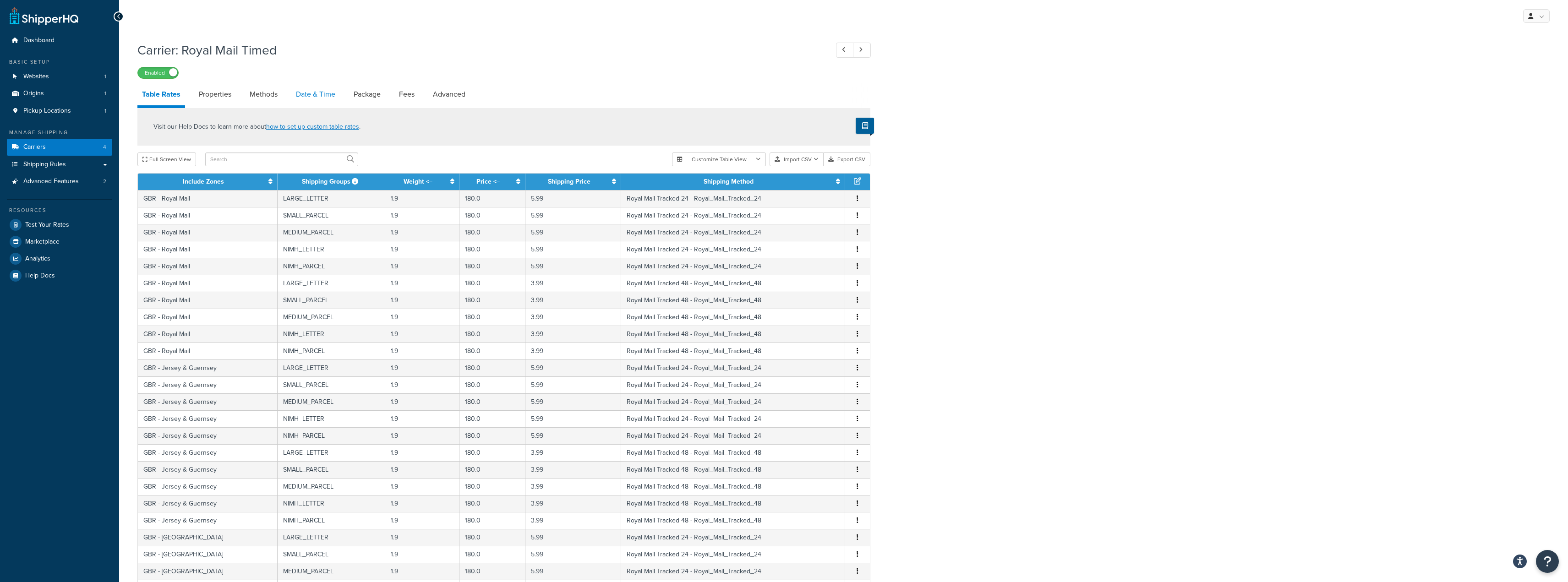
click at [329, 95] on link "Date & Time" at bounding box center [315, 94] width 48 height 22
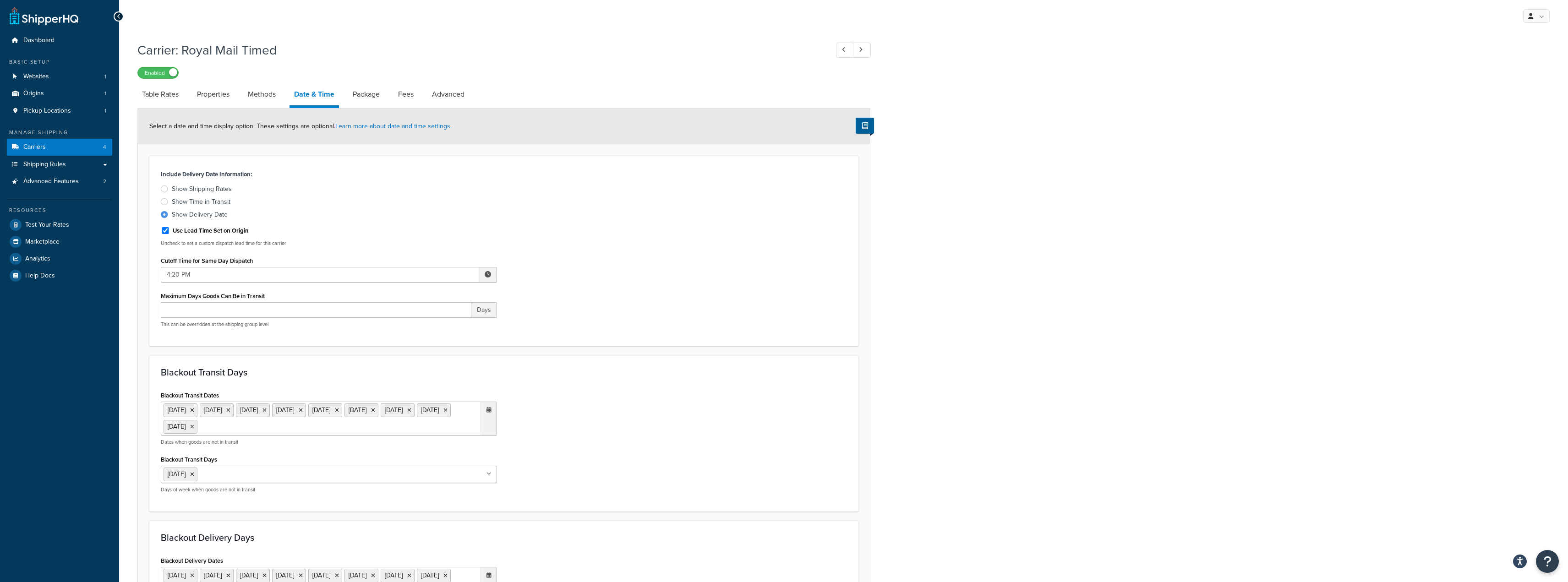
click at [489, 276] on span at bounding box center [488, 274] width 6 height 6
click at [419, 322] on span "▼" at bounding box center [420, 322] width 18 height 18
click at [440, 293] on span "▲" at bounding box center [440, 295] width 18 height 18
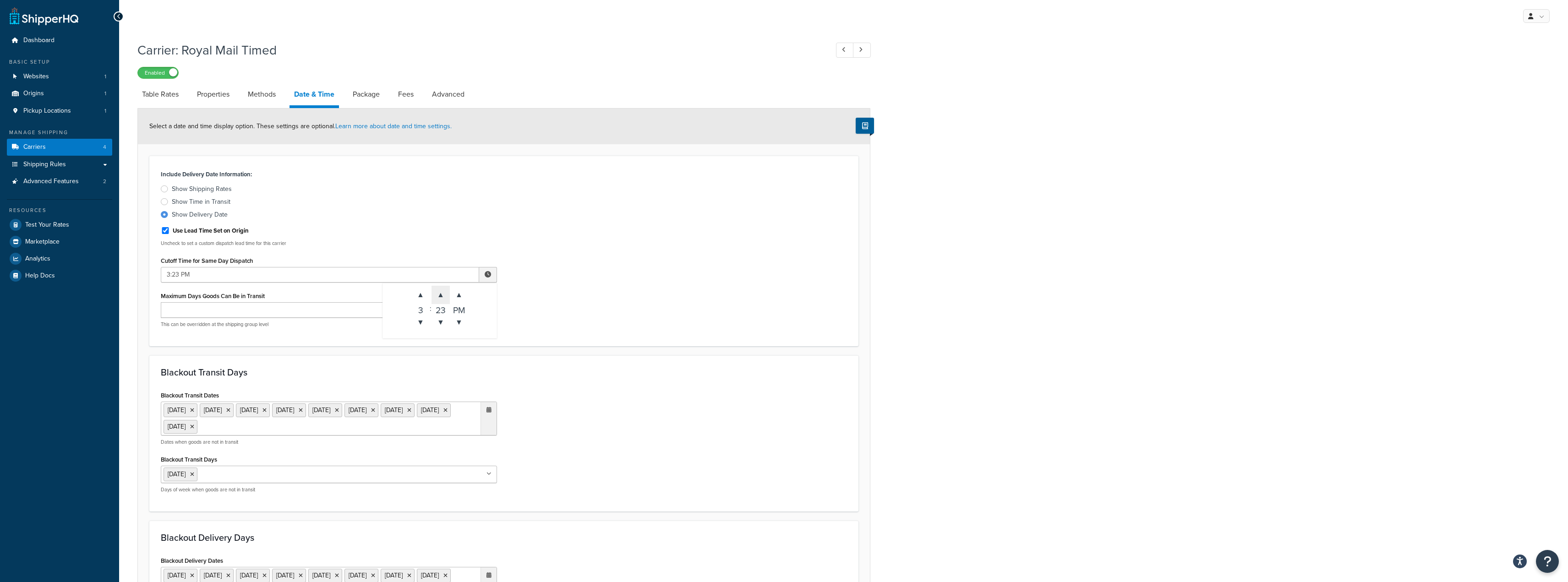
click at [440, 293] on span "▲" at bounding box center [440, 295] width 18 height 18
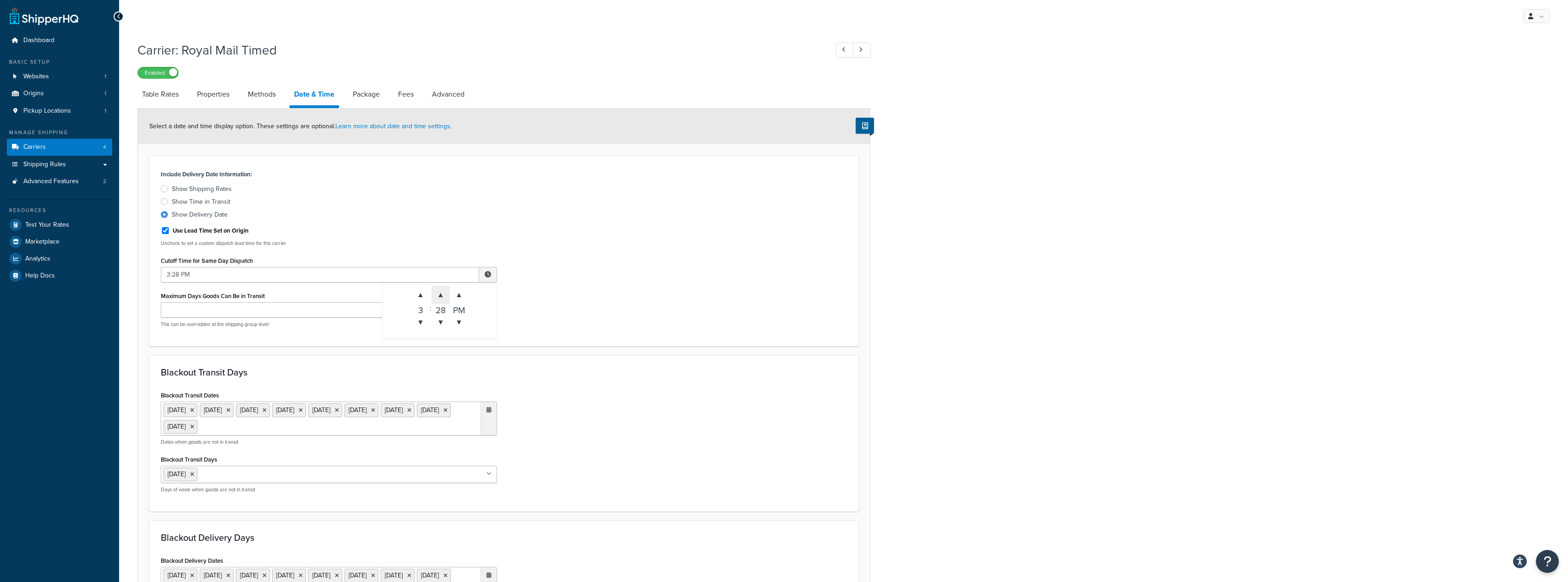
click at [440, 293] on span "▲" at bounding box center [440, 295] width 18 height 18
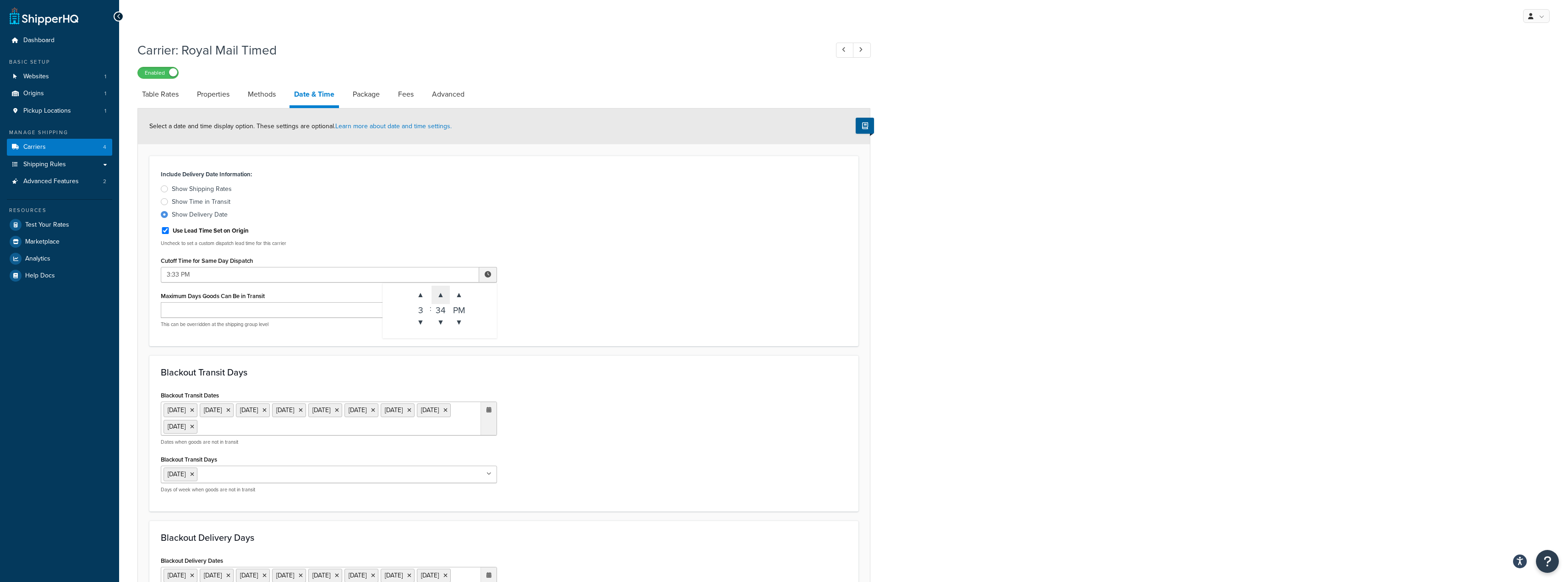
click at [440, 293] on span "▲" at bounding box center [440, 295] width 18 height 18
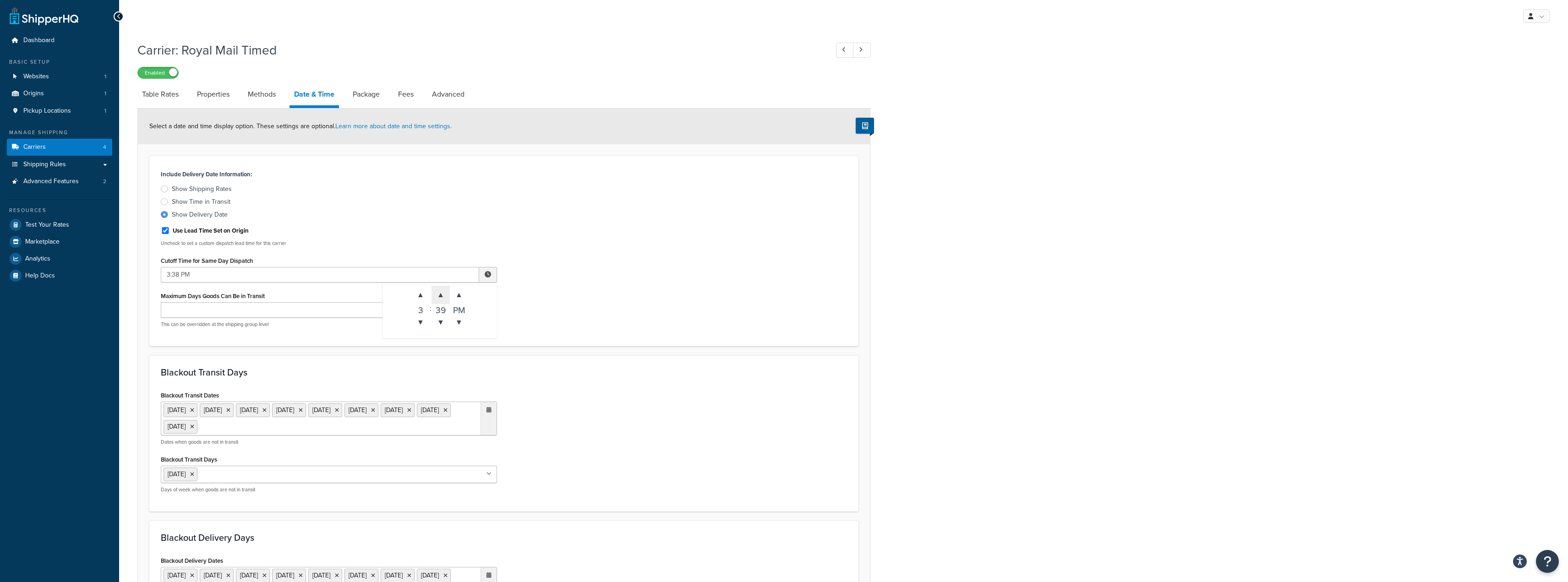
click at [440, 293] on span "▲" at bounding box center [440, 295] width 18 height 18
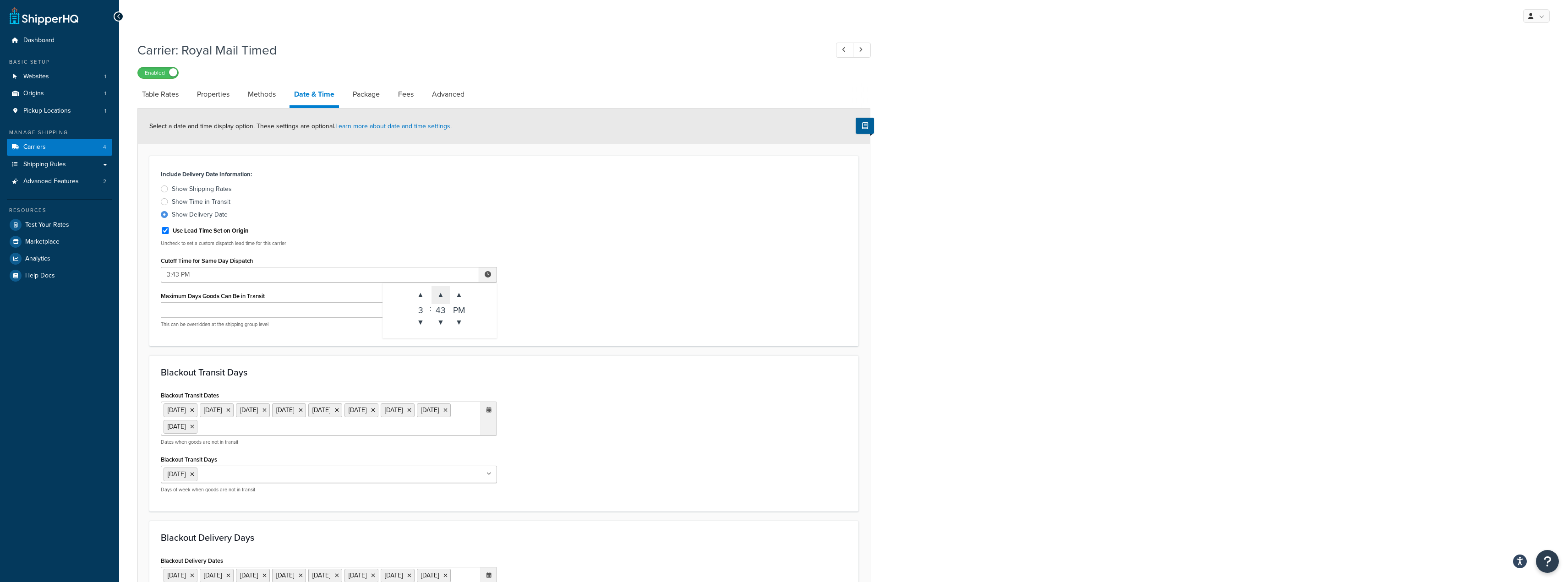
click at [440, 293] on span "▲" at bounding box center [440, 295] width 18 height 18
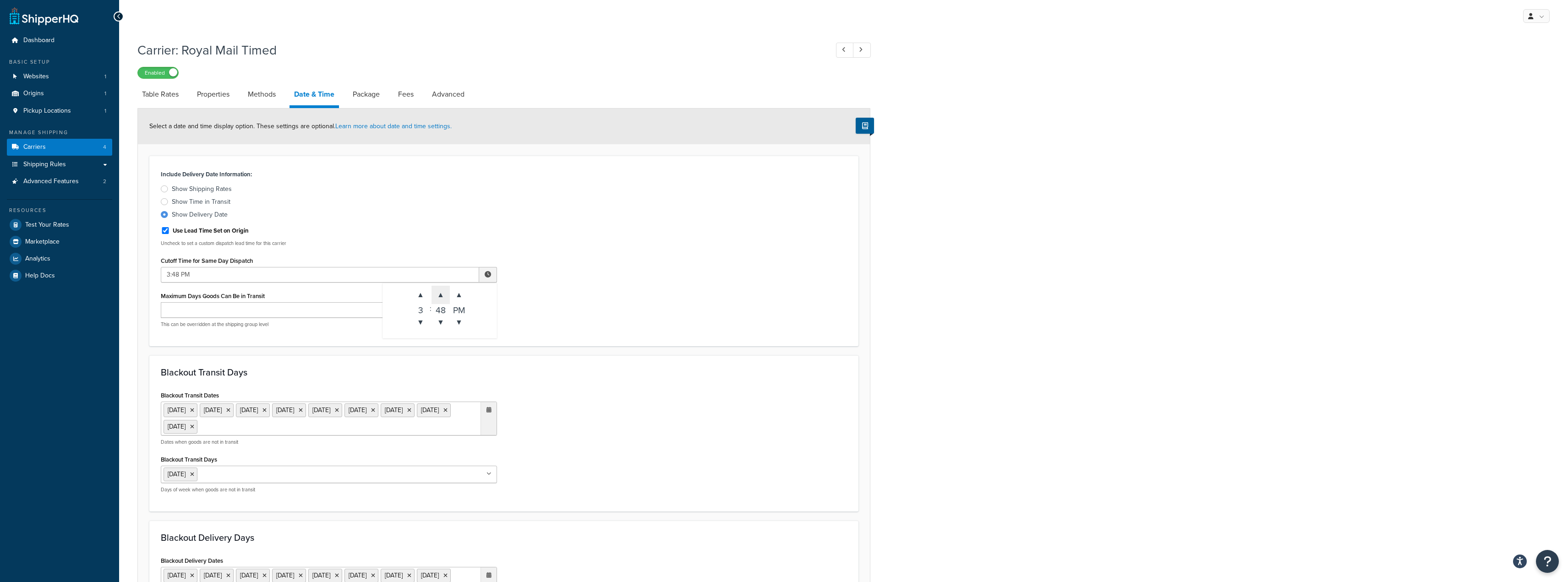
click at [440, 293] on span "▲" at bounding box center [440, 295] width 18 height 18
type input "3:50 PM"
click at [957, 339] on div "Carrier: Royal Mail Timed Enabled Table Rates Properties Methods Date & Time Pa…" at bounding box center [844, 482] width 1449 height 891
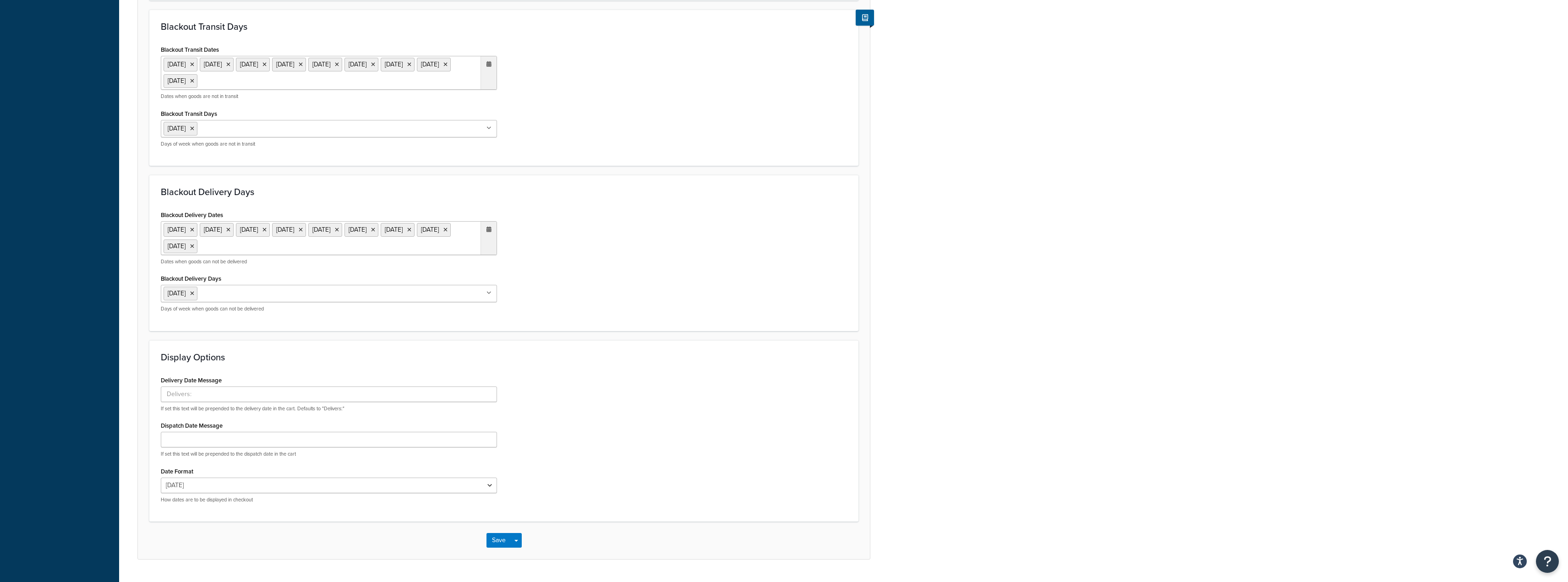
scroll to position [369, 0]
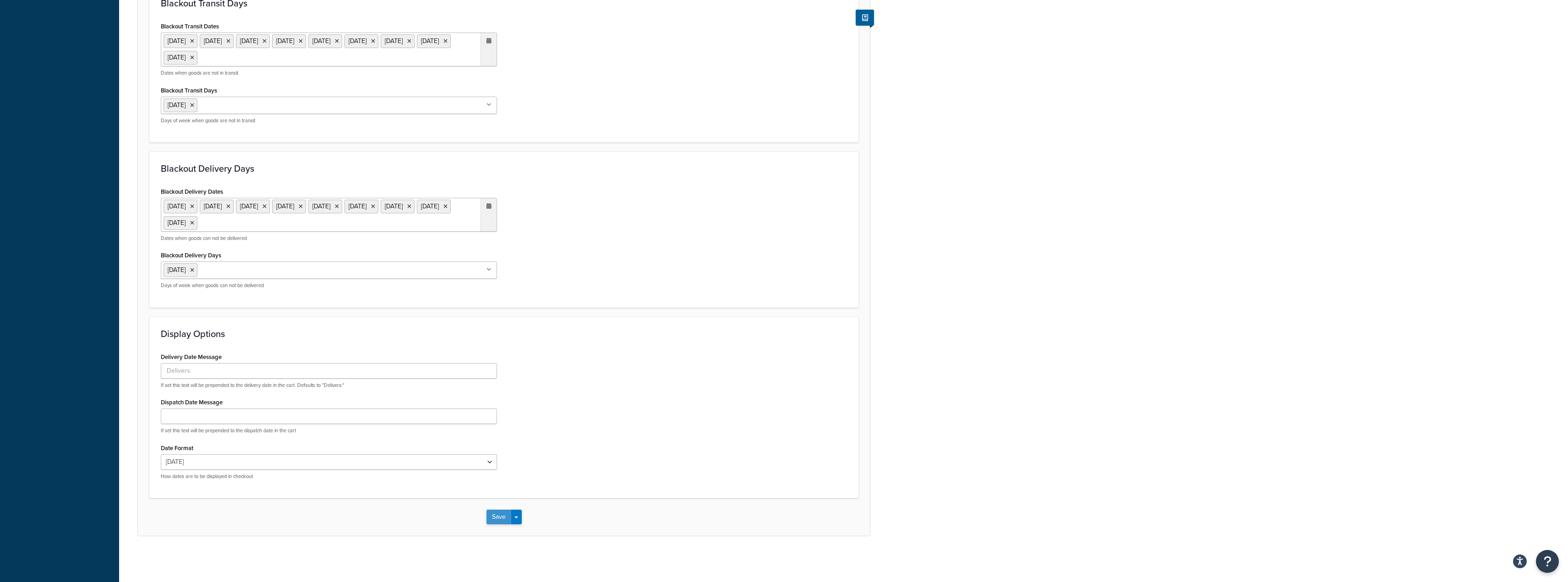
click at [496, 515] on button "Save" at bounding box center [499, 517] width 24 height 15
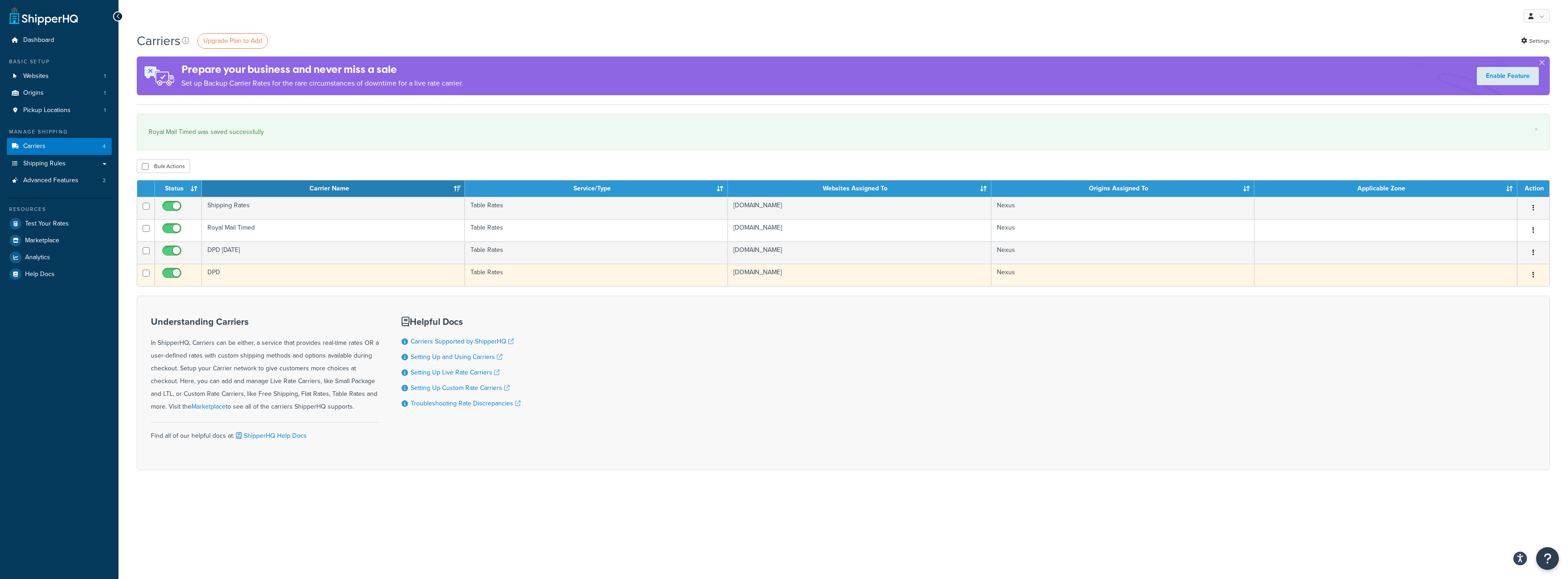
click at [275, 271] on td "DPD" at bounding box center [334, 275] width 263 height 23
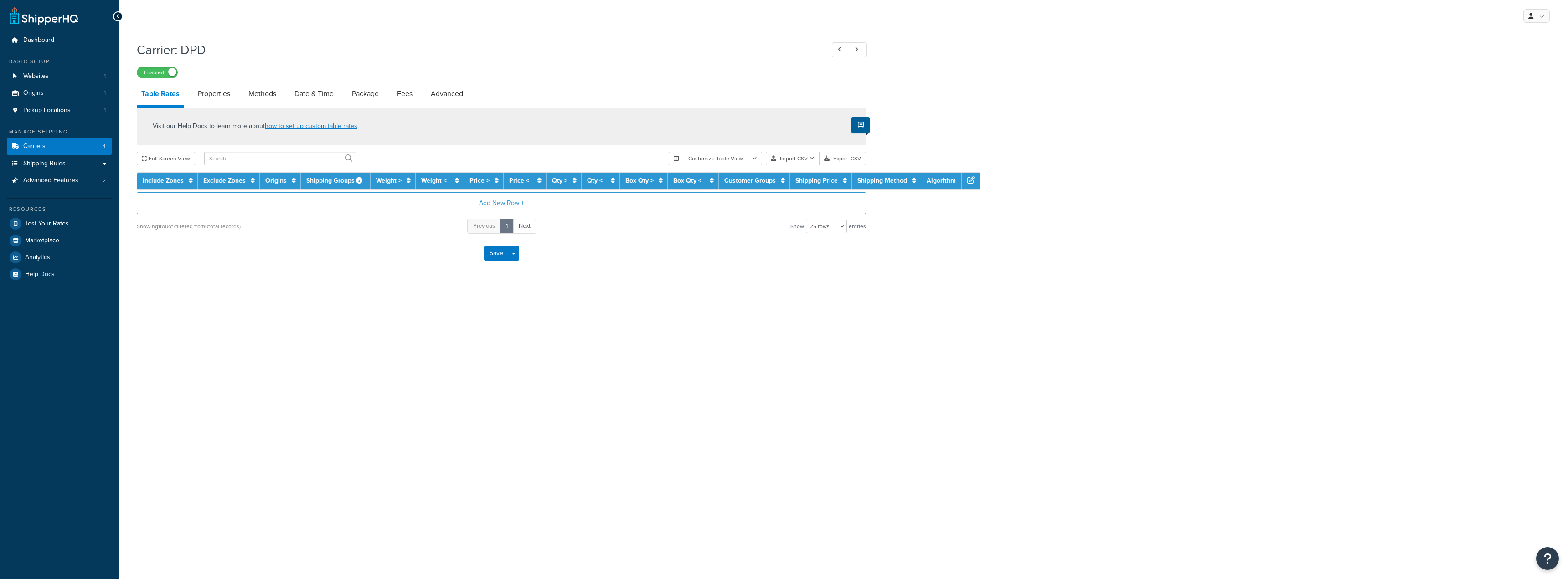
select select "25"
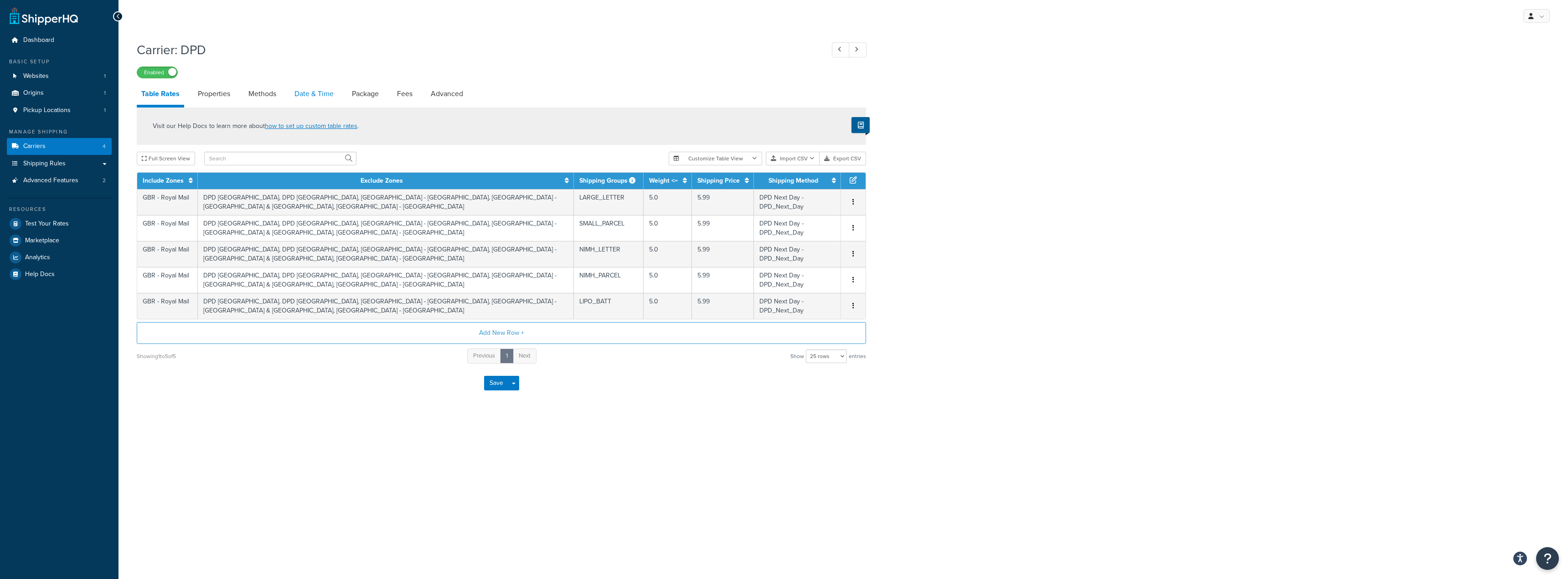
click at [318, 91] on link "Date & Time" at bounding box center [313, 94] width 48 height 22
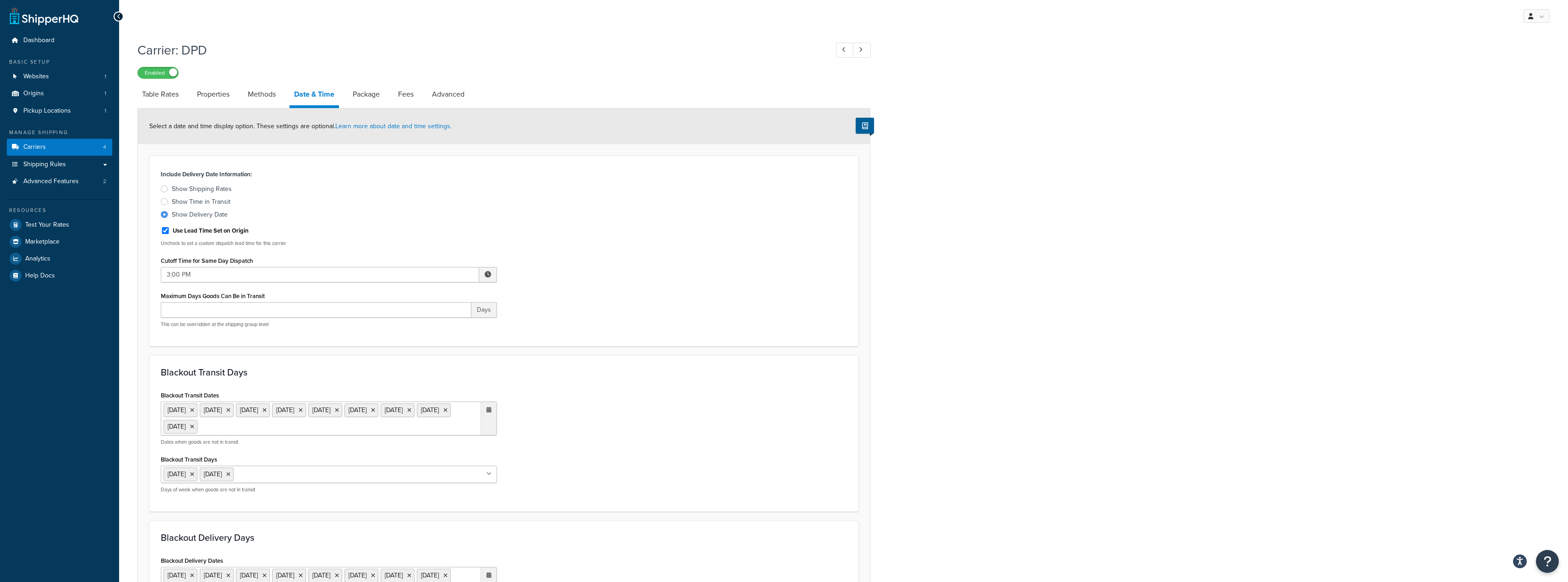
click at [486, 276] on span at bounding box center [488, 274] width 6 height 6
click at [423, 322] on span "▼" at bounding box center [420, 322] width 18 height 18
click at [440, 322] on span "▼" at bounding box center [440, 322] width 18 height 18
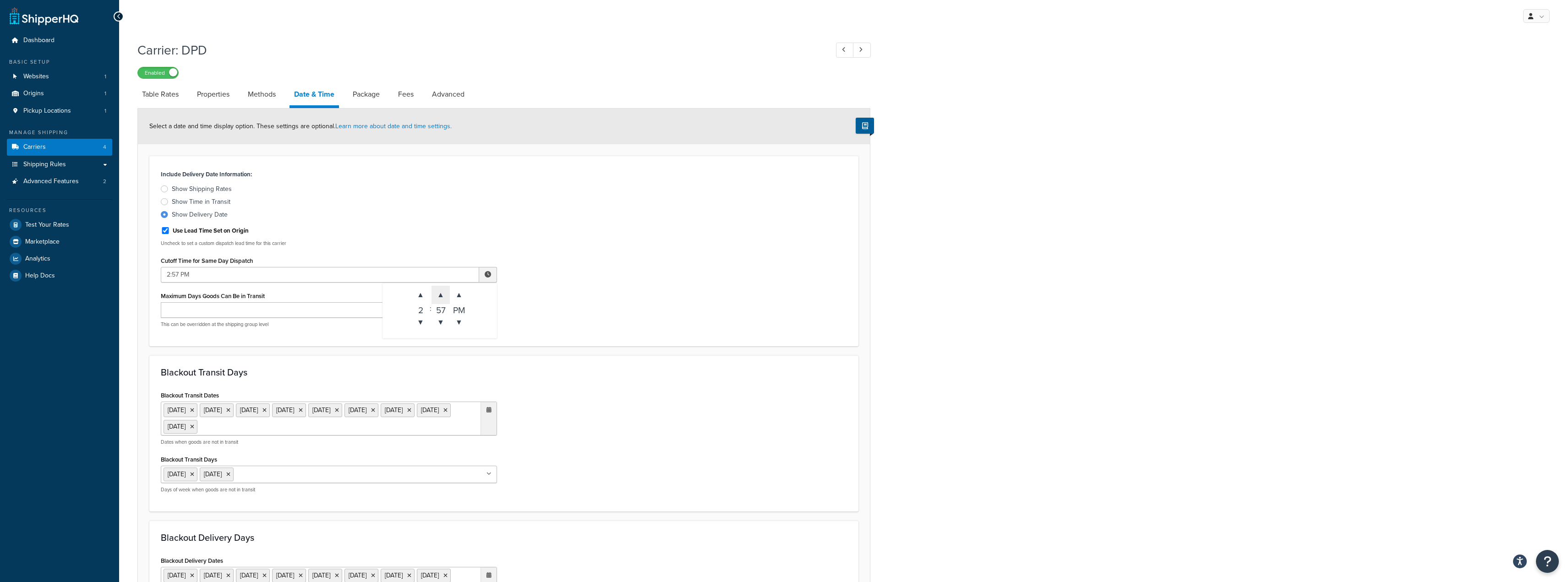
click at [440, 297] on span "▲" at bounding box center [440, 295] width 18 height 18
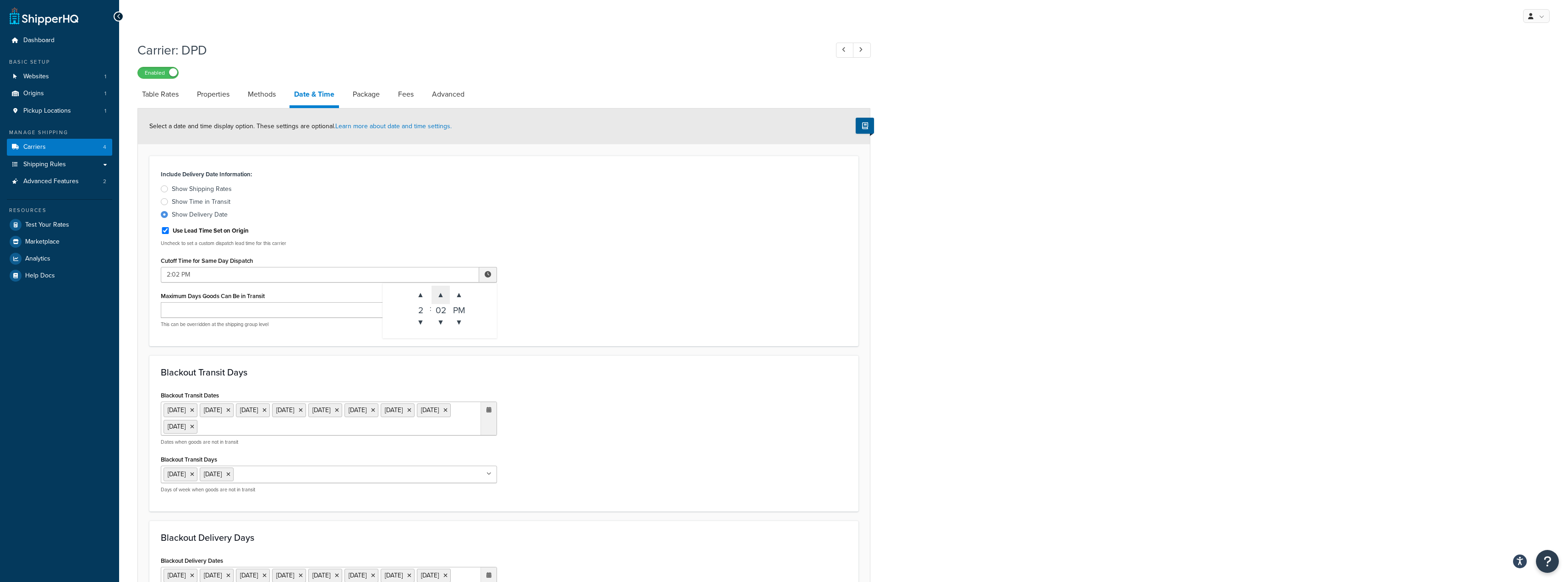
click at [440, 297] on span "▲" at bounding box center [440, 295] width 18 height 18
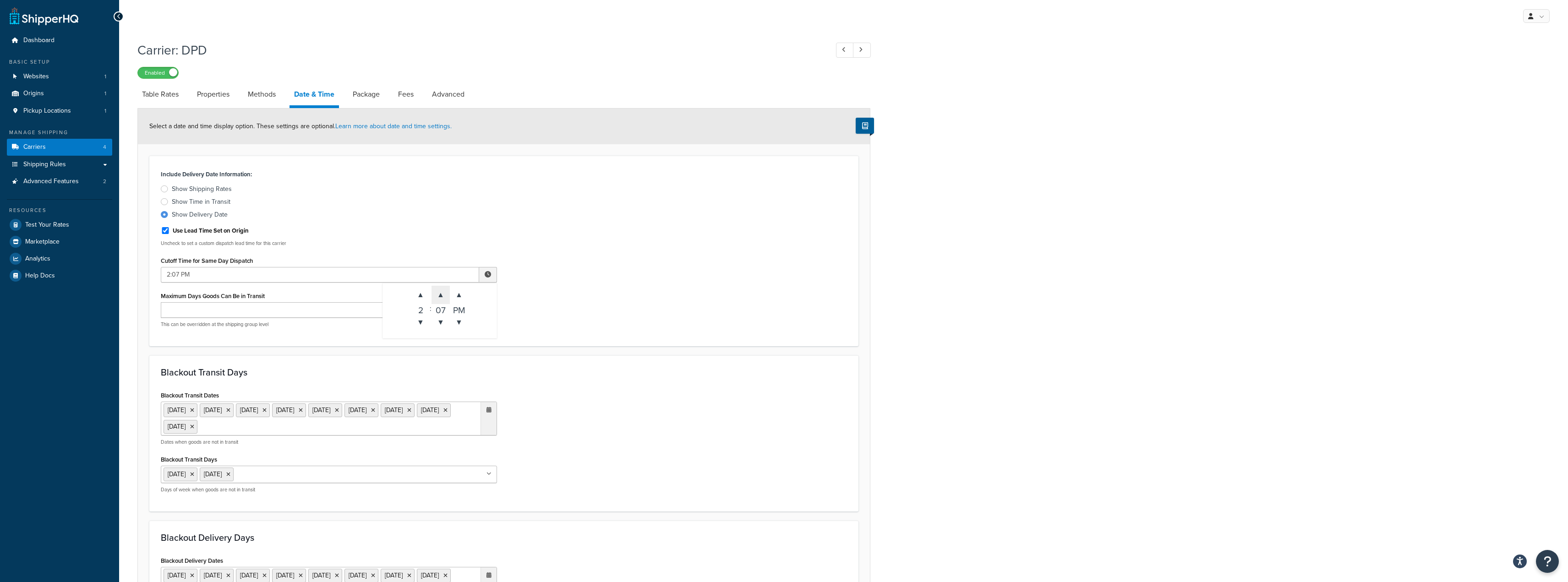
click at [440, 297] on span "▲" at bounding box center [440, 295] width 18 height 18
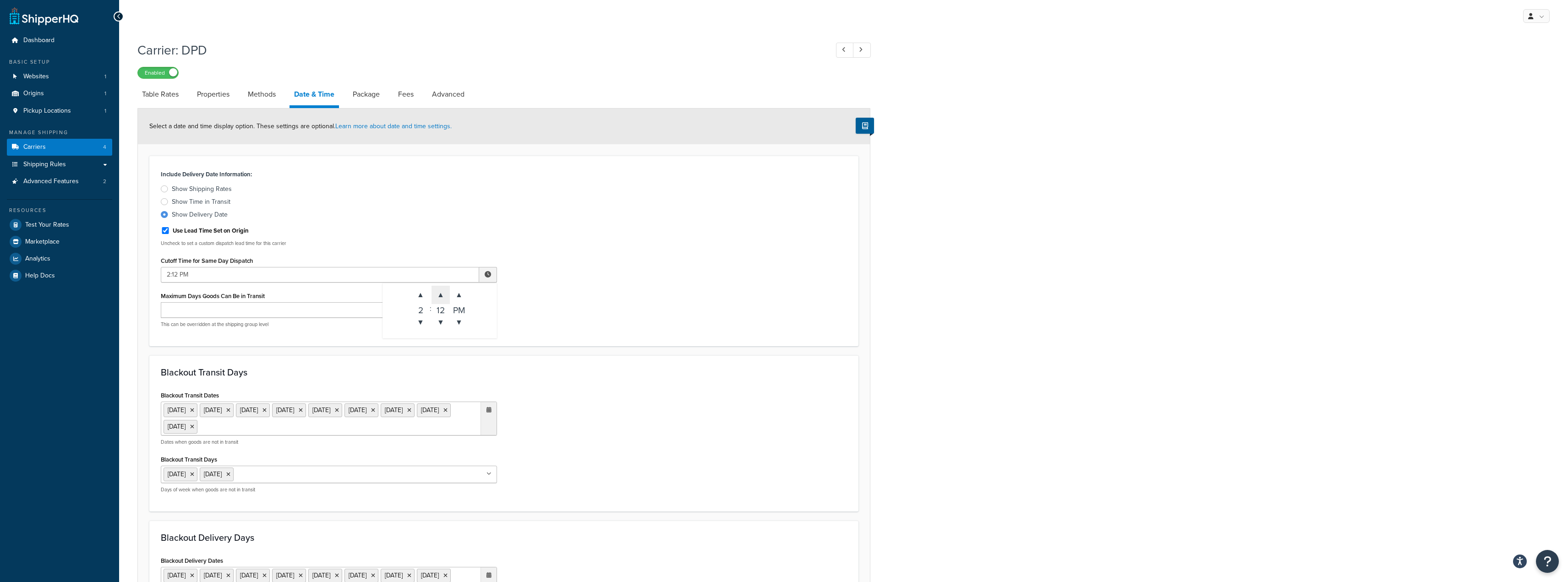
click at [440, 297] on span "▲" at bounding box center [440, 295] width 18 height 18
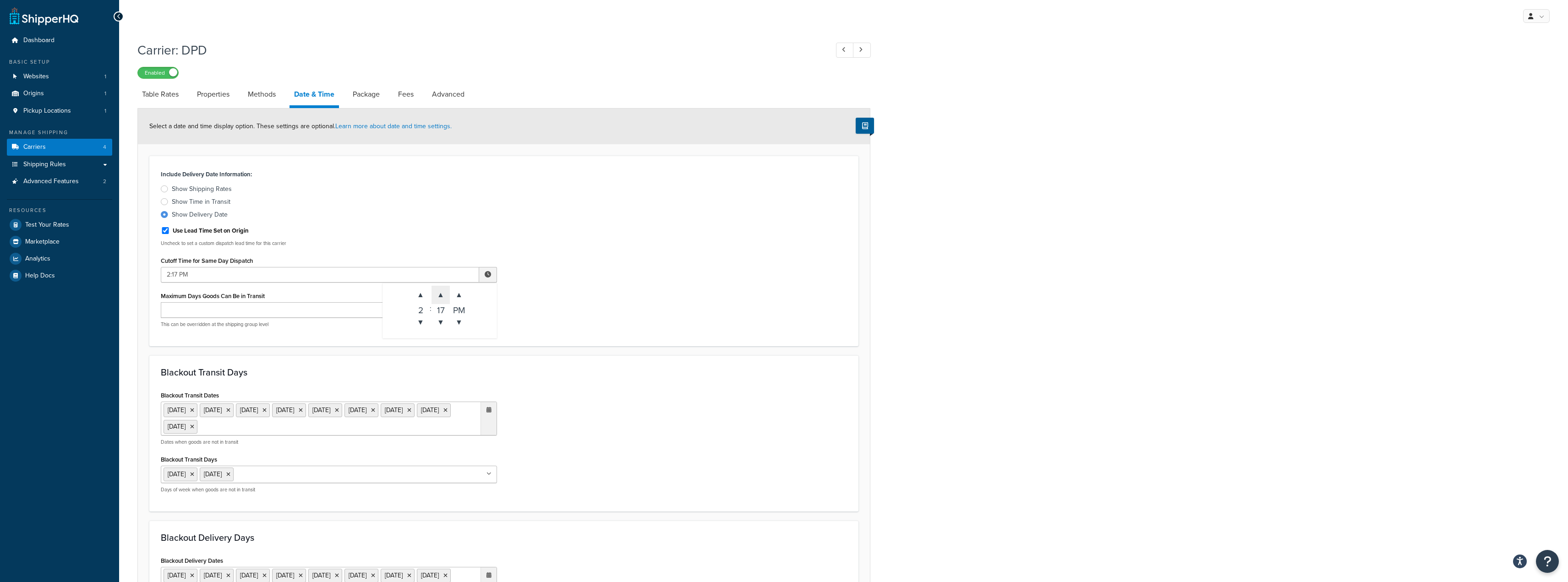
click at [440, 297] on span "▲" at bounding box center [440, 295] width 18 height 18
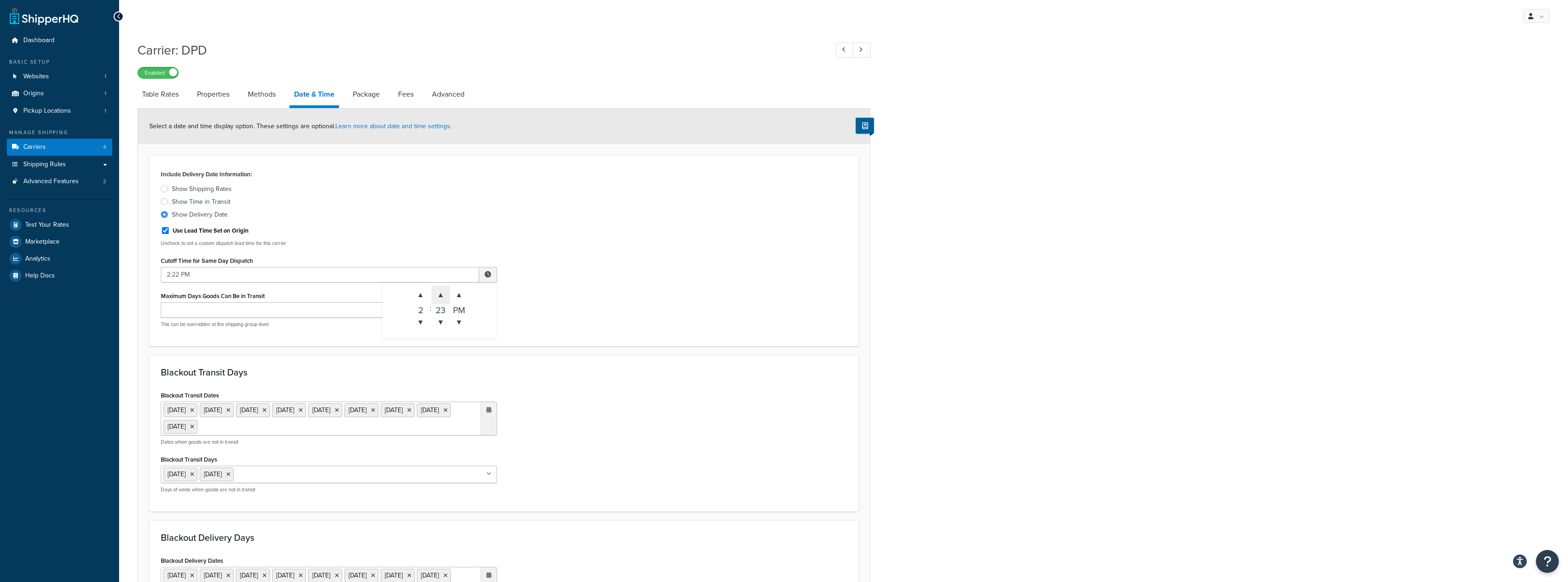
click at [440, 297] on span "▲" at bounding box center [440, 295] width 18 height 18
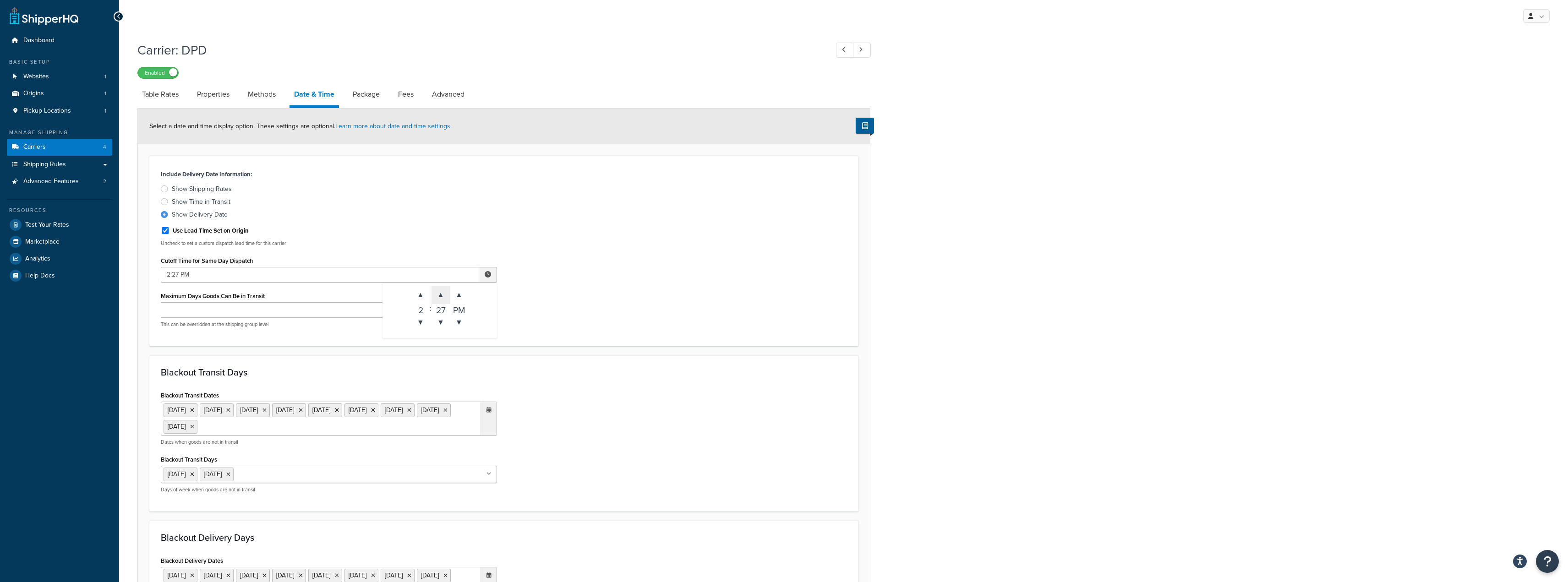
click at [440, 297] on span "▲" at bounding box center [440, 295] width 18 height 18
type input "2:30 PM"
click at [942, 287] on div "Carrier: DPD Enabled Table Rates Properties Methods Date & Time Package Fees Ad…" at bounding box center [844, 482] width 1449 height 891
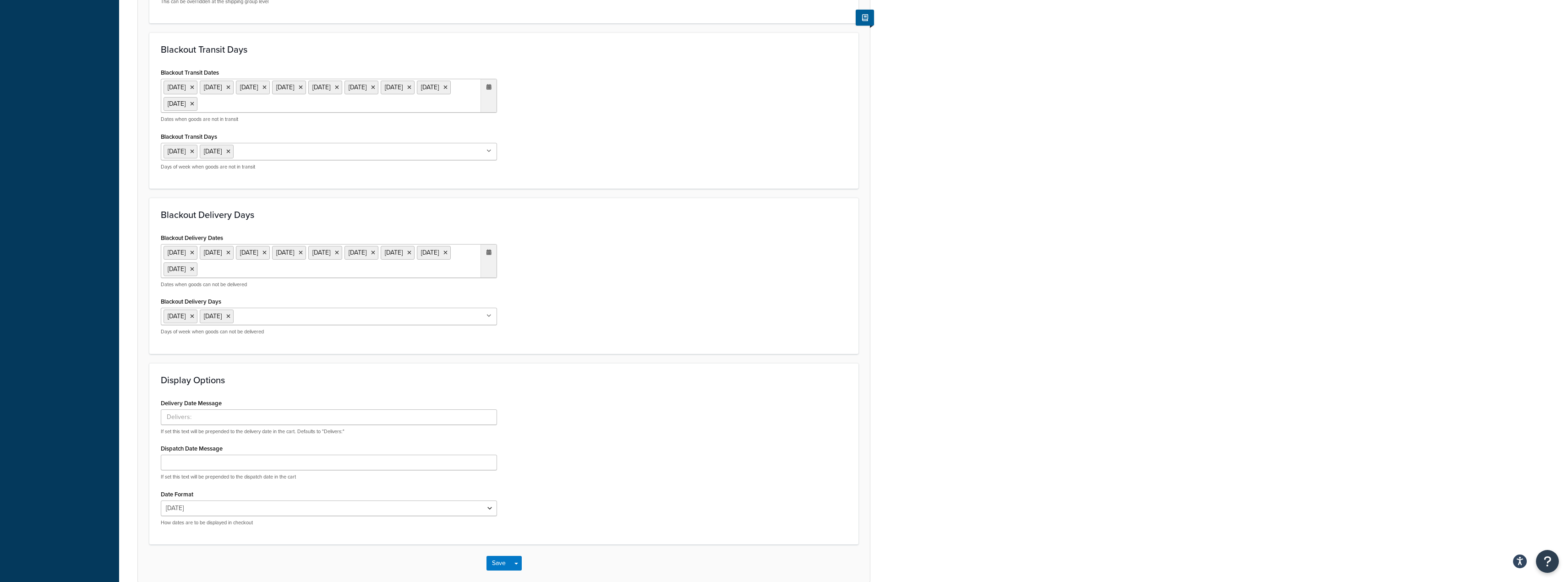
scroll to position [369, 0]
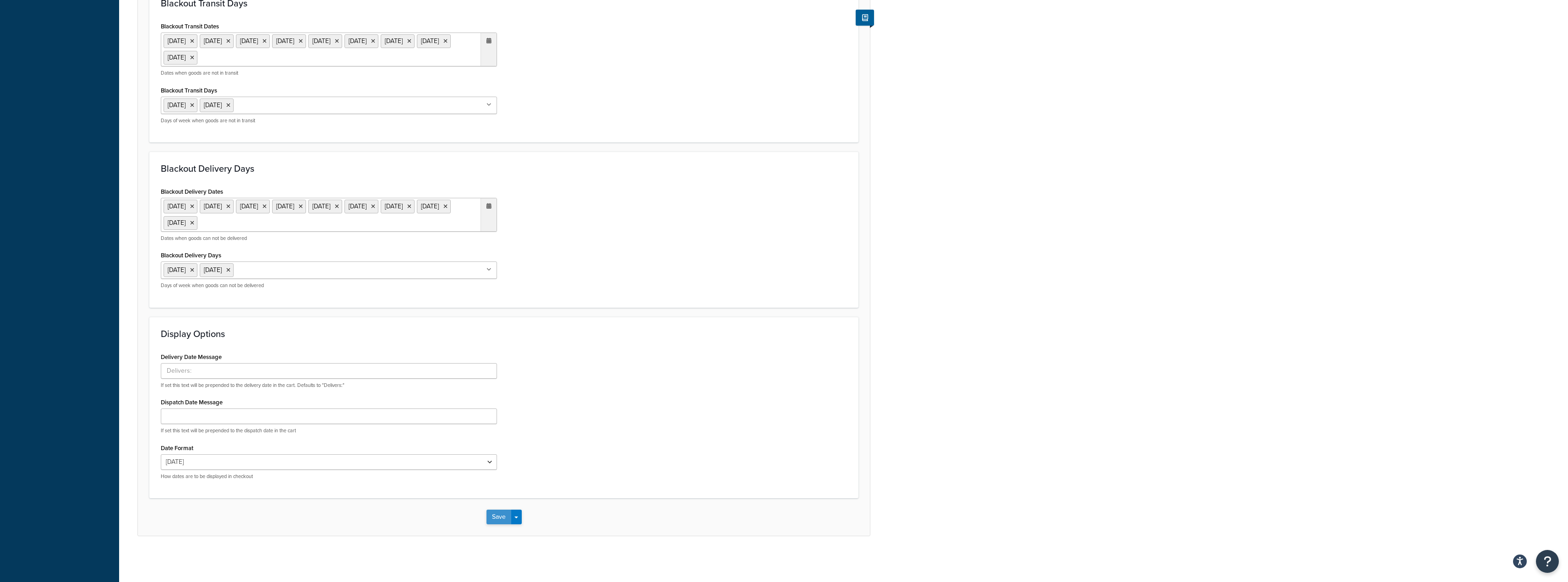
click at [495, 512] on button "Save" at bounding box center [499, 517] width 24 height 15
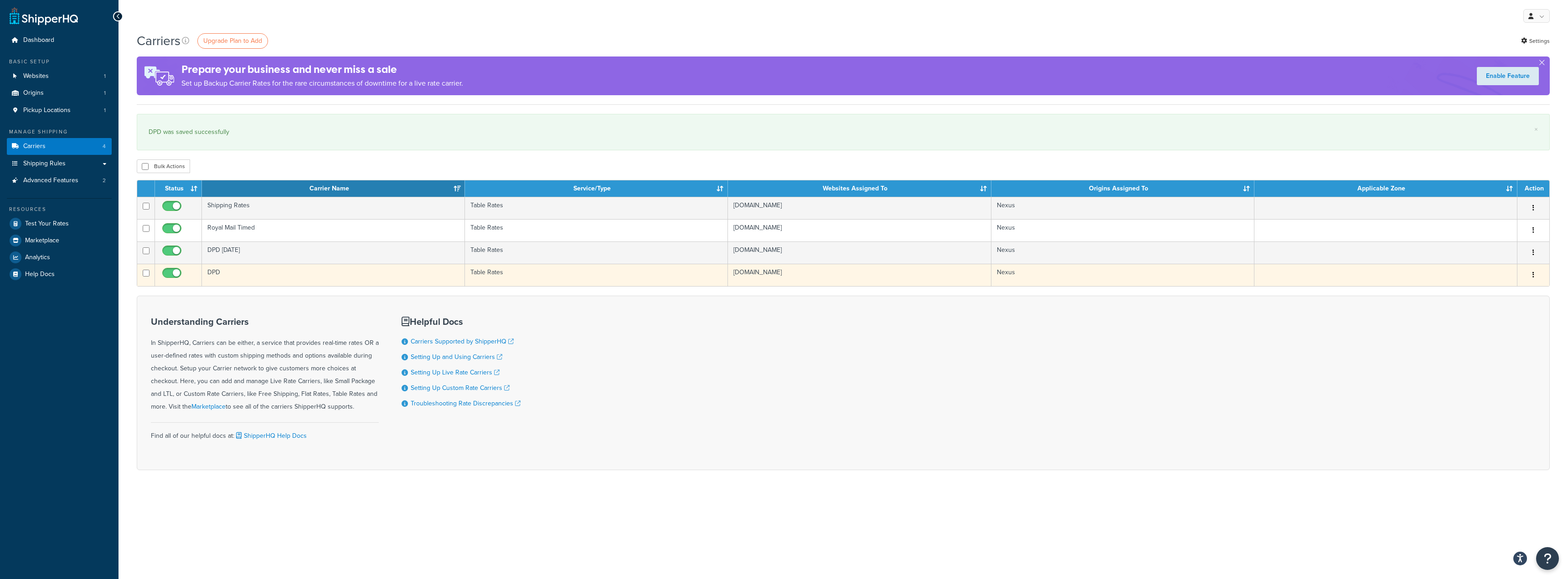
click at [292, 268] on td "DPD" at bounding box center [334, 275] width 263 height 23
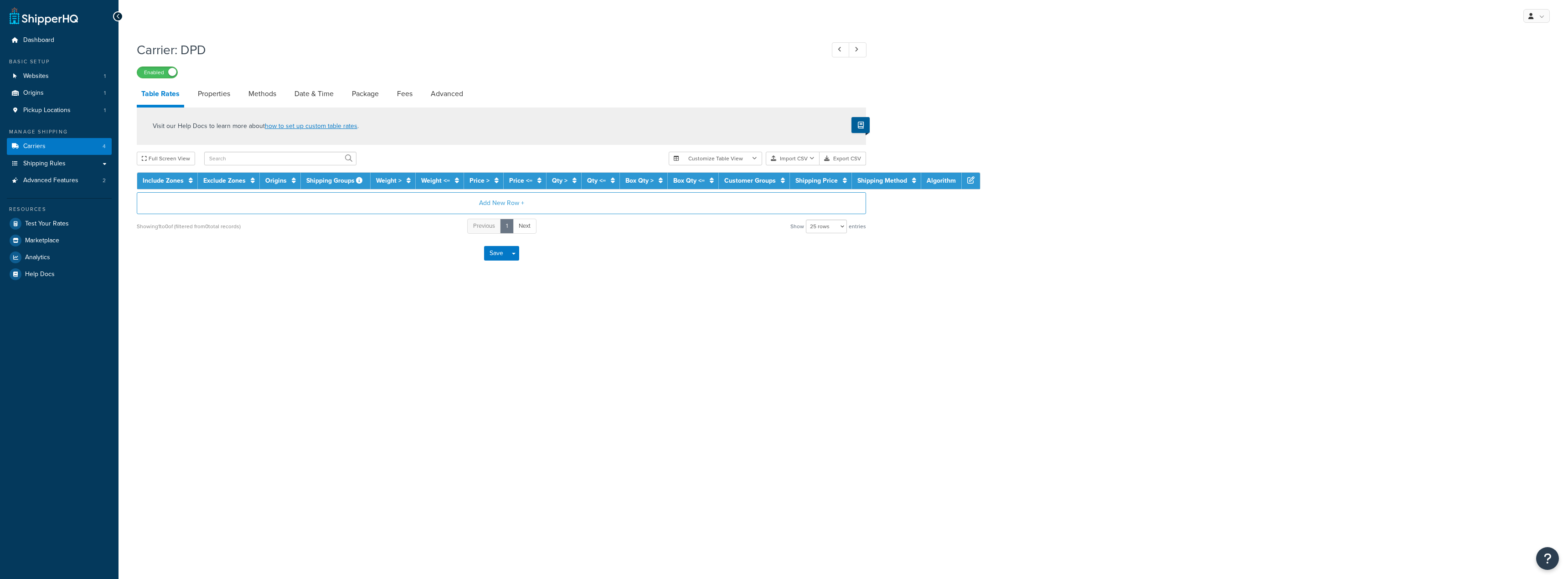
select select "25"
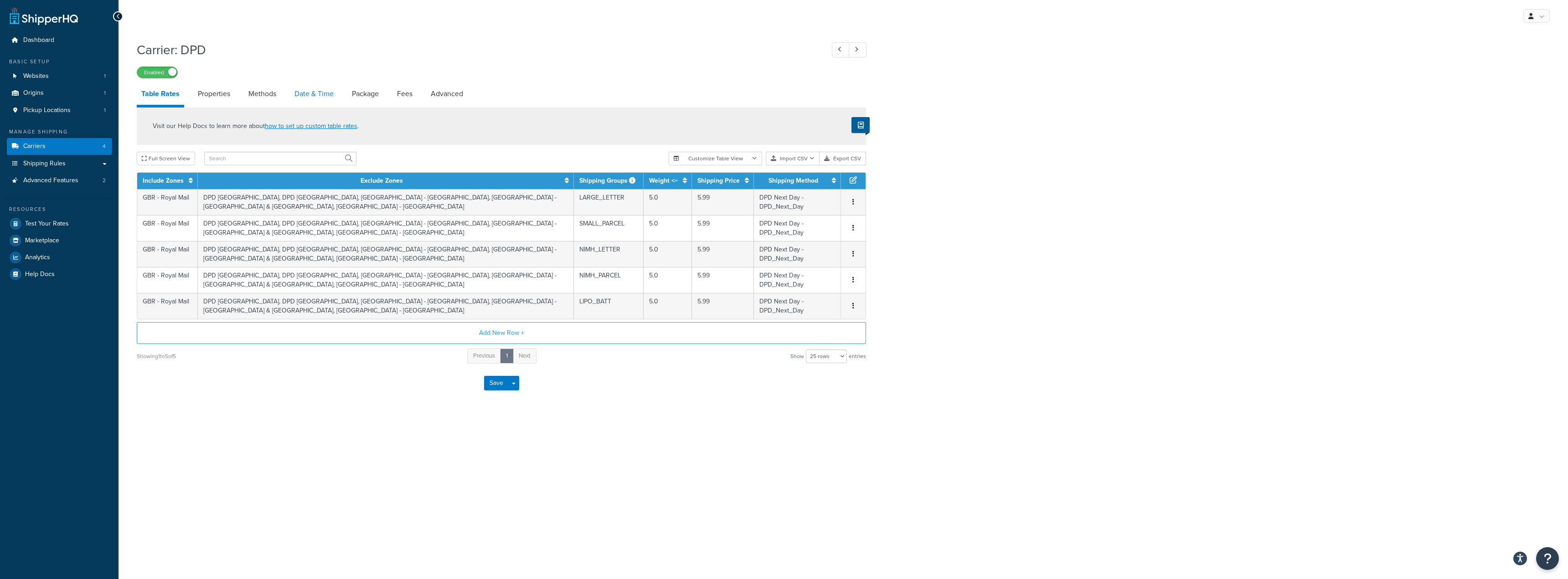
click at [318, 92] on link "Date & Time" at bounding box center [313, 94] width 48 height 22
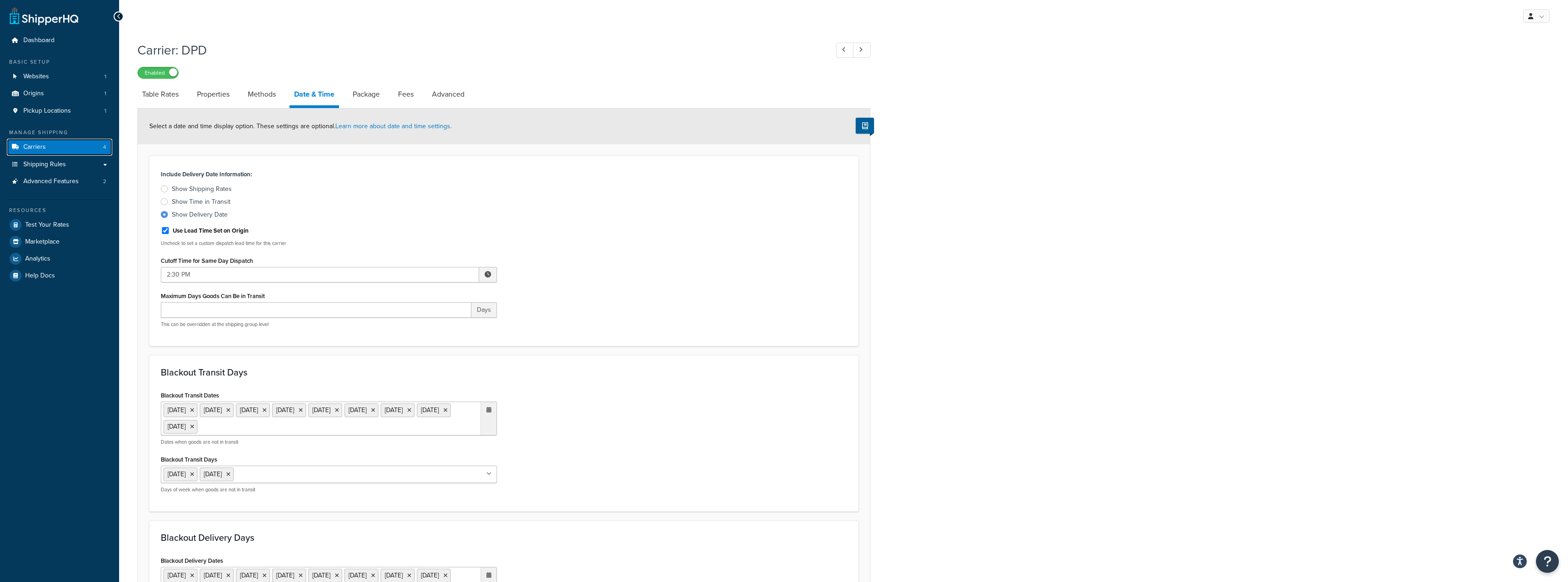
click at [38, 144] on span "Carriers" at bounding box center [34, 147] width 23 height 8
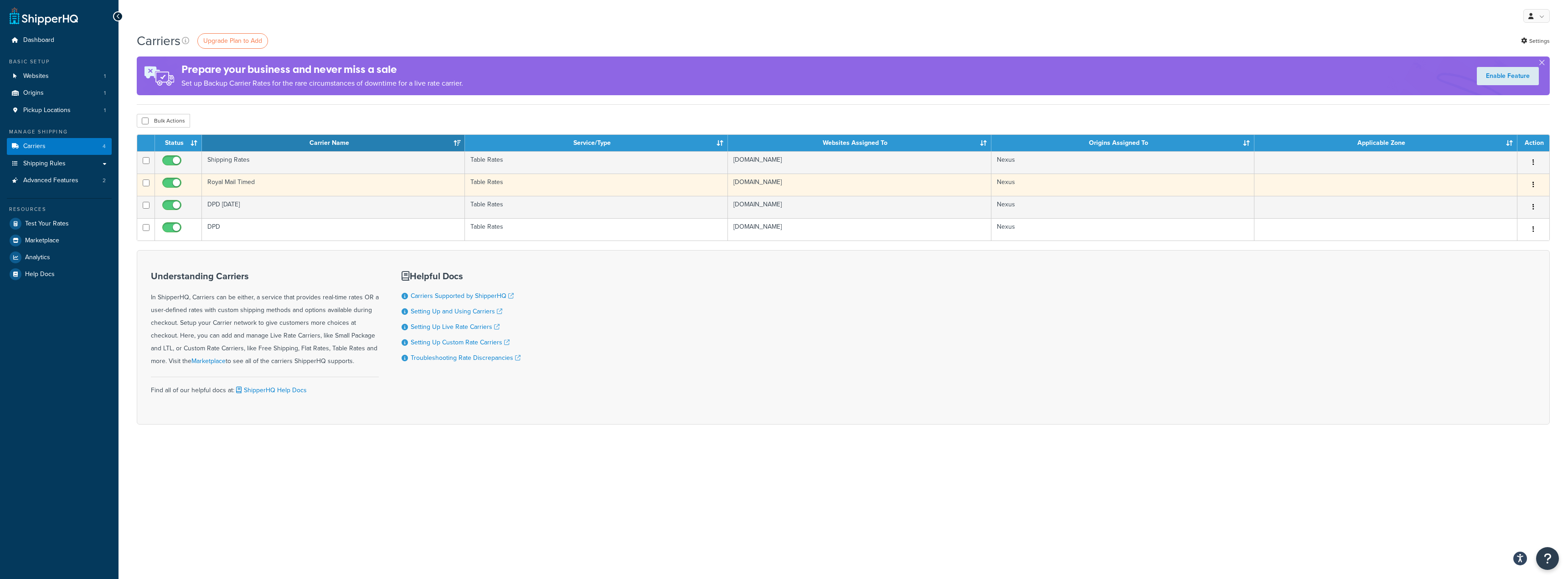
click at [317, 184] on td "Royal Mail Timed" at bounding box center [334, 184] width 263 height 23
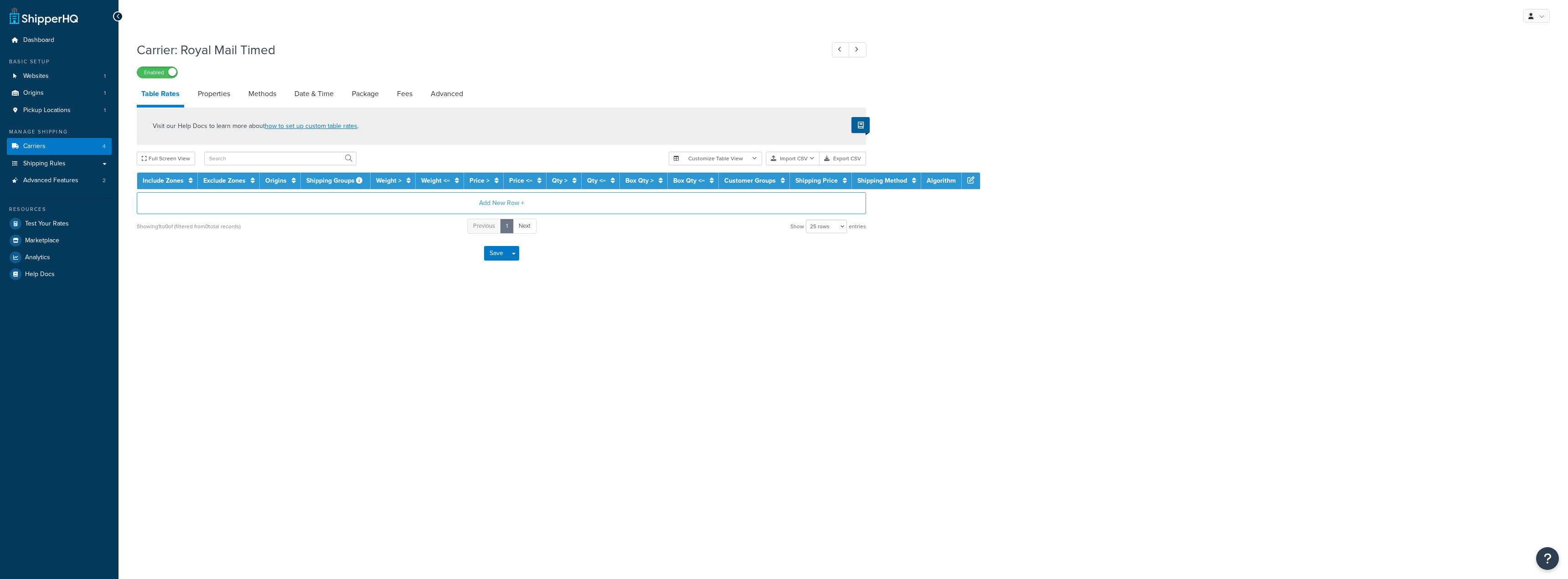
select select "25"
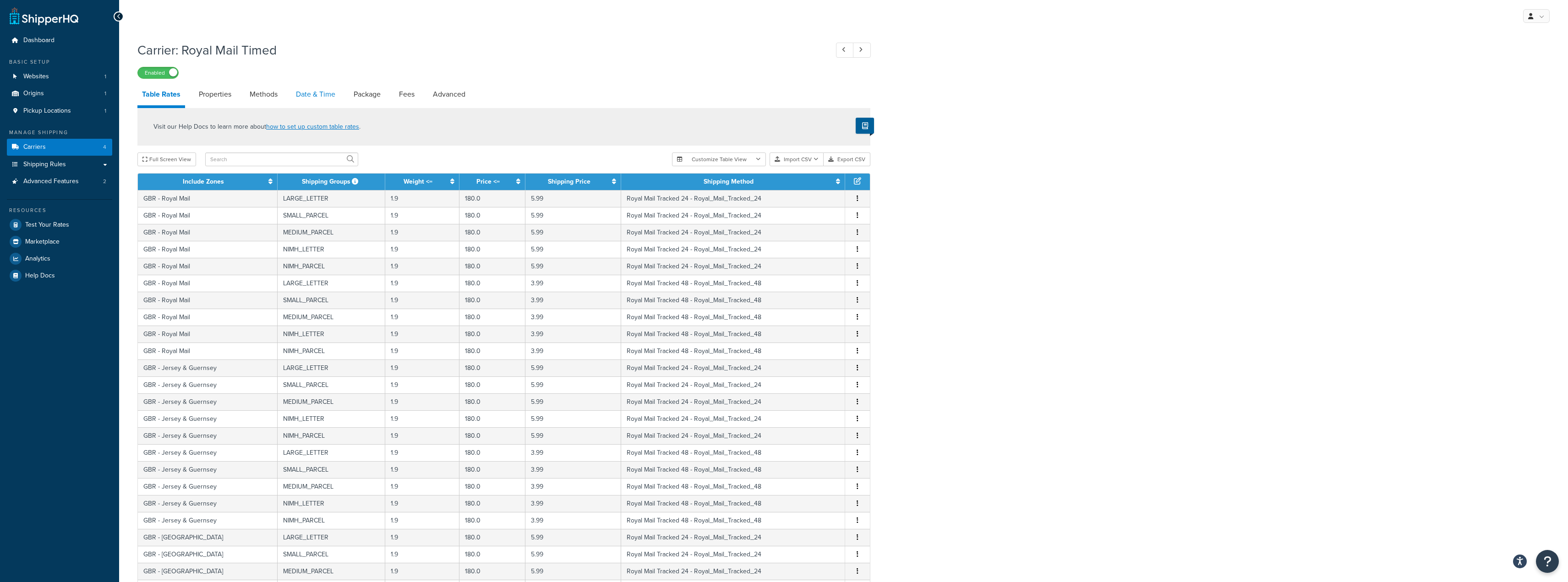
drag, startPoint x: 320, startPoint y: 90, endPoint x: 316, endPoint y: 106, distance: 16.5
click at [321, 90] on link "Date & Time" at bounding box center [315, 94] width 48 height 22
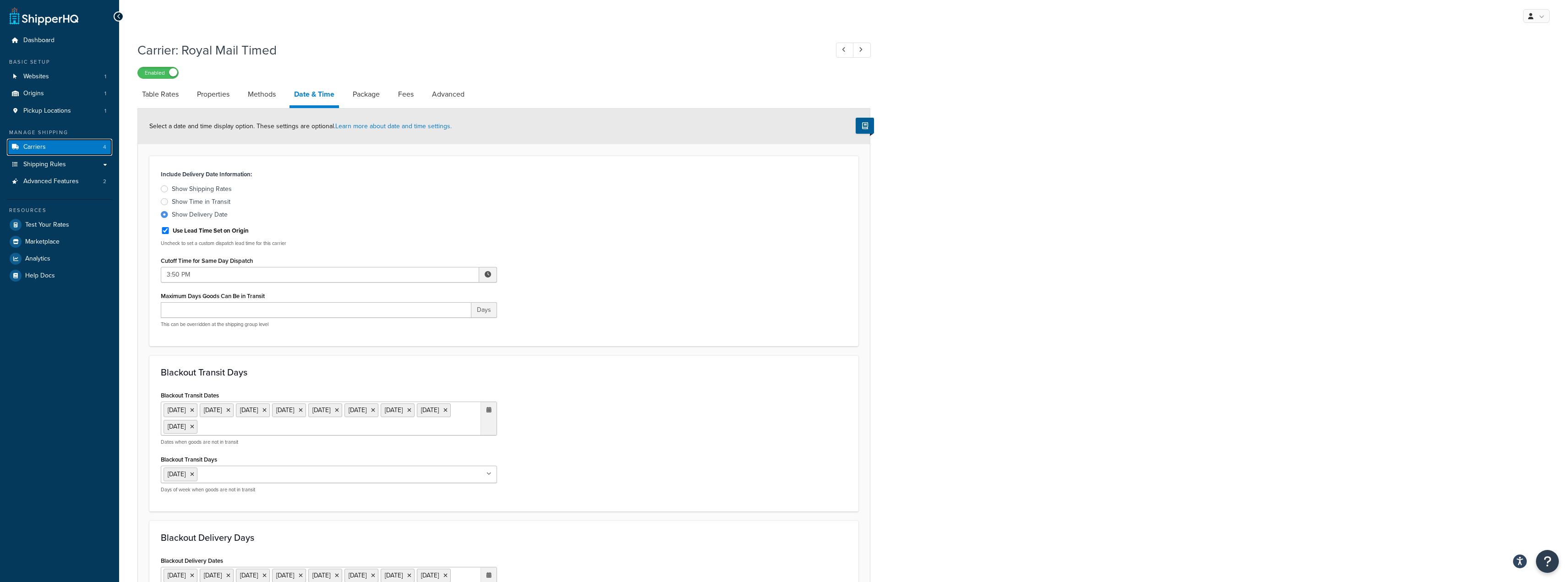
click at [35, 144] on span "Carriers" at bounding box center [34, 147] width 23 height 8
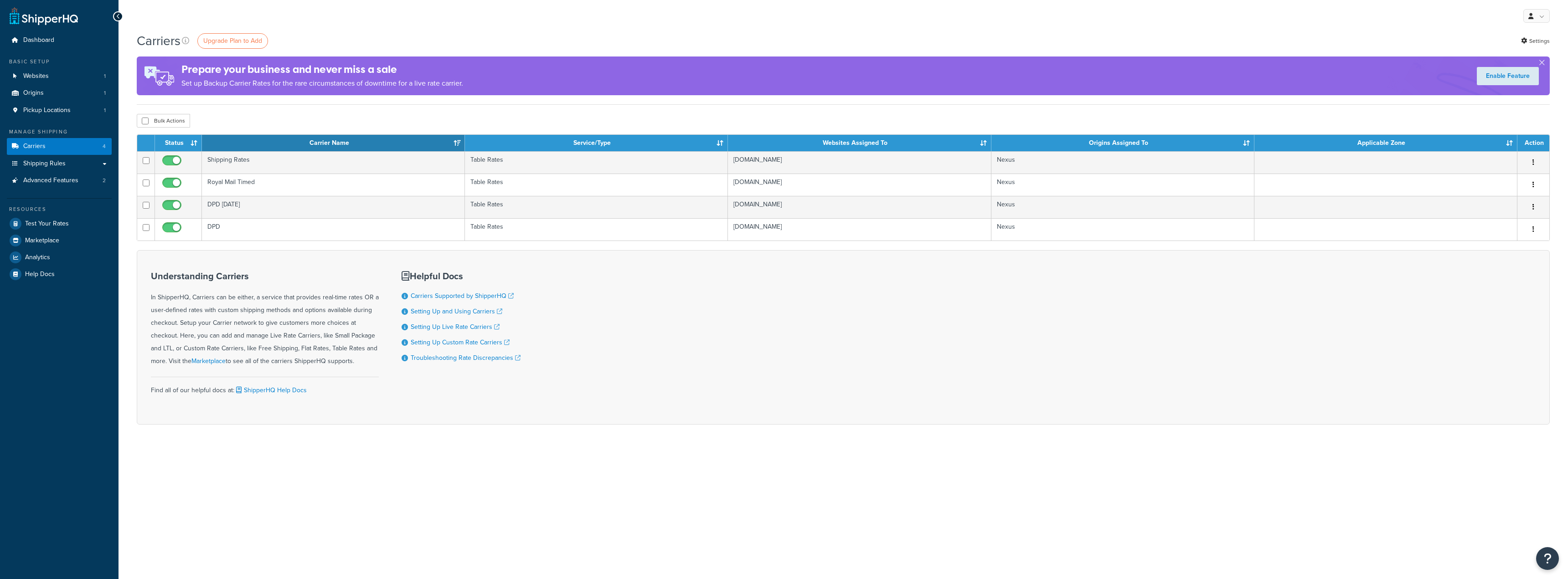
click at [687, 30] on div "My Profile Billing Global Settings Contact Us Logout" at bounding box center [843, 16] width 1449 height 32
click at [471, 48] on div "Carriers Upgrade Plan to Add Settings" at bounding box center [843, 40] width 1413 height 18
drag, startPoint x: 450, startPoint y: 41, endPoint x: 253, endPoint y: 1, distance: 201.0
click at [447, 41] on div "Carriers Upgrade Plan to Add Settings" at bounding box center [843, 40] width 1413 height 18
